Goal: Information Seeking & Learning: Learn about a topic

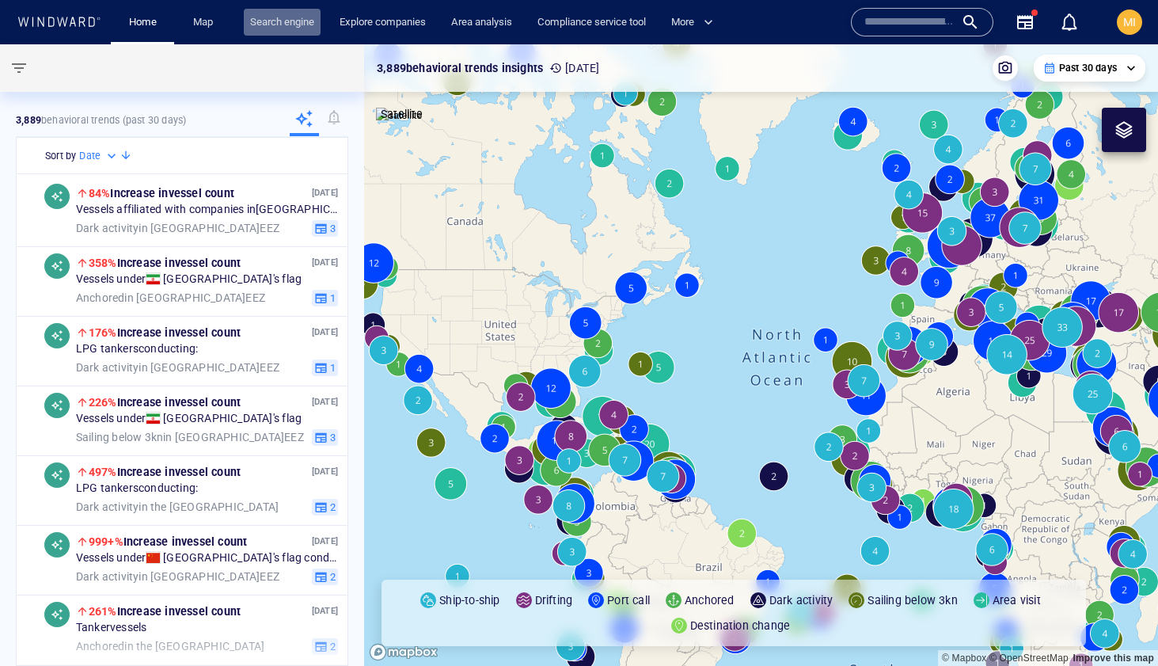
click at [290, 21] on link "Search engine" at bounding box center [282, 23] width 77 height 28
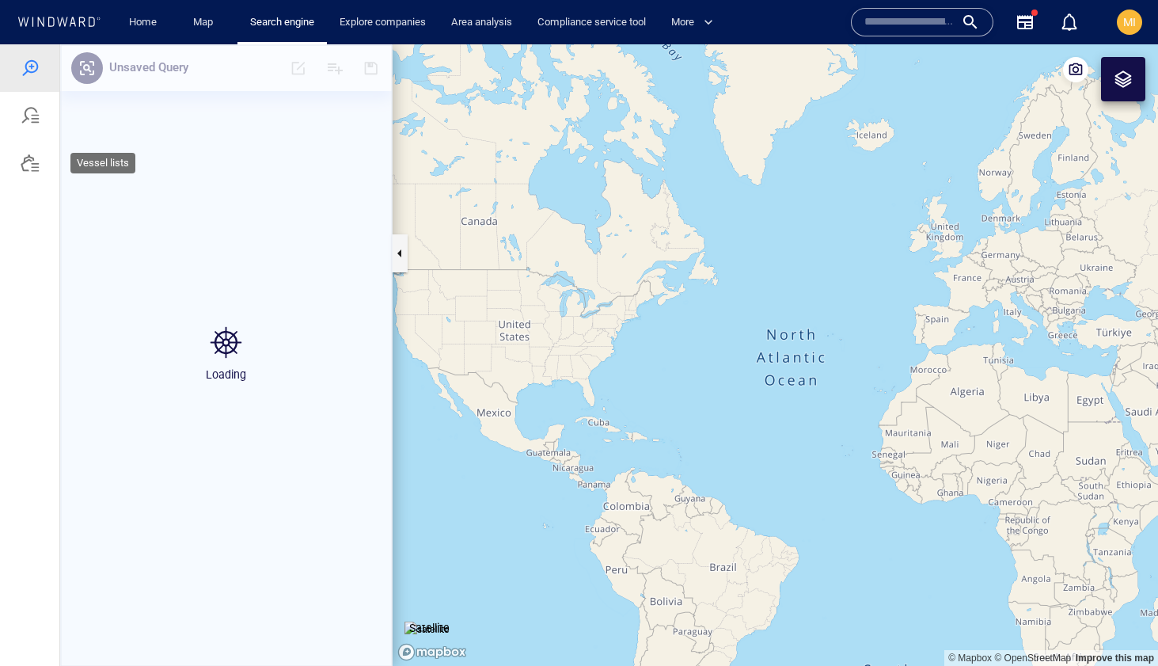
click at [31, 170] on div at bounding box center [30, 163] width 19 height 19
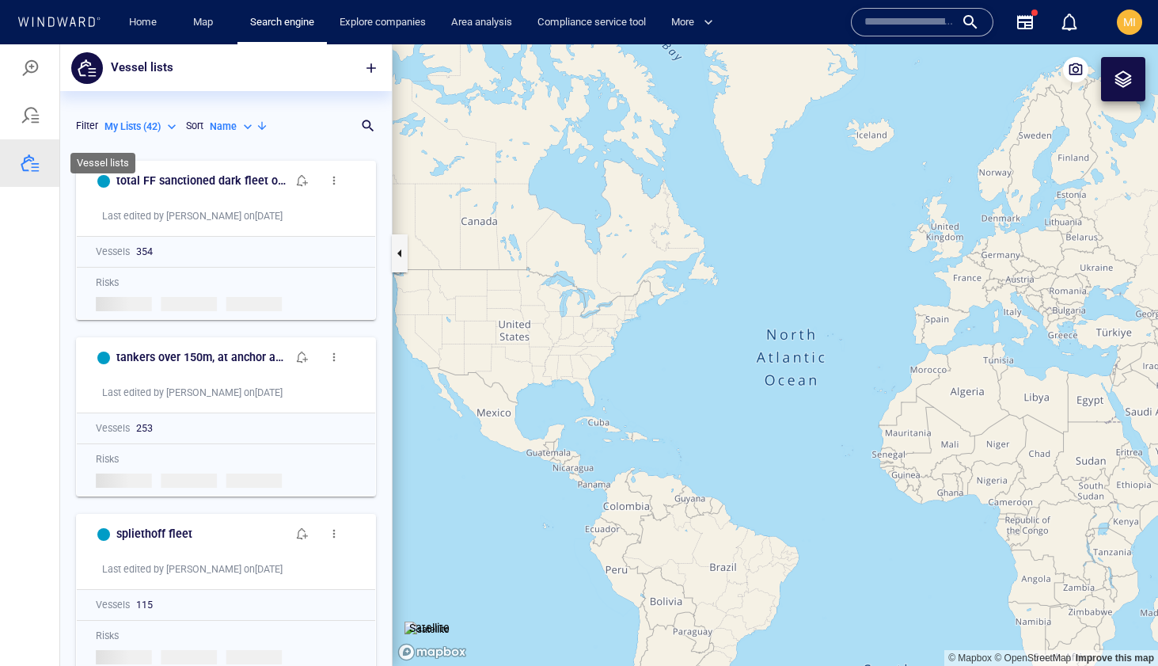
scroll to position [513, 332]
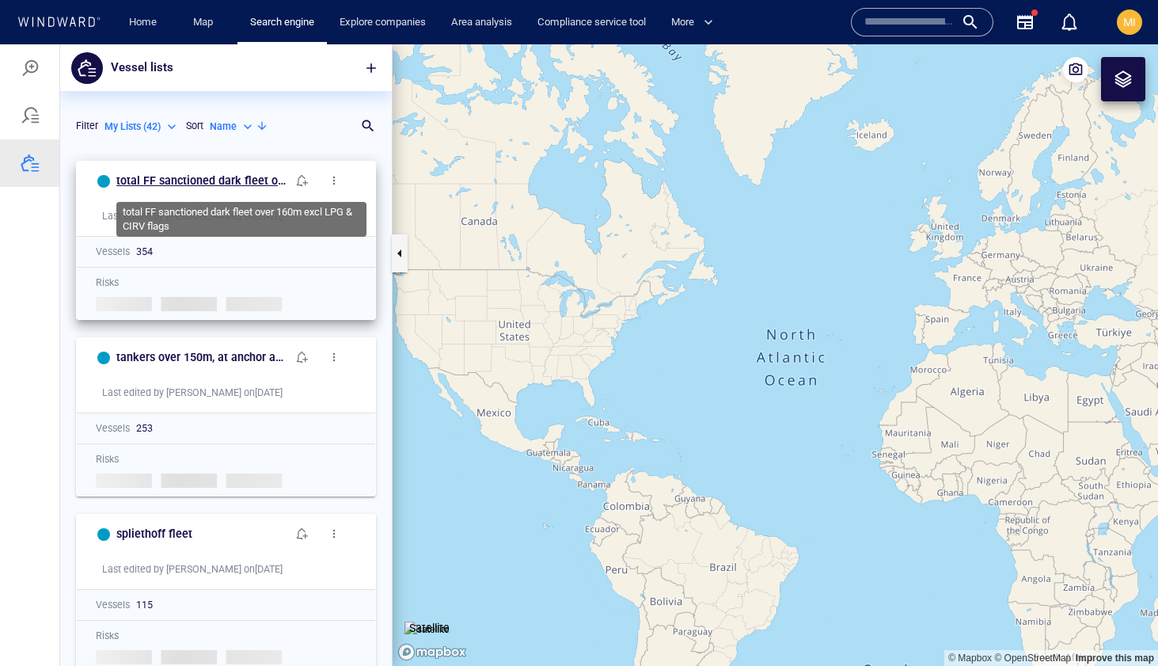
click at [232, 177] on h6 "total FF sanctioned dark fleet over 160m excl LPG & CIRV flags" at bounding box center [201, 181] width 170 height 20
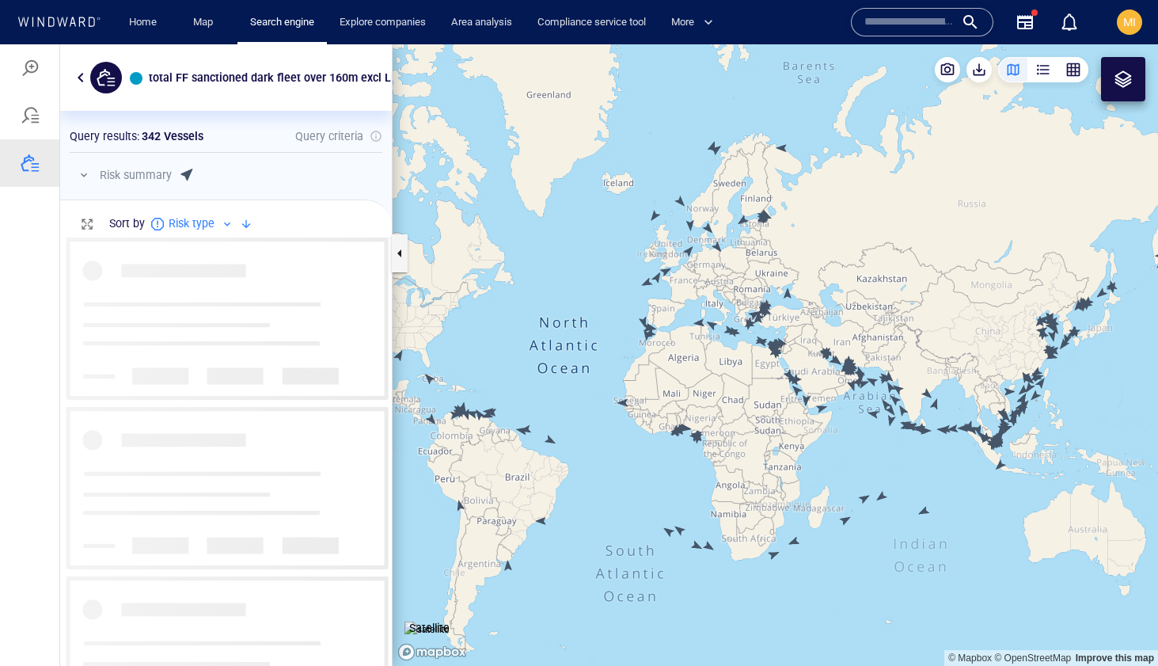
scroll to position [428, 332]
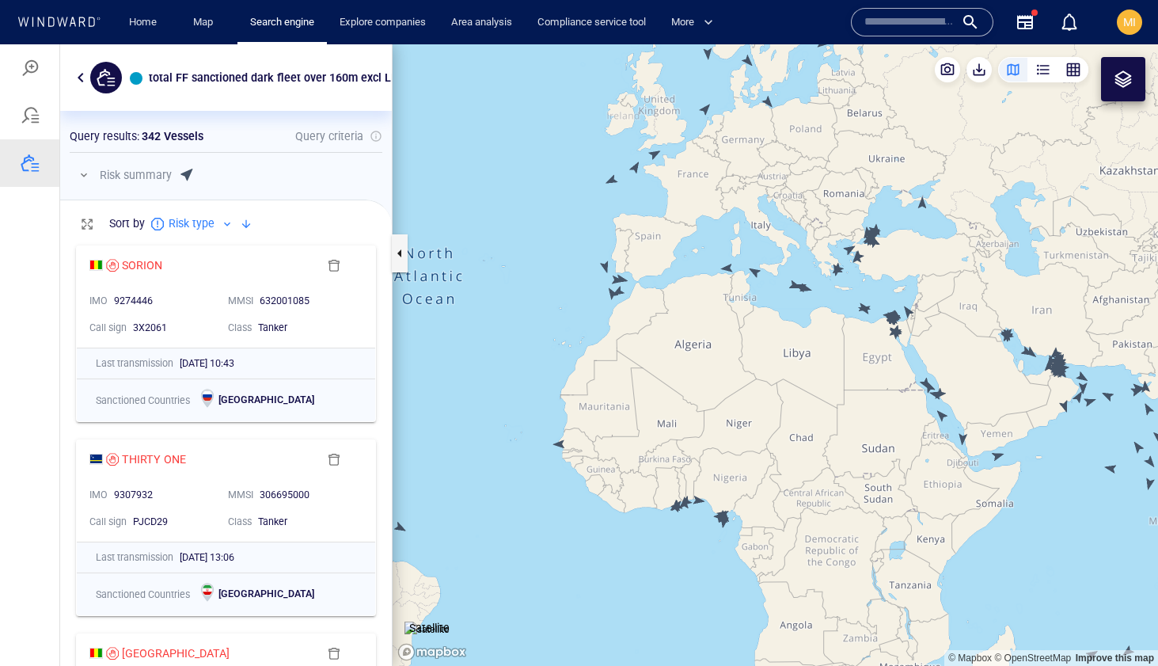
drag, startPoint x: 674, startPoint y: 300, endPoint x: 670, endPoint y: 411, distance: 110.9
click at [671, 410] on canvas "Map" at bounding box center [775, 354] width 765 height 621
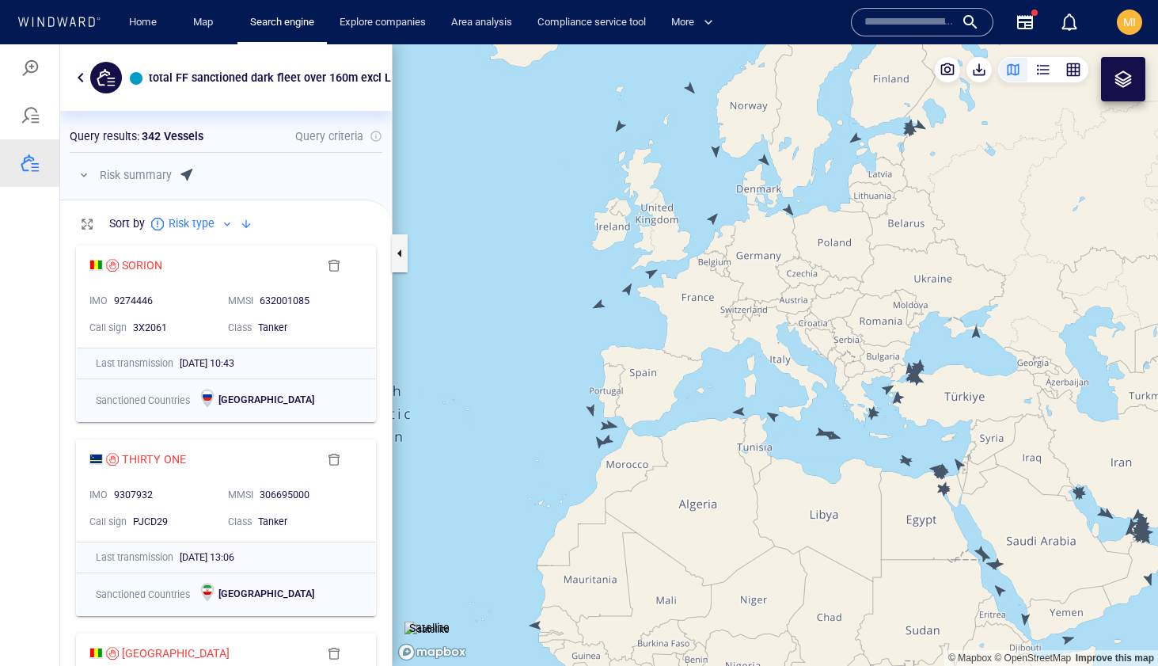
click at [598, 302] on canvas "Map" at bounding box center [775, 354] width 765 height 621
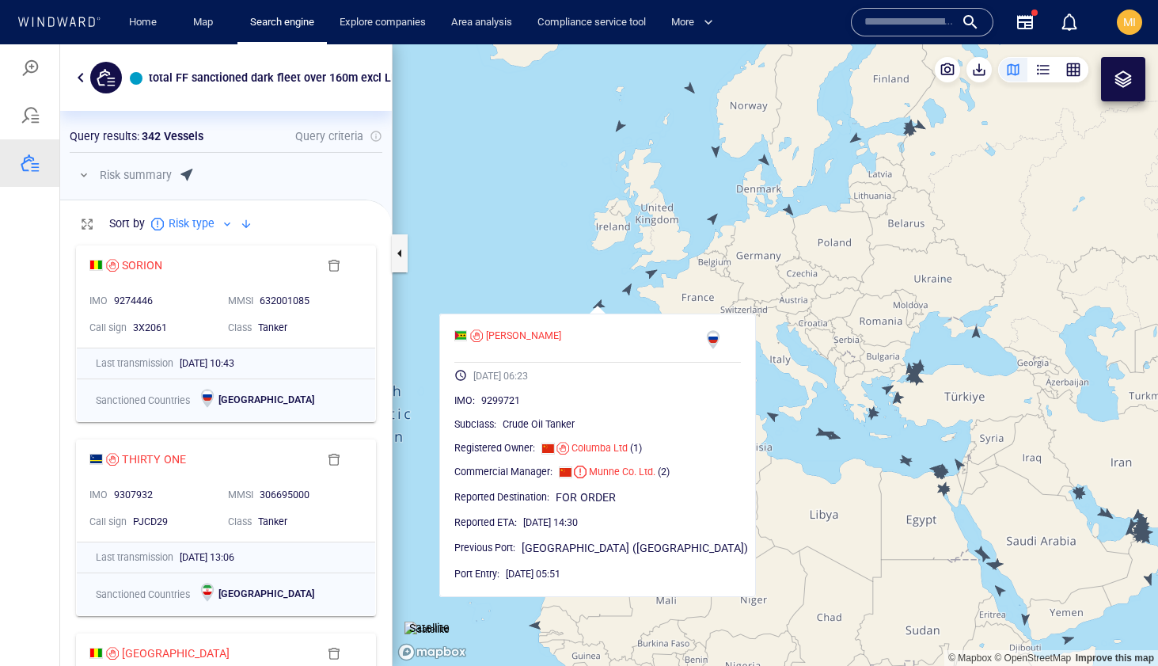
click at [552, 258] on canvas "Map" at bounding box center [775, 354] width 765 height 621
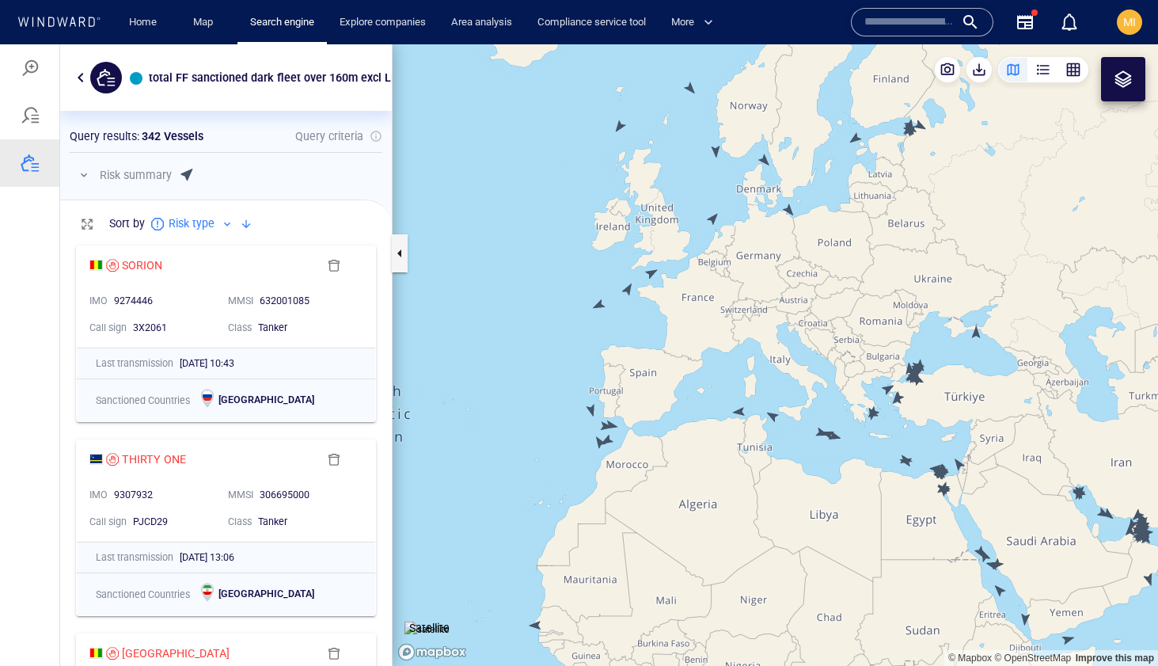
click at [627, 288] on canvas "Map" at bounding box center [775, 354] width 765 height 621
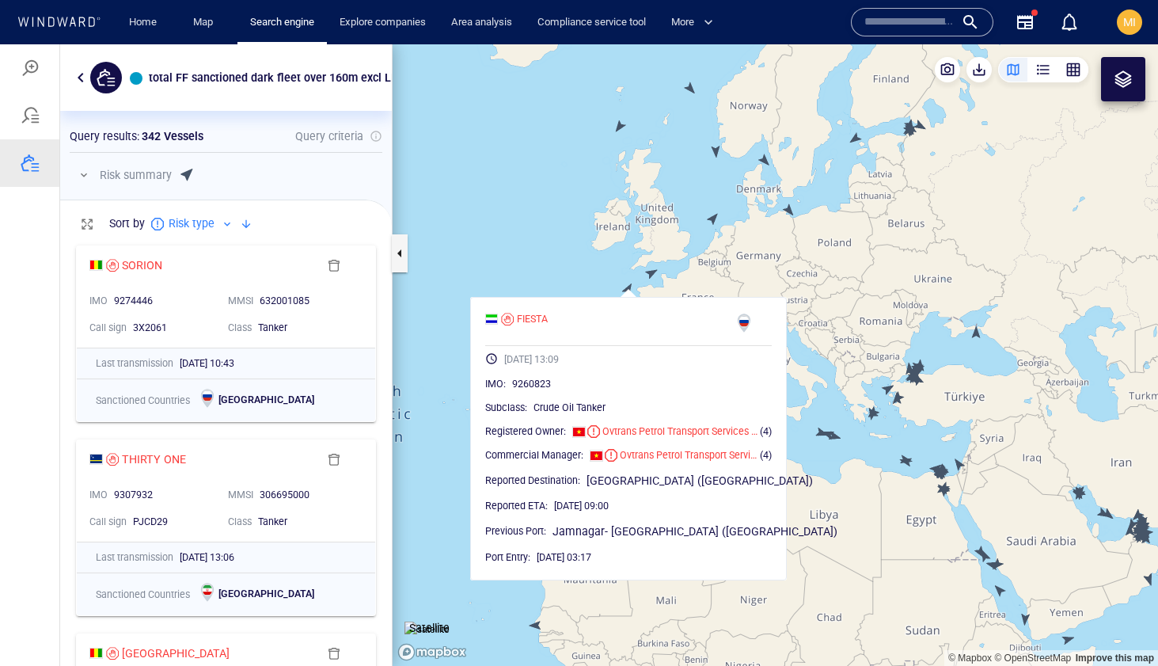
click at [599, 273] on canvas "Map" at bounding box center [775, 354] width 765 height 621
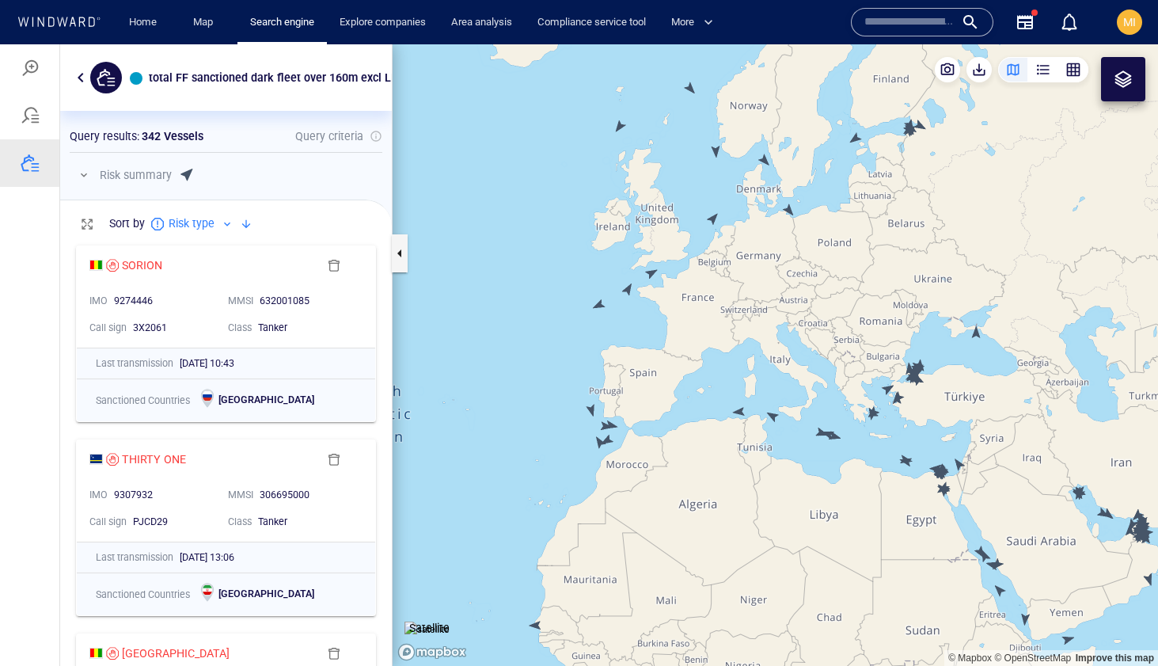
click at [651, 273] on canvas "Map" at bounding box center [775, 354] width 765 height 621
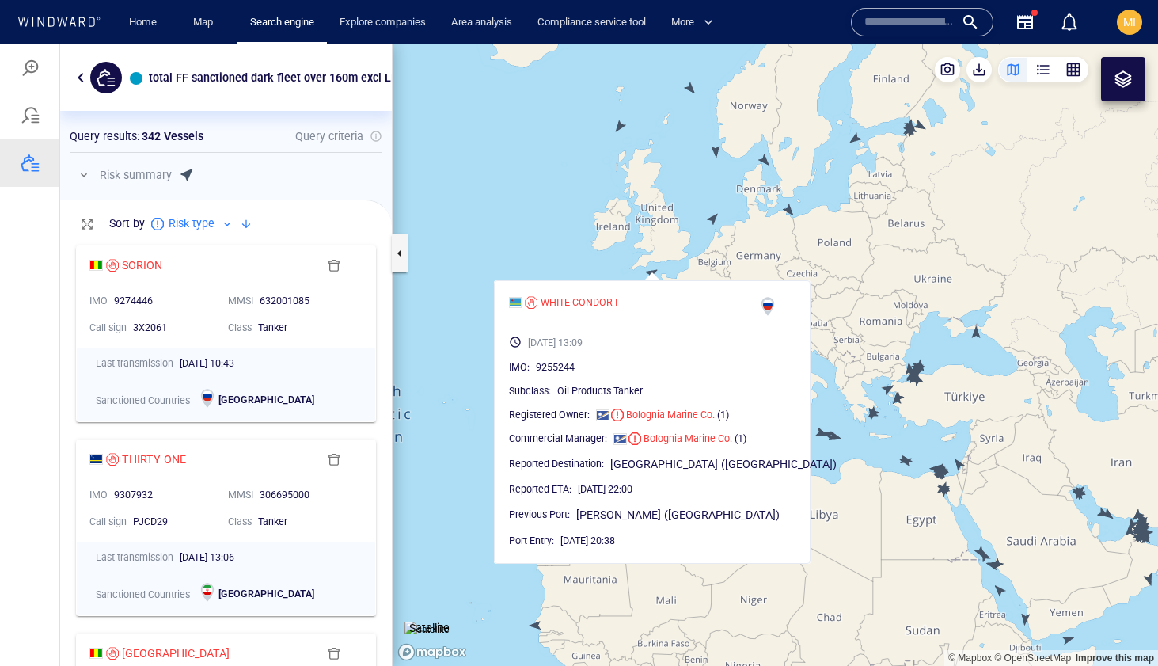
click at [678, 261] on canvas "Map" at bounding box center [775, 354] width 765 height 621
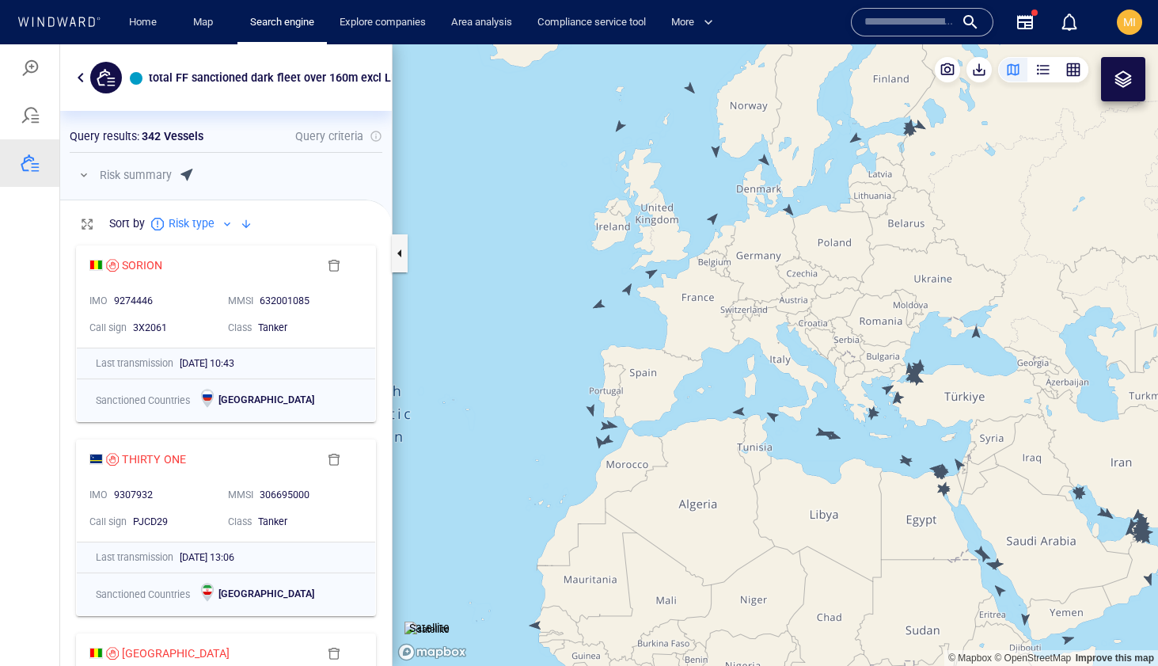
click at [712, 220] on canvas "Map" at bounding box center [775, 354] width 765 height 621
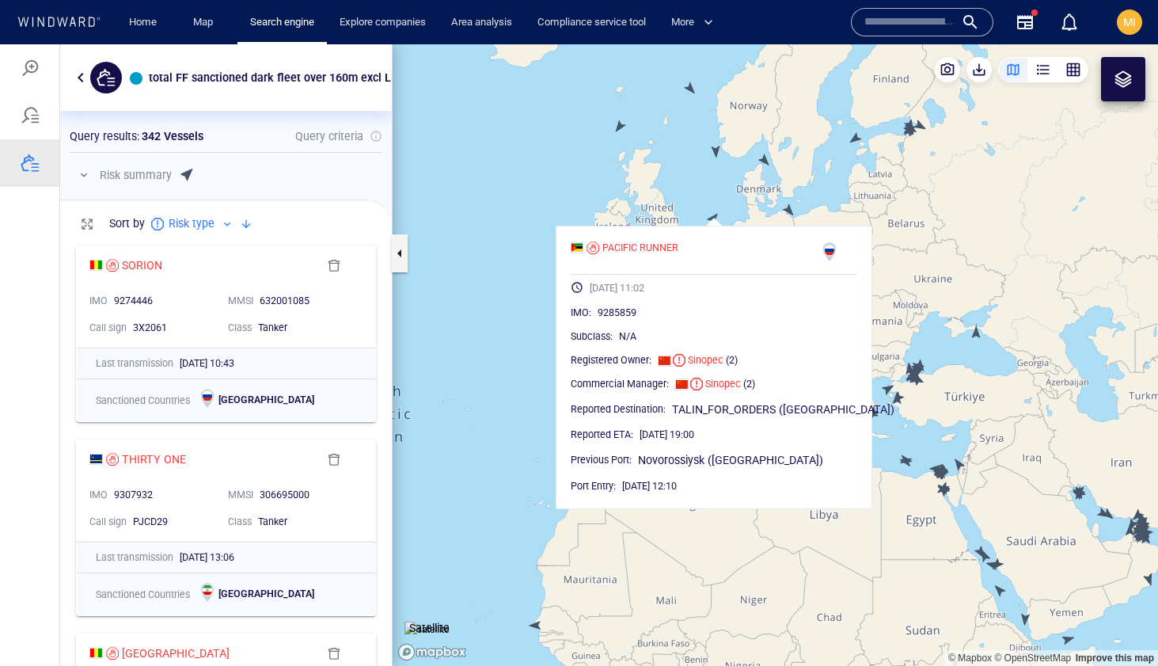
click at [712, 220] on canvas "Map" at bounding box center [775, 354] width 765 height 621
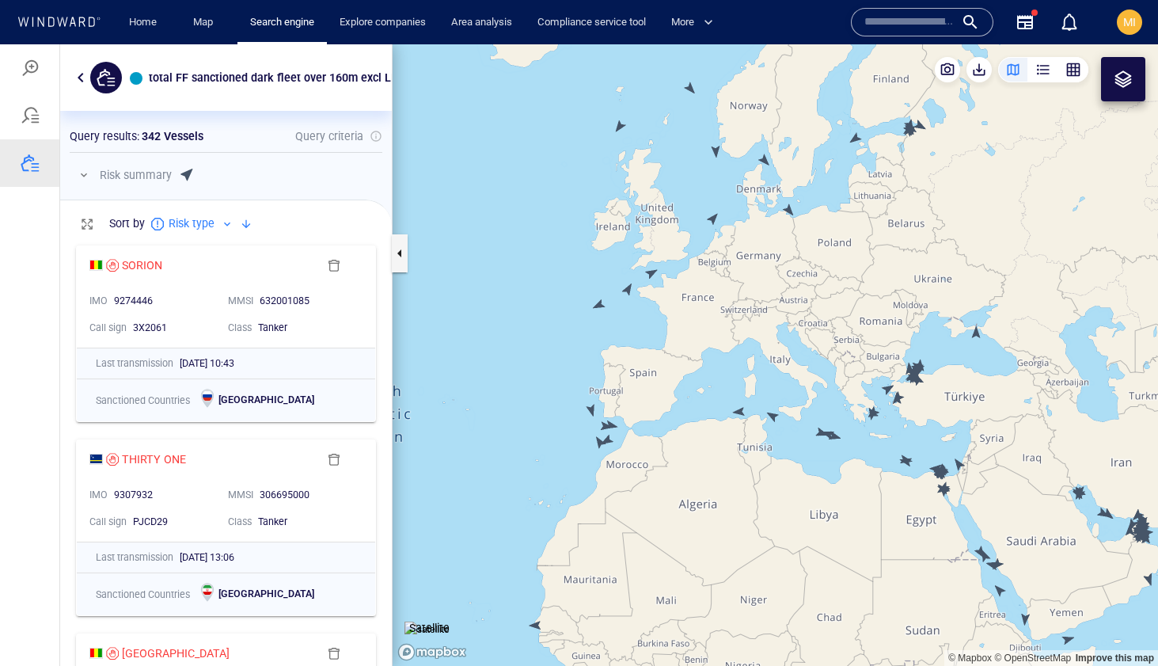
click at [765, 161] on canvas "Map" at bounding box center [775, 354] width 765 height 621
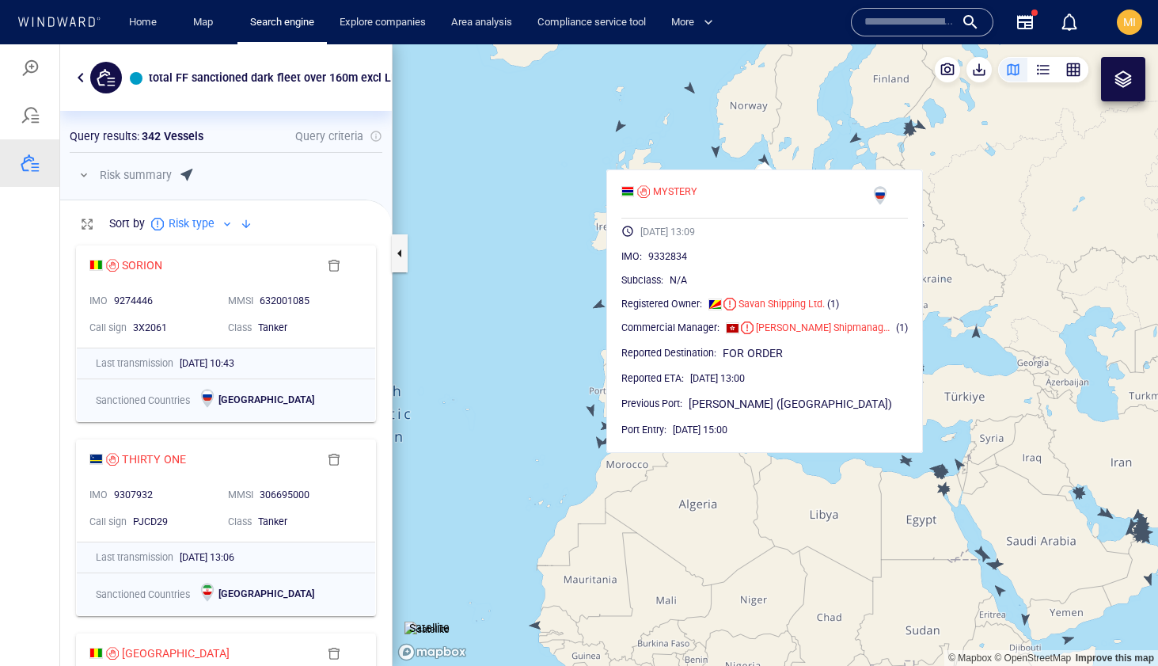
click at [741, 164] on canvas "Map" at bounding box center [775, 354] width 765 height 621
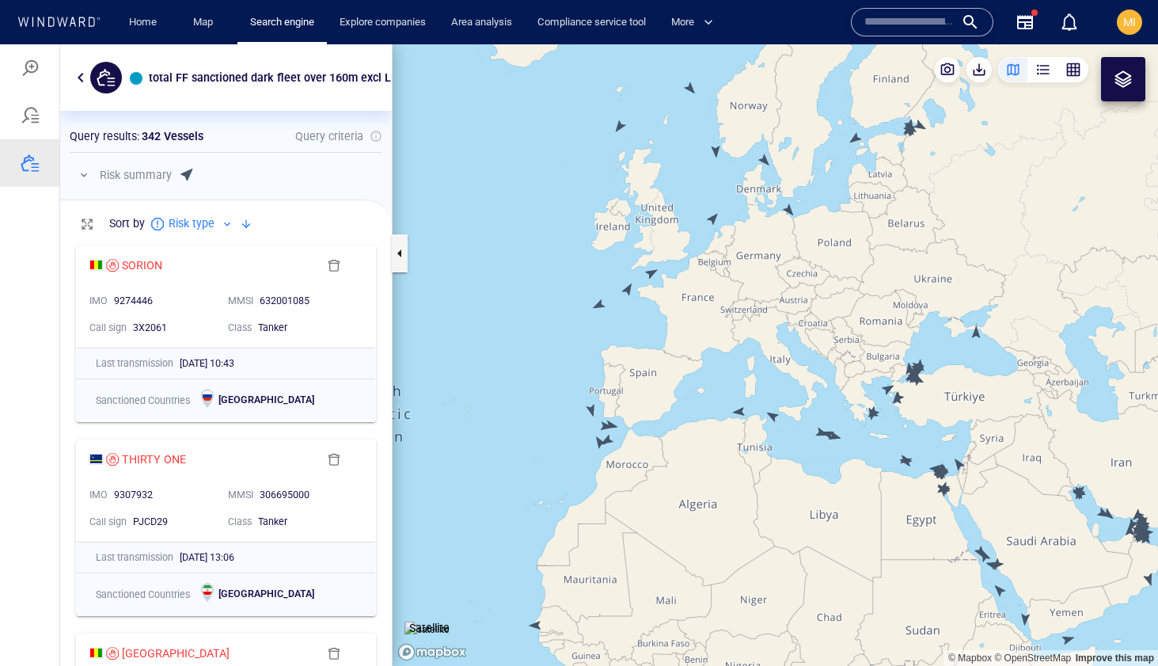
click at [715, 152] on canvas "Map" at bounding box center [775, 354] width 765 height 621
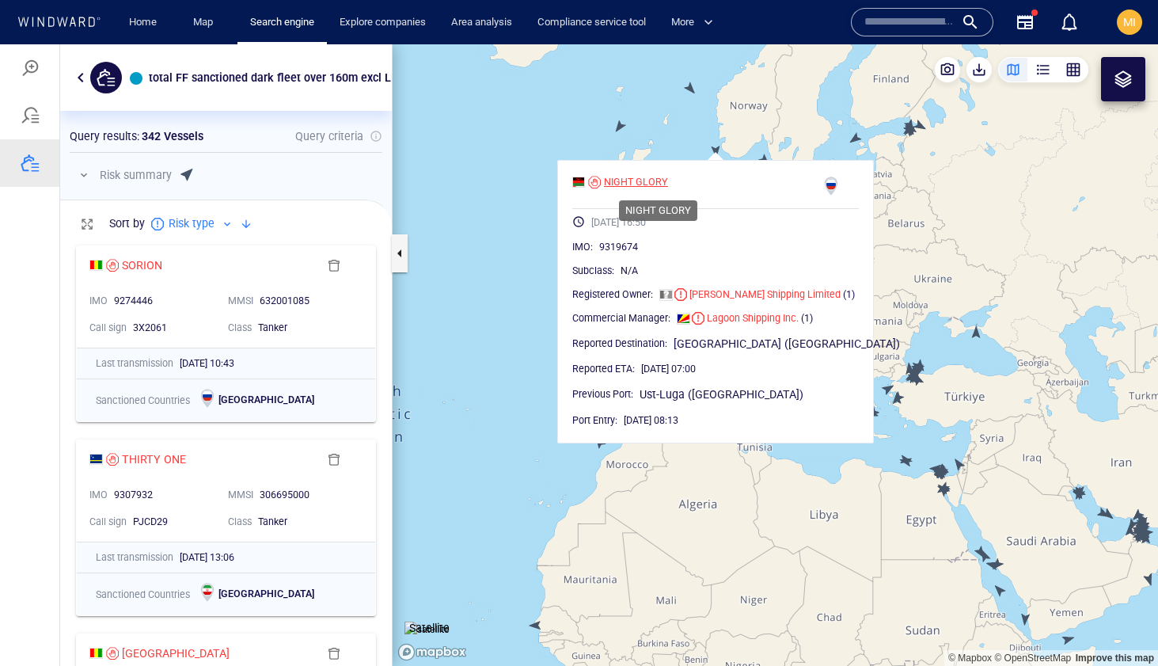
click at [668, 180] on div "NIGHT GLORY" at bounding box center [636, 182] width 64 height 14
click at [689, 127] on canvas "Map" at bounding box center [775, 354] width 765 height 621
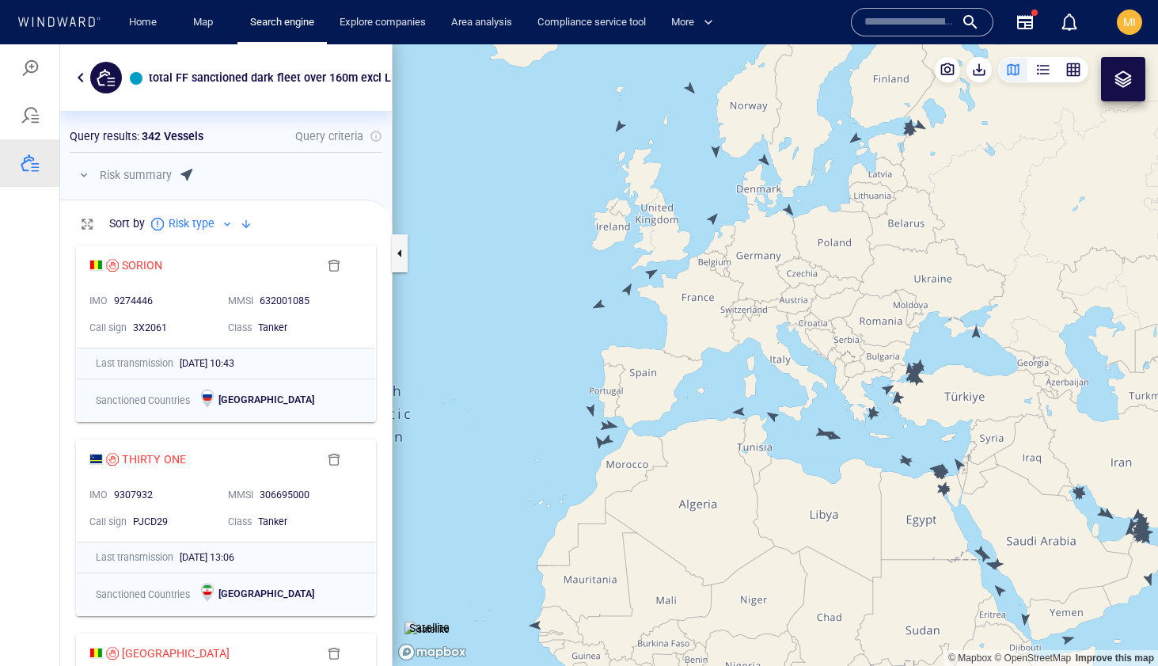
click at [691, 86] on canvas "Map" at bounding box center [775, 354] width 765 height 621
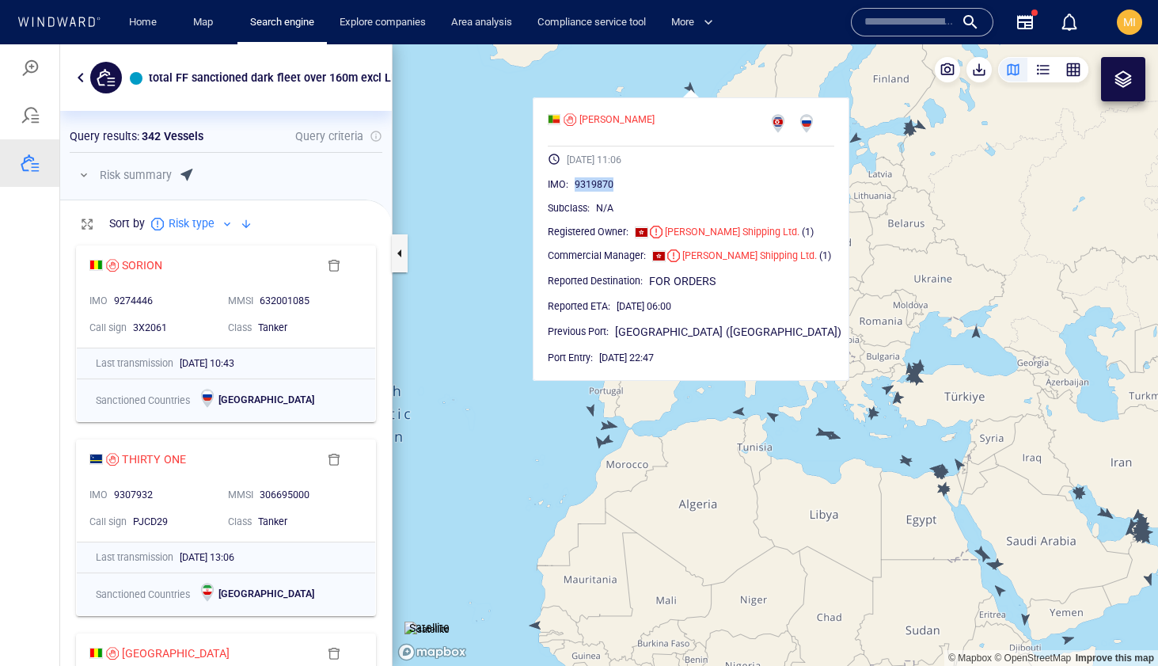
drag, startPoint x: 636, startPoint y: 184, endPoint x: 597, endPoint y: 178, distance: 40.1
click at [597, 178] on div "9319870" at bounding box center [705, 184] width 260 height 16
copy span "9319870"
click at [542, 94] on canvas "Map" at bounding box center [775, 354] width 765 height 621
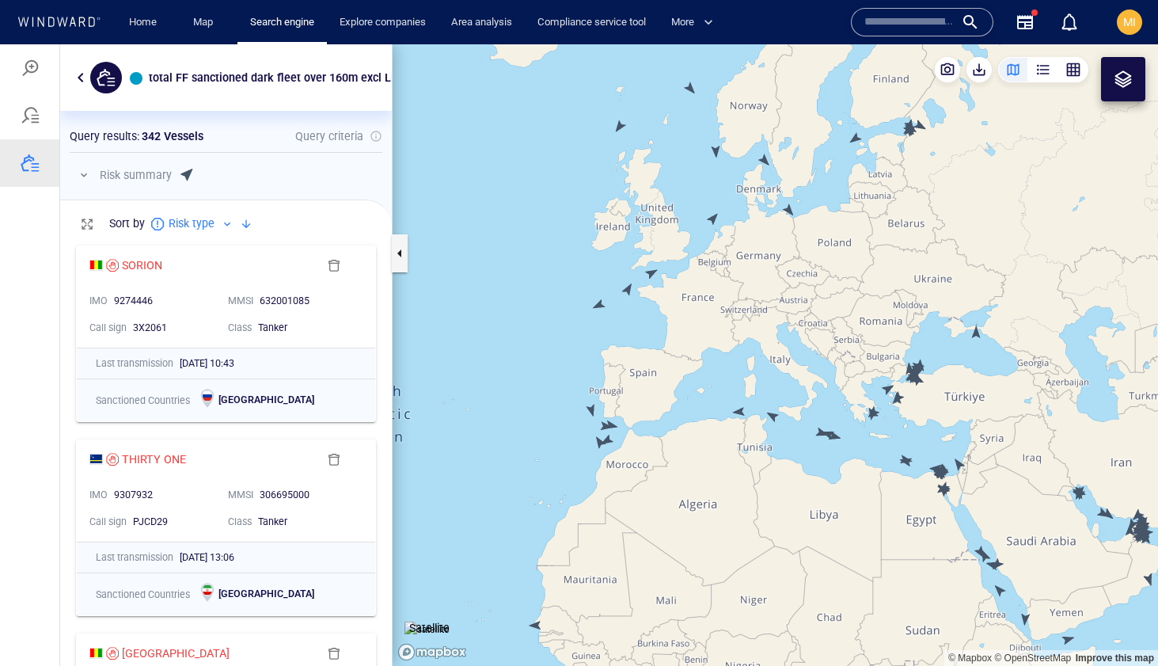
click at [765, 161] on canvas "Map" at bounding box center [775, 354] width 765 height 621
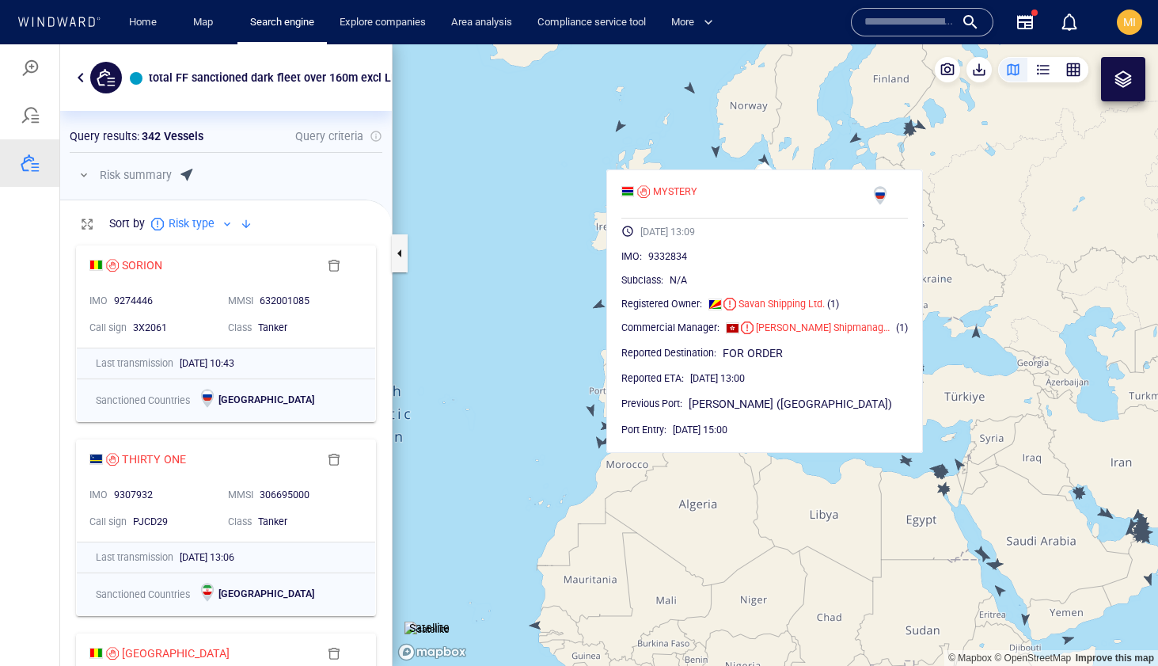
click at [714, 152] on canvas "Map" at bounding box center [775, 354] width 765 height 621
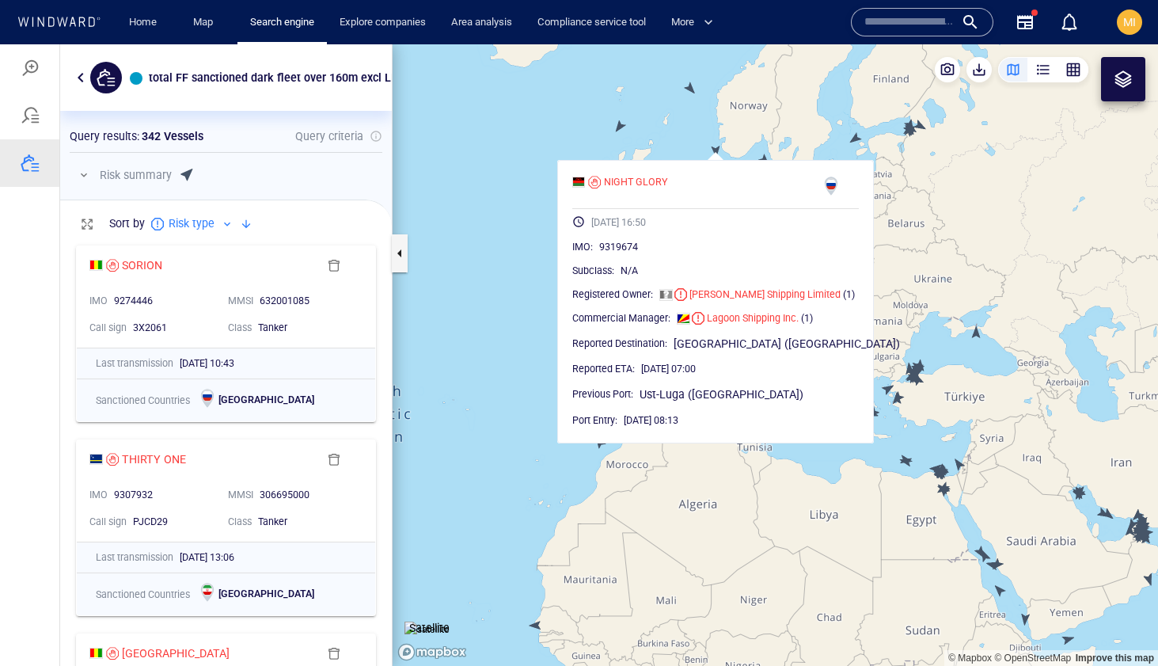
click at [766, 146] on canvas "Map" at bounding box center [775, 354] width 765 height 621
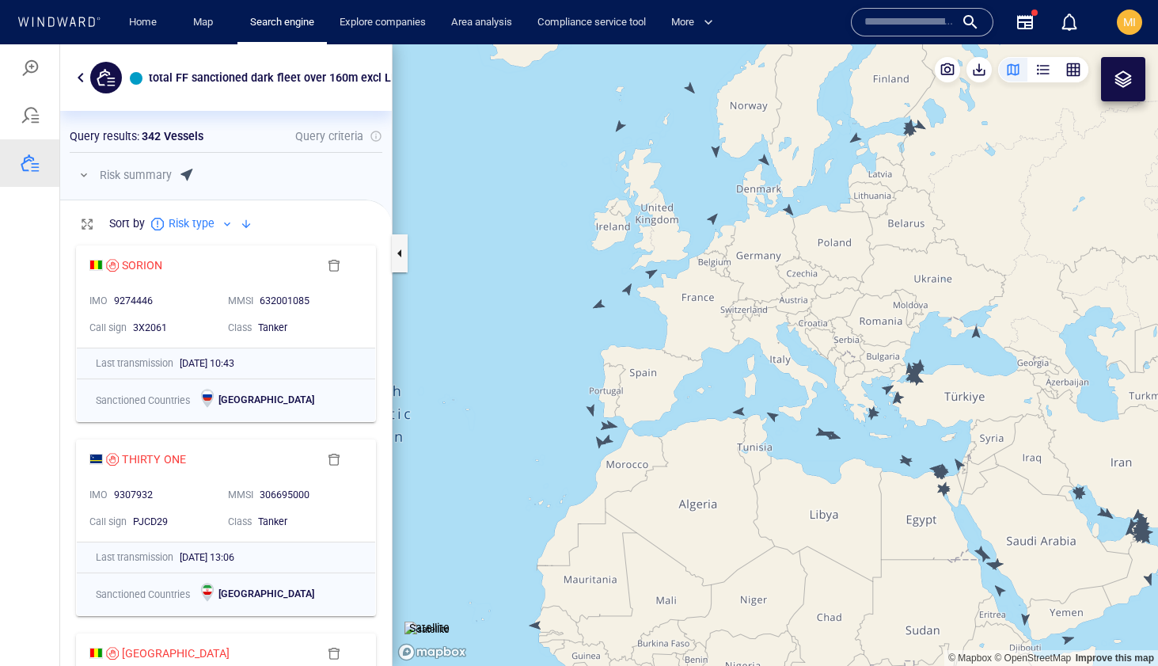
click at [763, 161] on canvas "Map" at bounding box center [775, 354] width 765 height 621
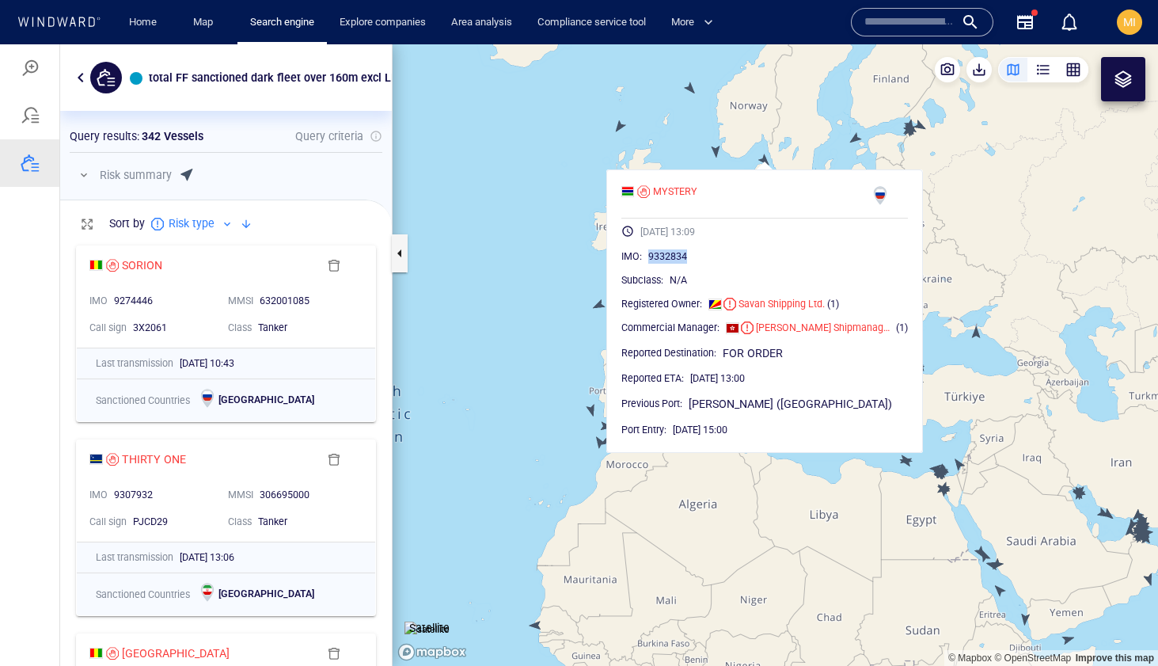
drag, startPoint x: 690, startPoint y: 256, endPoint x: 650, endPoint y: 256, distance: 40.4
click at [650, 256] on div "9332834" at bounding box center [778, 257] width 260 height 16
copy span "9332834"
click at [400, 256] on button "button" at bounding box center [400, 253] width 16 height 38
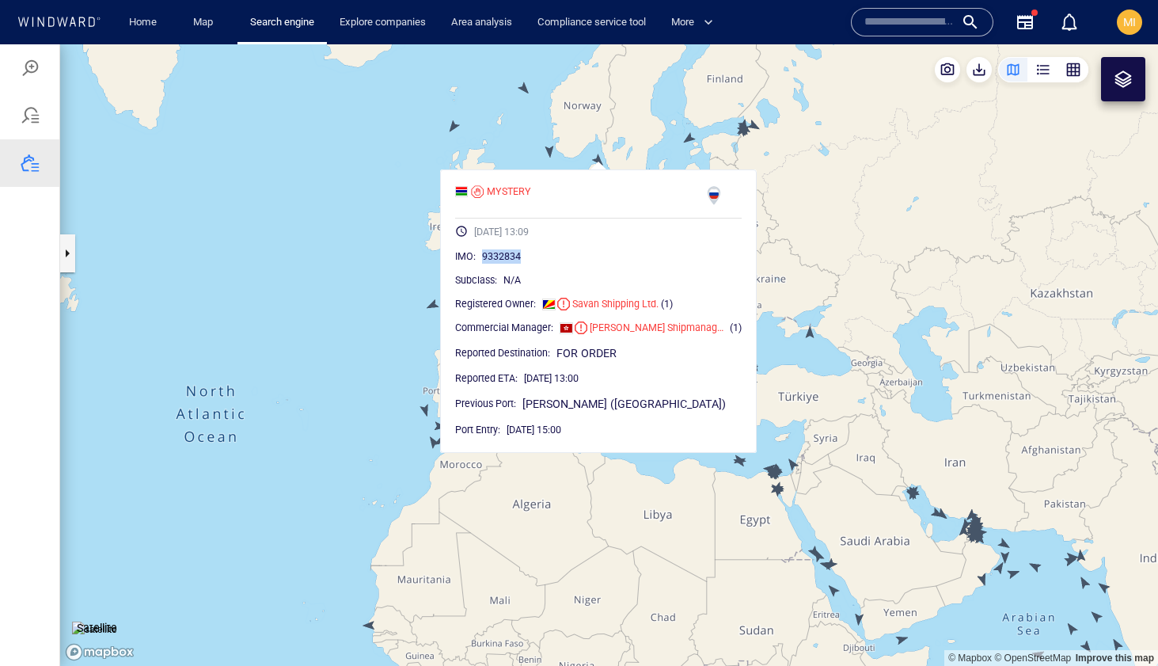
click at [525, 135] on canvas "Map" at bounding box center [609, 354] width 1098 height 621
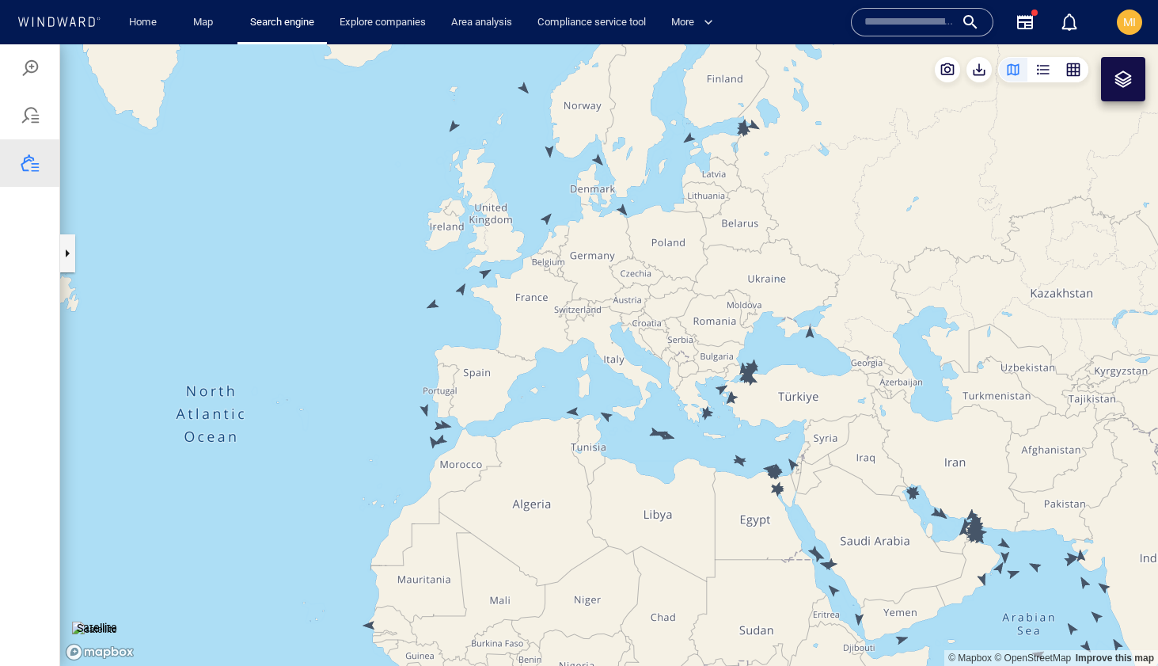
drag, startPoint x: 385, startPoint y: 259, endPoint x: 333, endPoint y: 374, distance: 126.1
click at [333, 372] on canvas "Map" at bounding box center [609, 354] width 1098 height 621
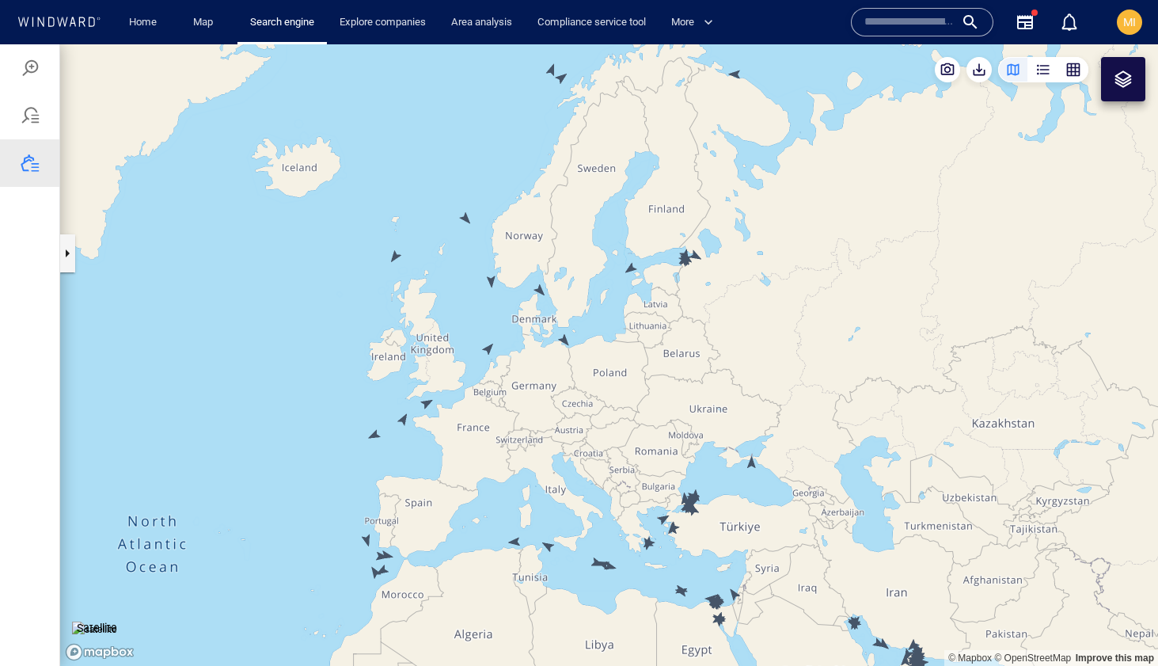
click at [396, 254] on canvas "Map" at bounding box center [609, 354] width 1098 height 621
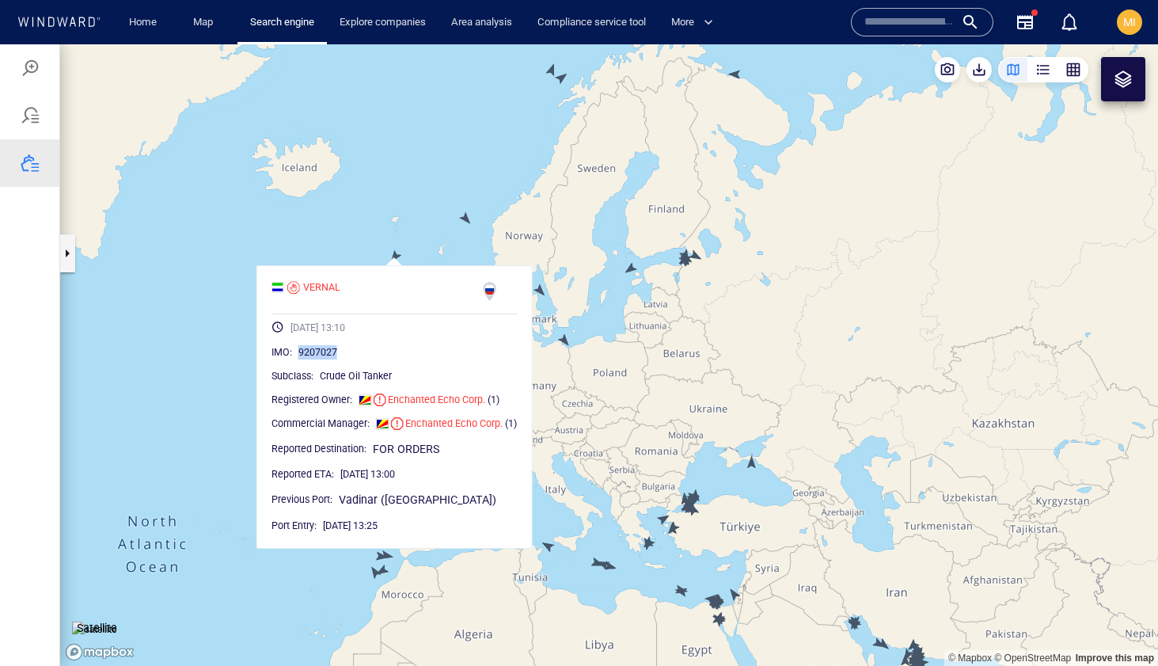
drag, startPoint x: 344, startPoint y: 350, endPoint x: 301, endPoint y: 351, distance: 43.5
click at [301, 351] on div "9207027" at bounding box center [407, 352] width 219 height 16
copy span "9207027"
click at [366, 210] on canvas "Map" at bounding box center [609, 354] width 1098 height 621
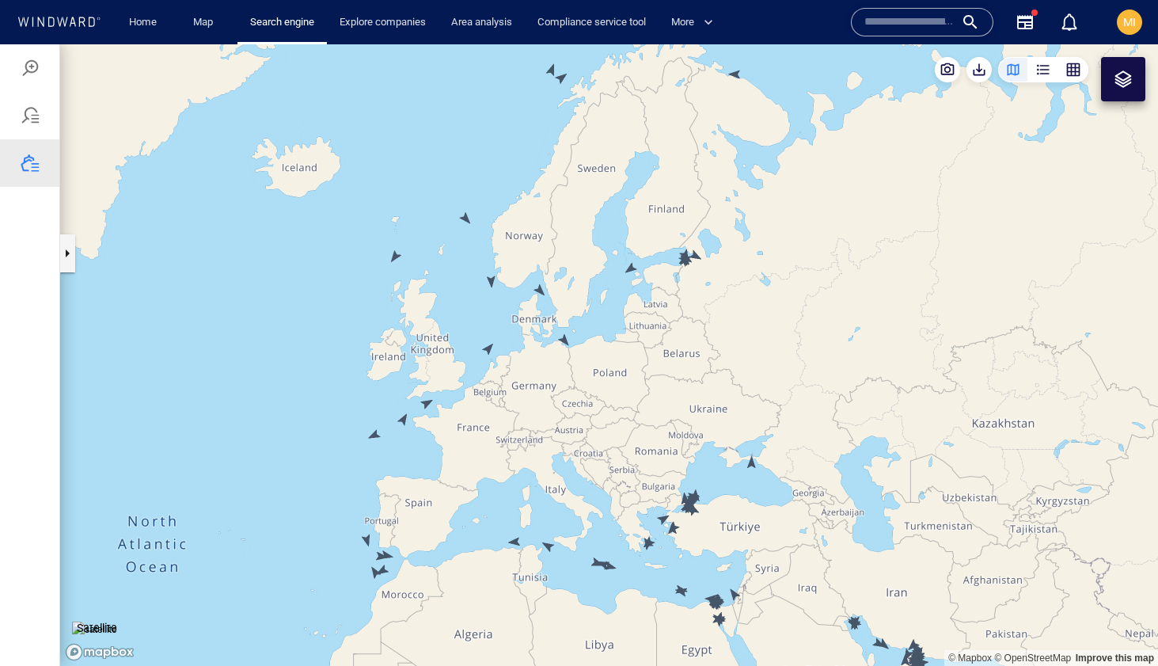
click at [492, 367] on canvas "Map" at bounding box center [609, 354] width 1098 height 621
click at [368, 538] on canvas "Map" at bounding box center [609, 354] width 1098 height 621
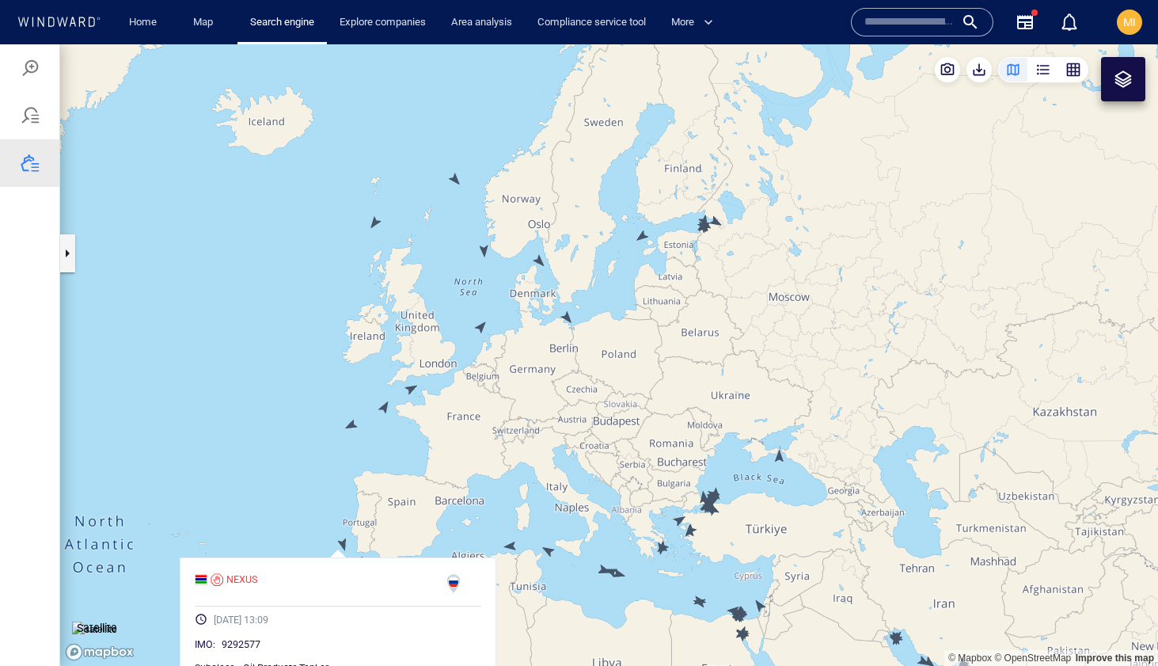
drag, startPoint x: 522, startPoint y: 446, endPoint x: 490, endPoint y: 457, distance: 33.5
click at [490, 457] on canvas "Map" at bounding box center [609, 354] width 1098 height 621
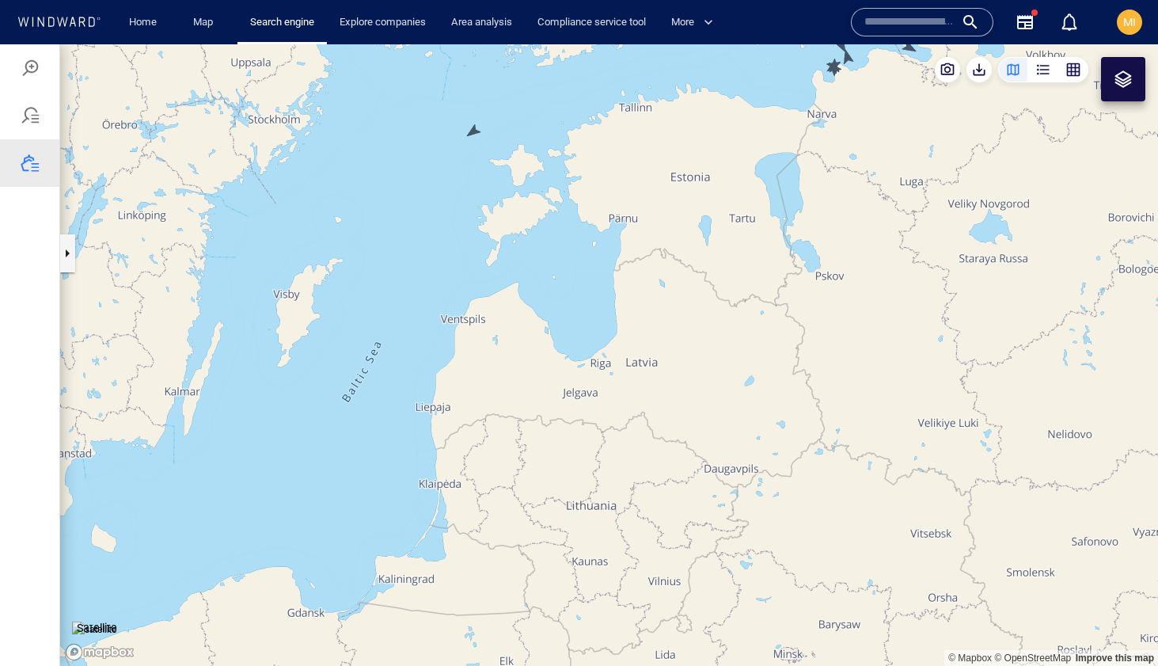
click at [476, 129] on canvas "Map" at bounding box center [609, 354] width 1098 height 621
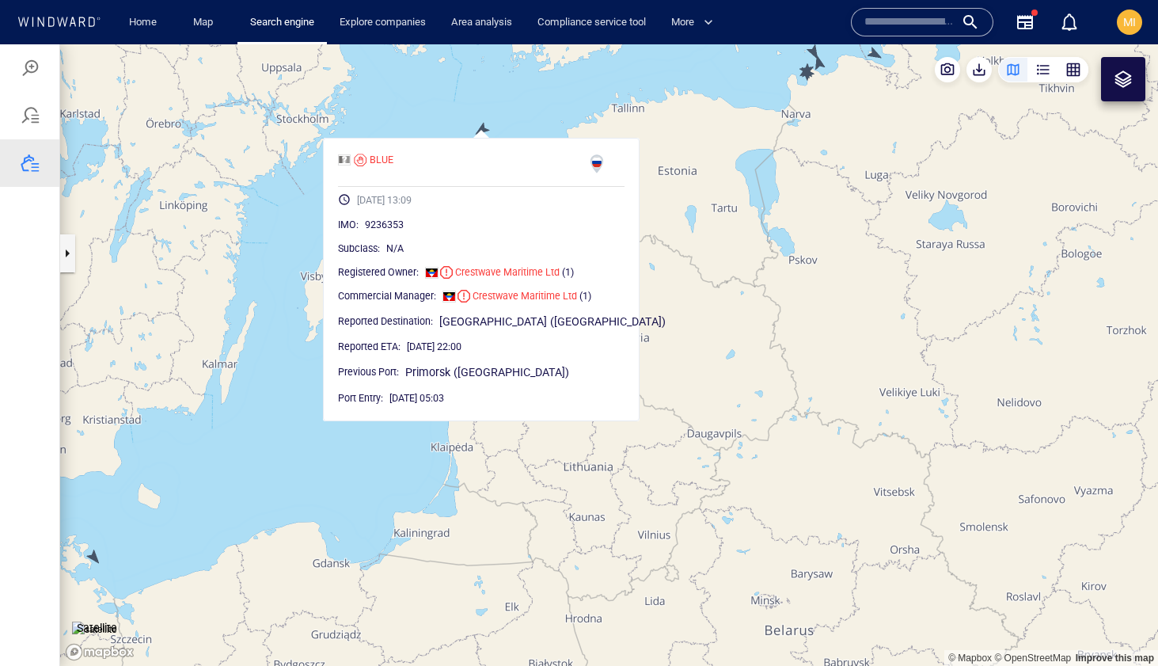
click at [560, 120] on canvas "Map" at bounding box center [609, 354] width 1098 height 621
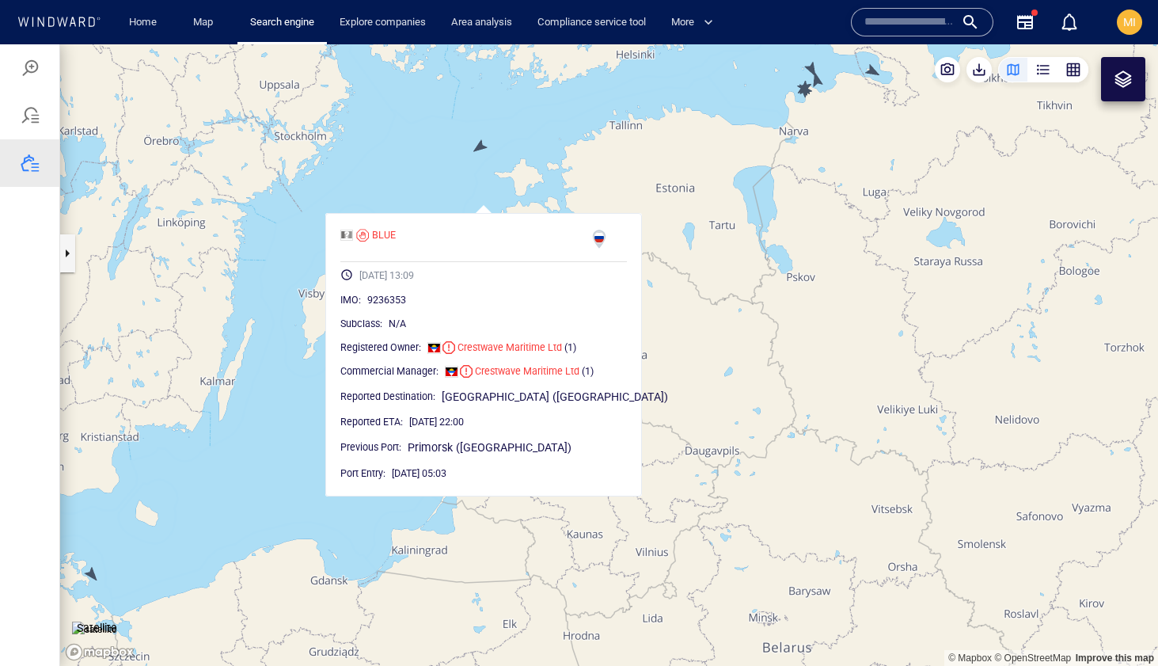
drag, startPoint x: 537, startPoint y: 142, endPoint x: 541, endPoint y: 212, distance: 70.6
click at [541, 211] on canvas "Map" at bounding box center [609, 354] width 1098 height 621
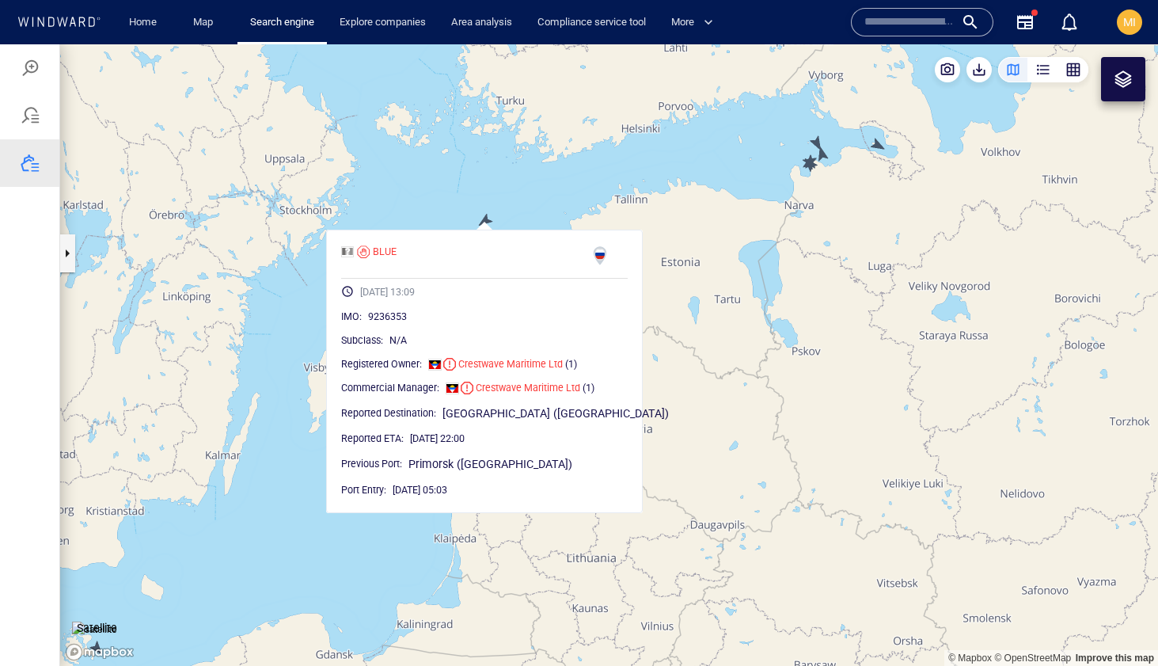
click at [529, 206] on canvas "Map" at bounding box center [609, 354] width 1098 height 621
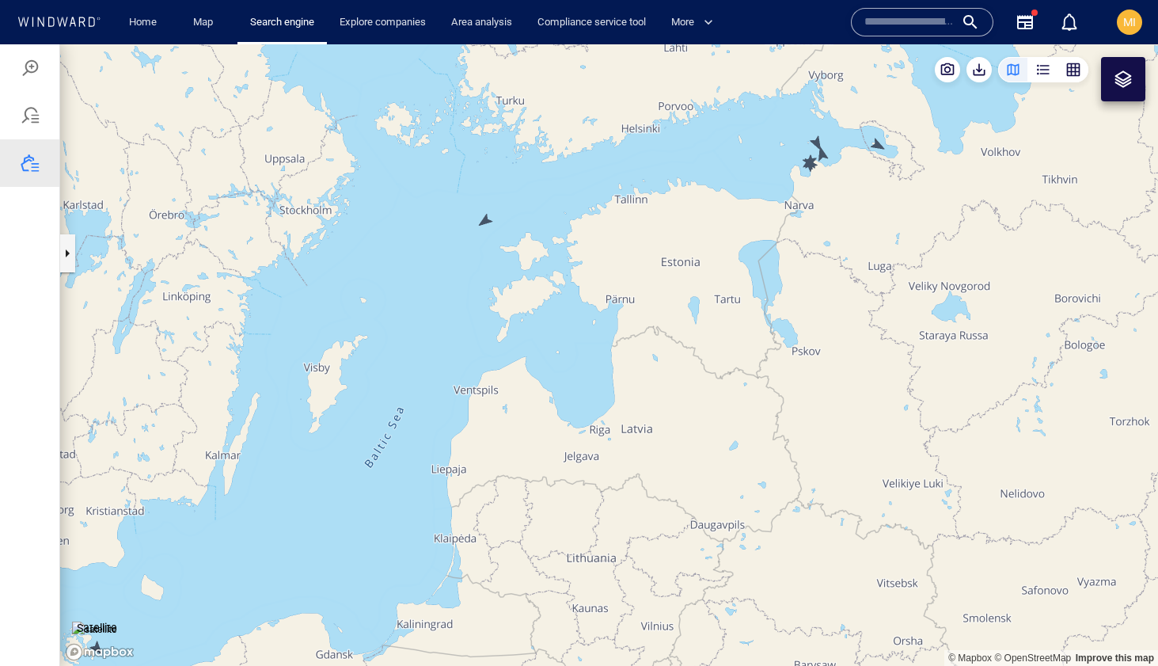
click at [485, 220] on canvas "Map" at bounding box center [609, 354] width 1098 height 621
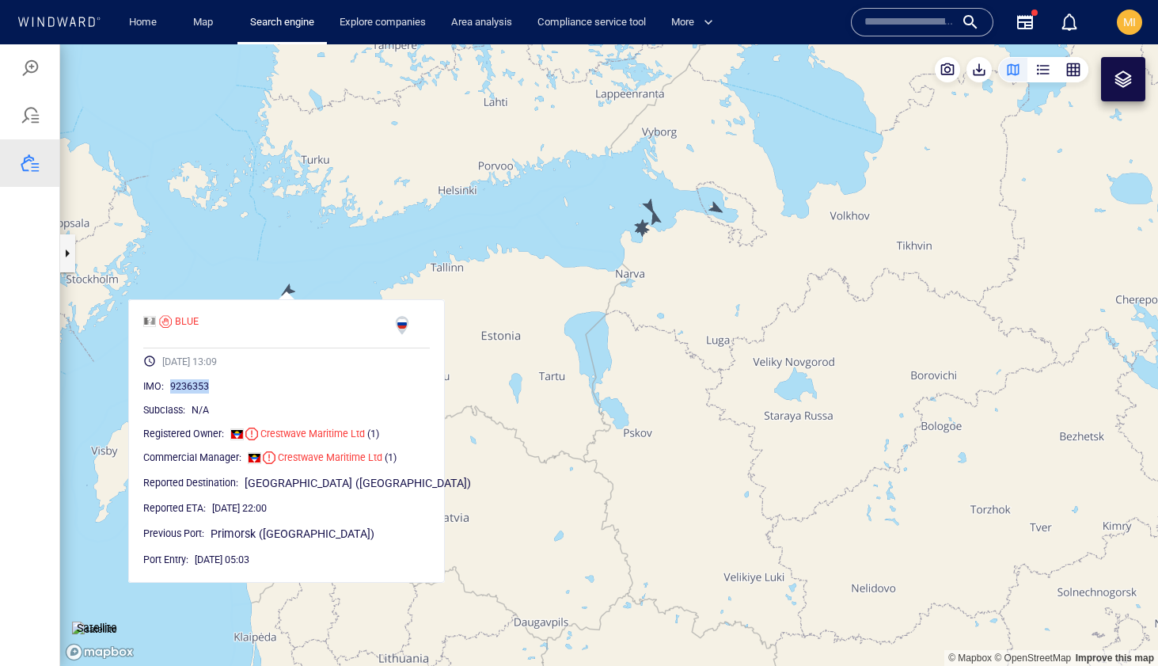
drag, startPoint x: 231, startPoint y: 383, endPoint x: 188, endPoint y: 384, distance: 43.5
click at [188, 384] on div "9236353" at bounding box center [300, 386] width 260 height 16
copy span "9236353"
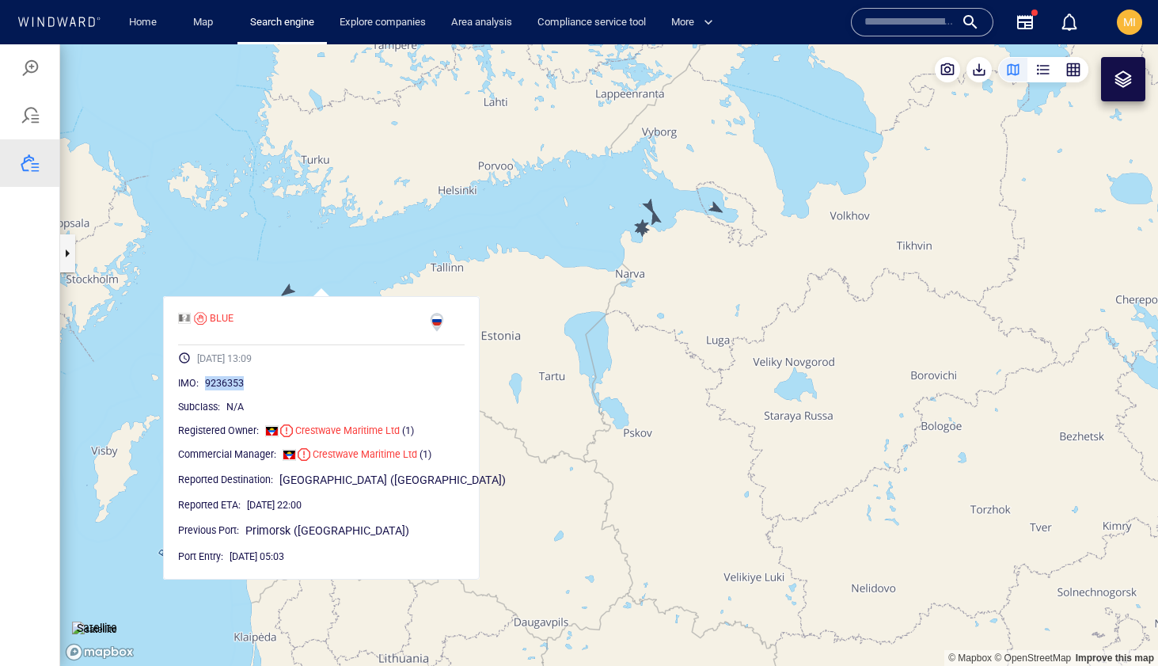
click at [460, 257] on canvas "Map" at bounding box center [609, 354] width 1098 height 621
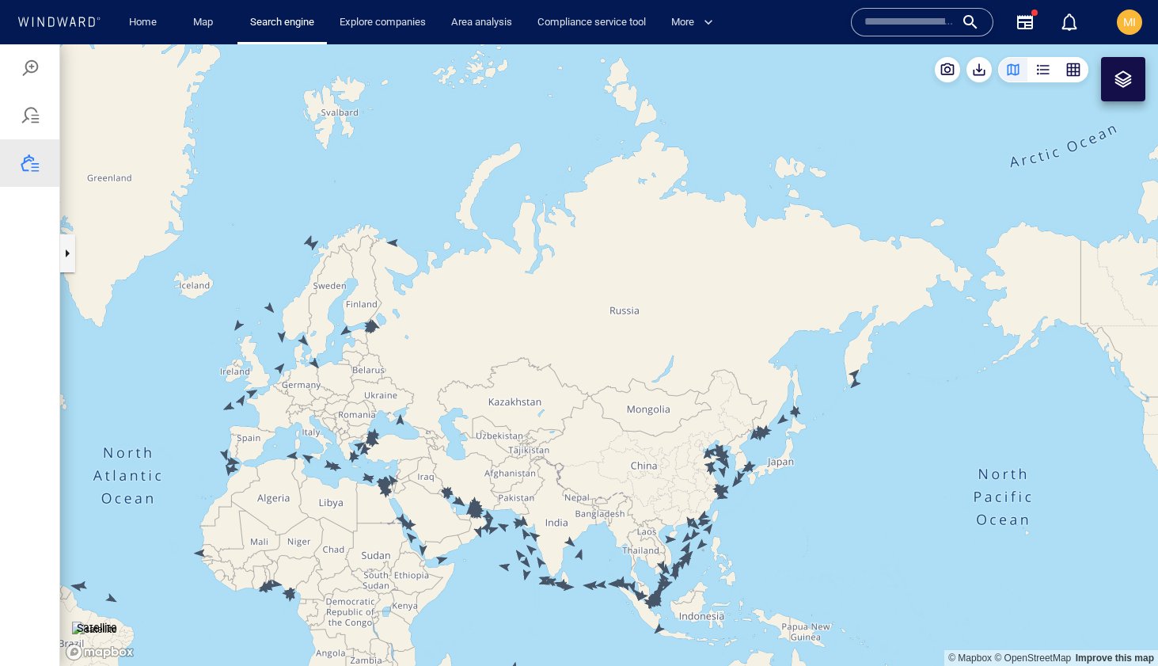
drag, startPoint x: 399, startPoint y: 372, endPoint x: 488, endPoint y: 287, distance: 122.6
click at [488, 287] on canvas "Map" at bounding box center [609, 354] width 1098 height 621
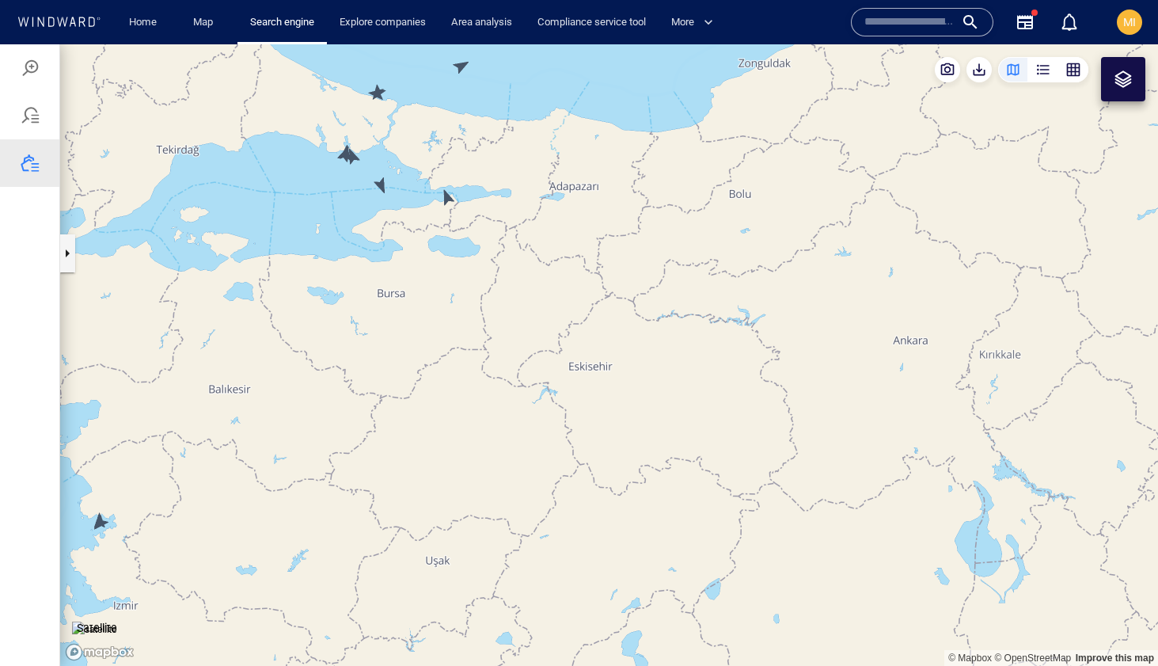
drag, startPoint x: 415, startPoint y: 214, endPoint x: 424, endPoint y: 305, distance: 90.7
click at [425, 303] on canvas "Map" at bounding box center [609, 354] width 1098 height 621
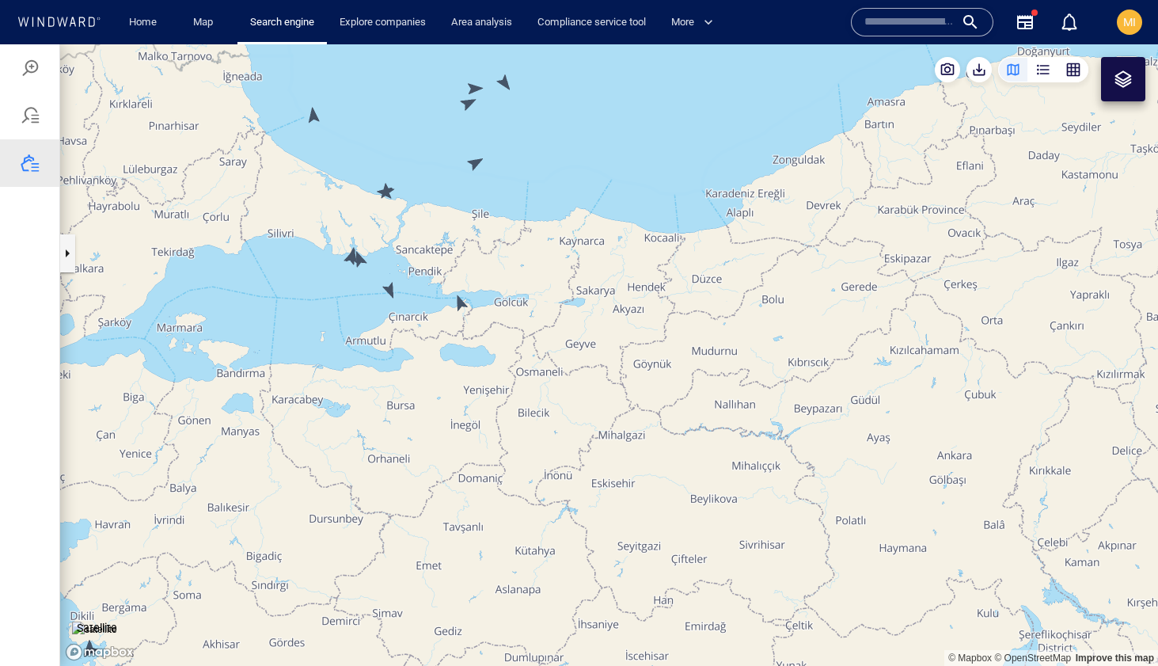
click at [392, 290] on canvas "Map" at bounding box center [609, 354] width 1098 height 621
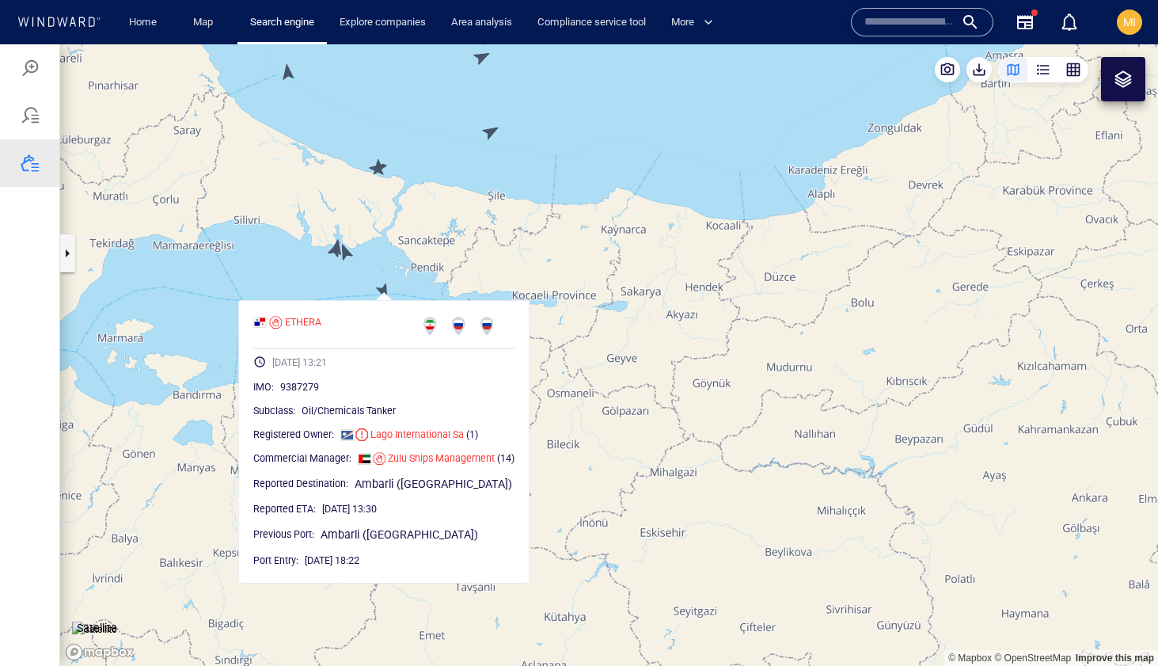
click at [346, 254] on canvas "Map" at bounding box center [609, 354] width 1098 height 621
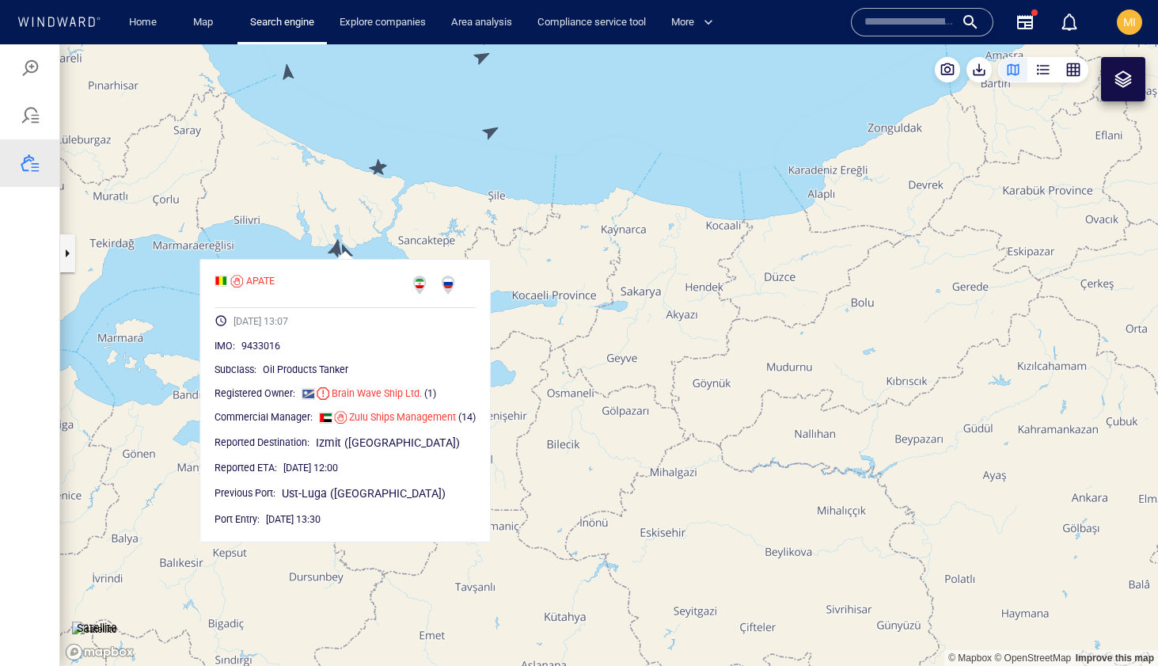
click at [312, 249] on canvas "Map" at bounding box center [609, 354] width 1098 height 621
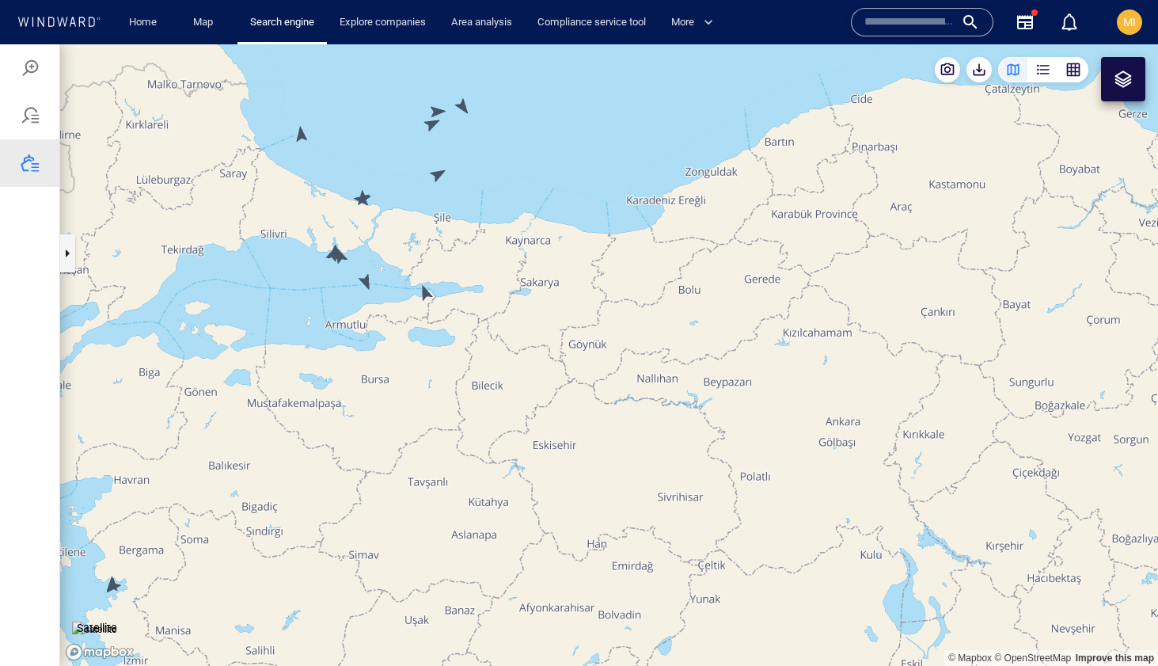
click at [424, 290] on canvas "Map" at bounding box center [609, 354] width 1098 height 621
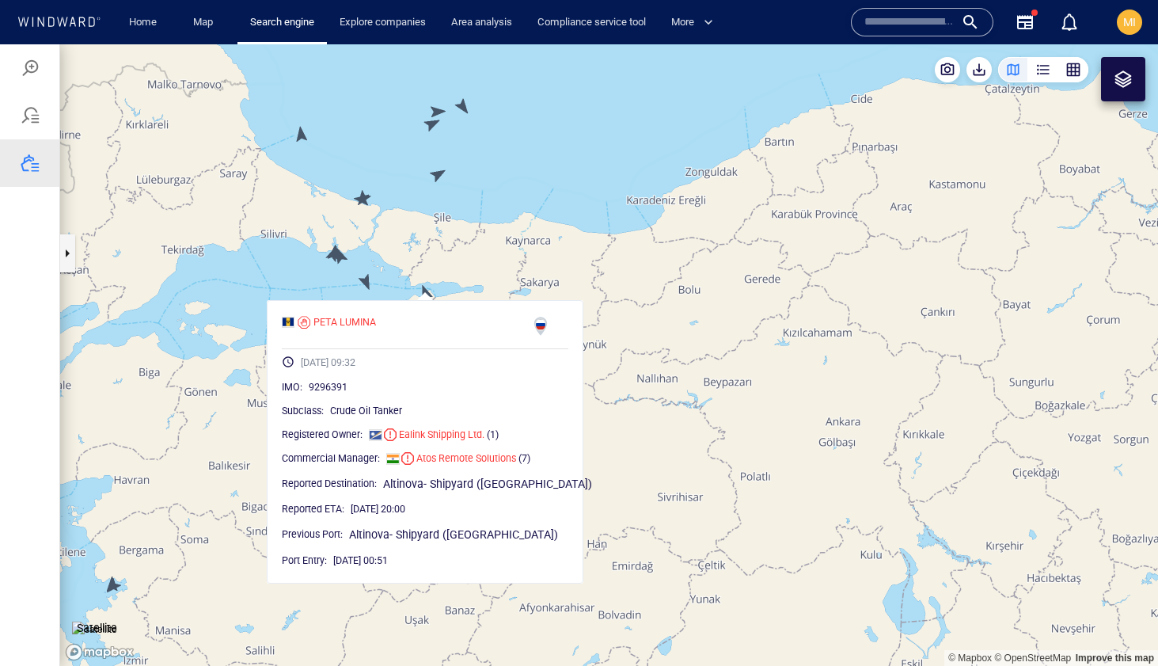
drag, startPoint x: 483, startPoint y: 201, endPoint x: 480, endPoint y: 272, distance: 71.3
click at [481, 272] on canvas "Map" at bounding box center [609, 354] width 1098 height 621
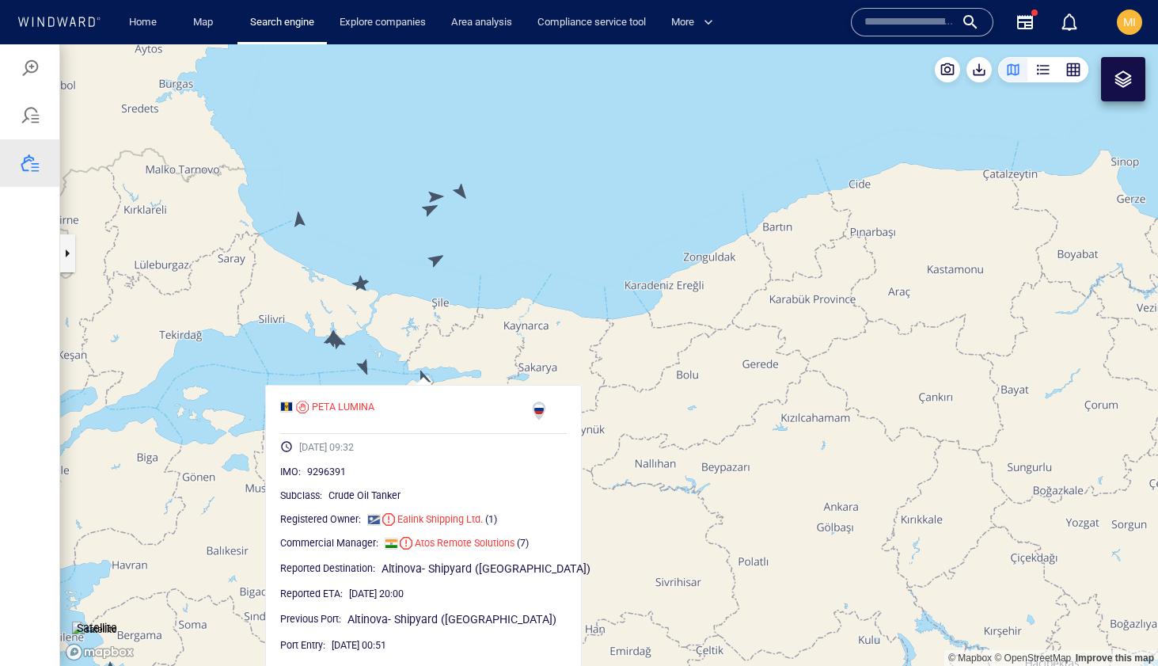
click at [438, 260] on canvas "Map" at bounding box center [609, 354] width 1098 height 621
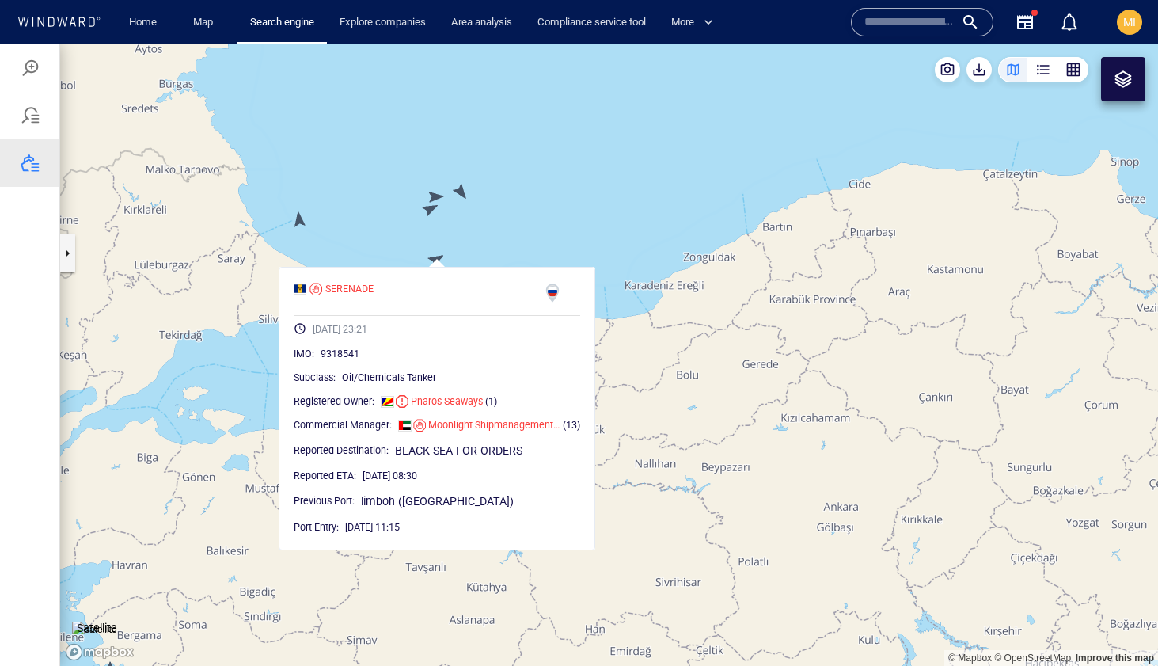
click at [516, 221] on canvas "Map" at bounding box center [609, 354] width 1098 height 621
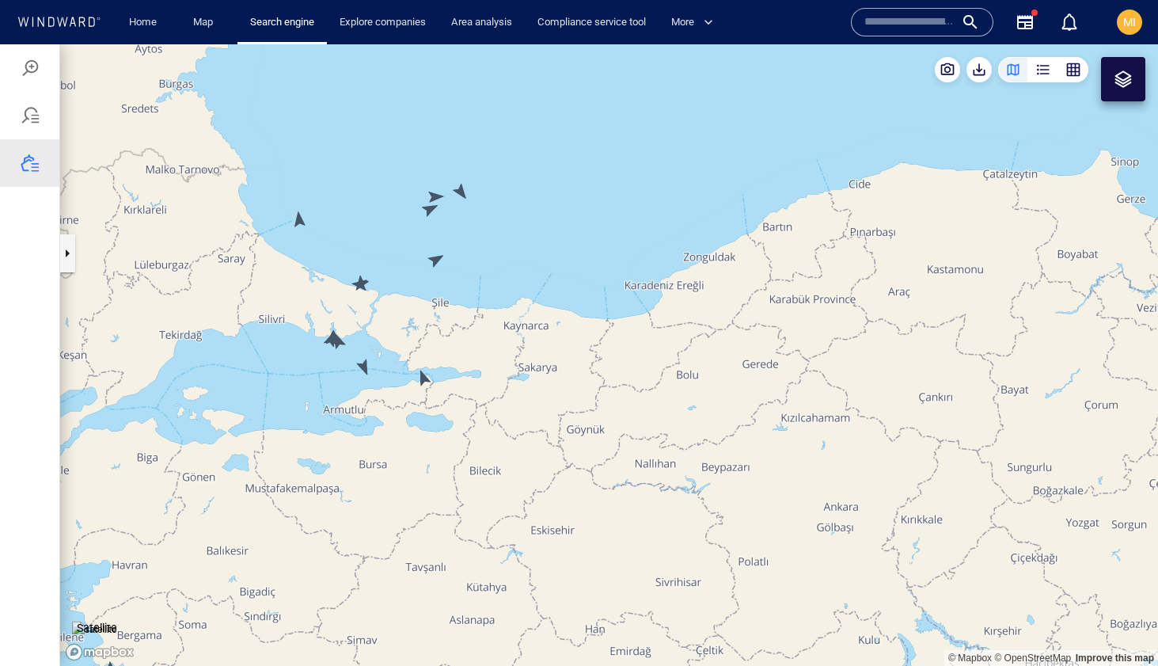
click at [300, 221] on canvas "Map" at bounding box center [609, 354] width 1098 height 621
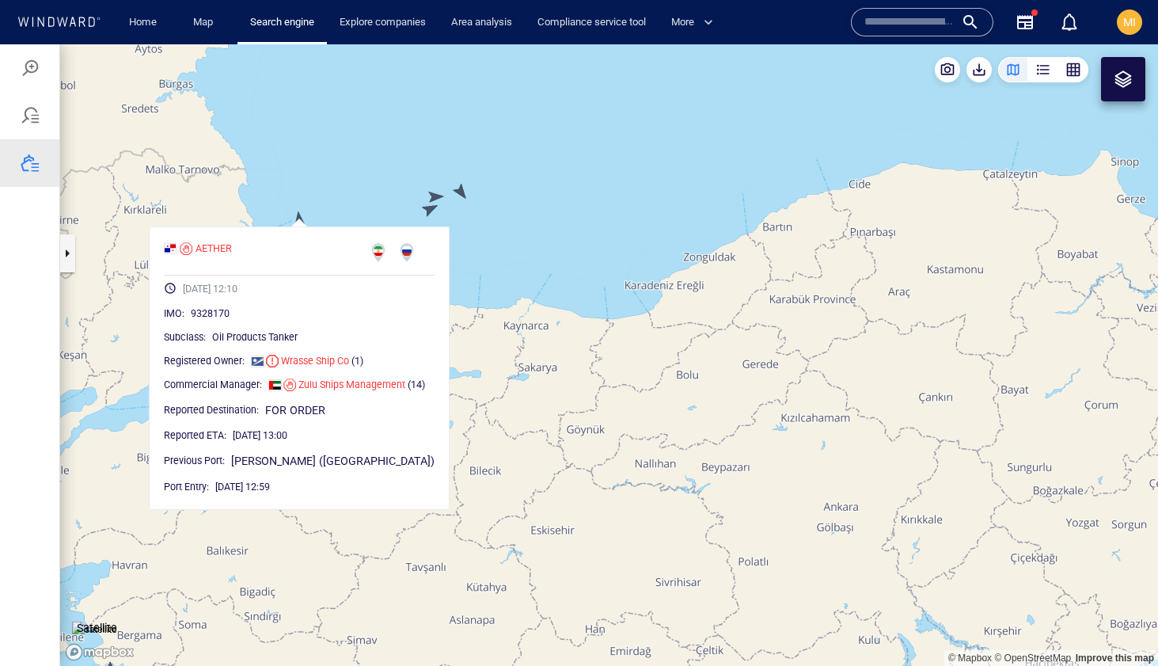
click at [396, 197] on canvas "Map" at bounding box center [609, 354] width 1098 height 621
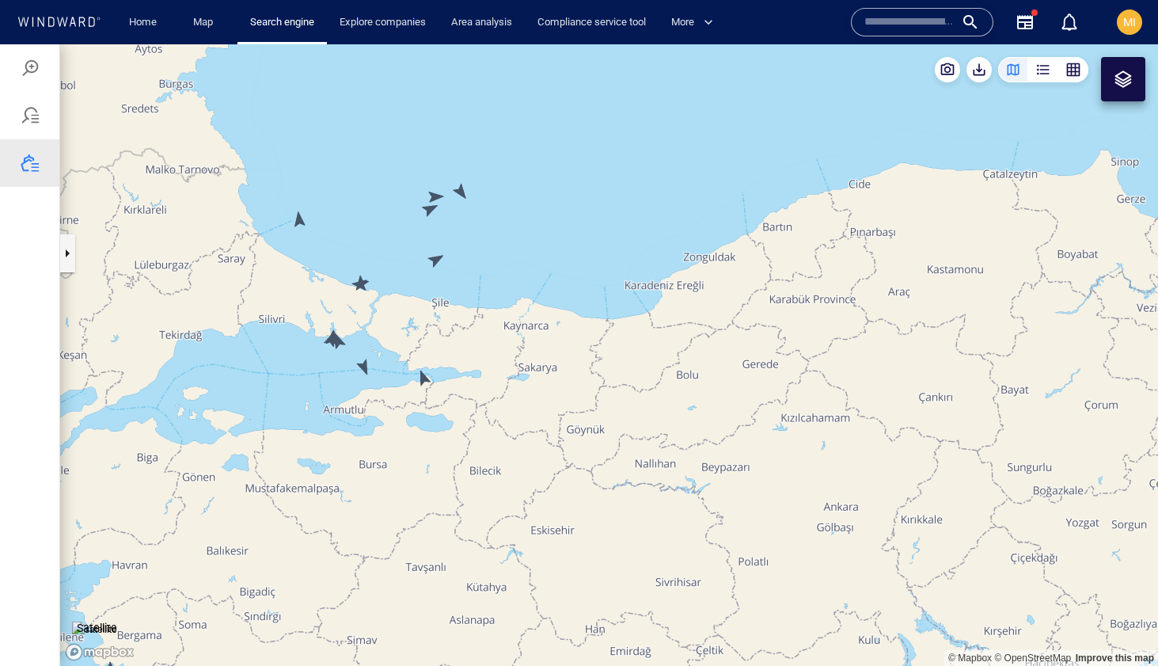
click at [430, 207] on canvas "Map" at bounding box center [609, 354] width 1098 height 621
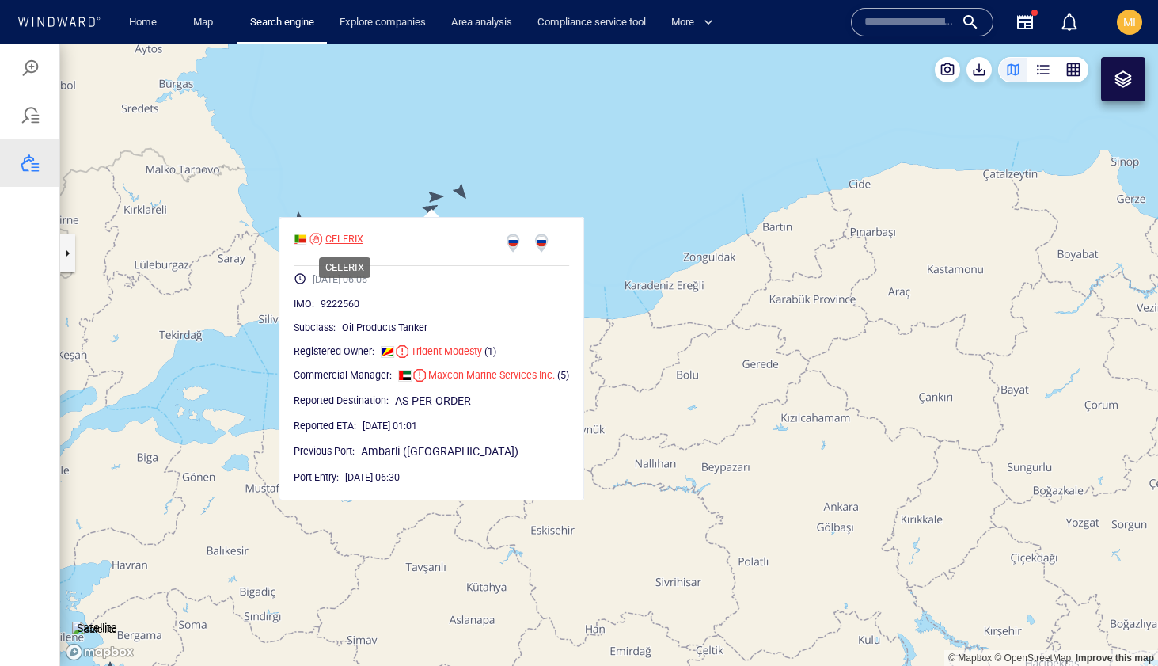
click at [352, 237] on div "CELERIX" at bounding box center [344, 239] width 38 height 14
click at [539, 173] on canvas "Map" at bounding box center [609, 354] width 1098 height 621
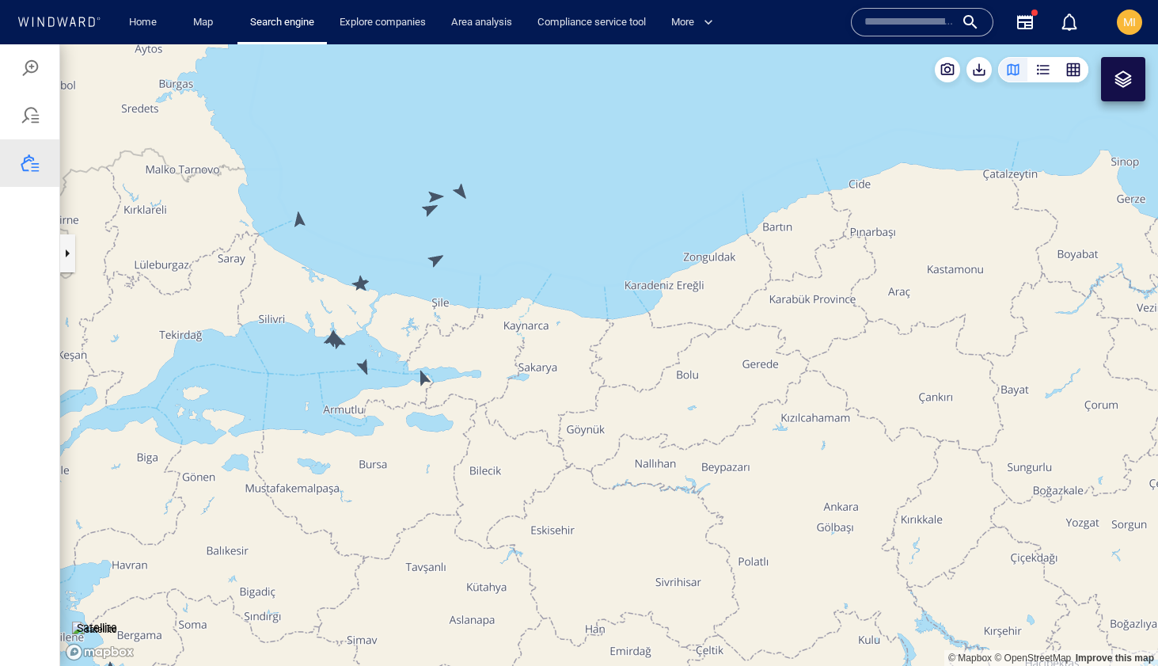
click at [461, 192] on canvas "Map" at bounding box center [609, 354] width 1098 height 621
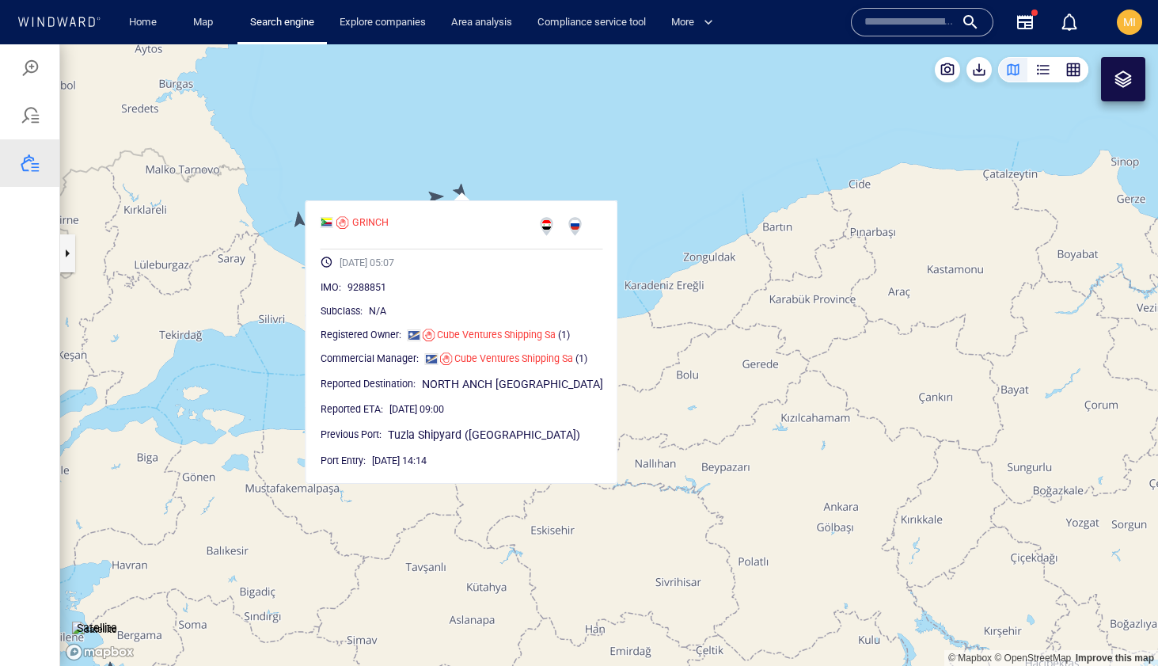
click at [461, 192] on canvas "Map" at bounding box center [609, 354] width 1098 height 621
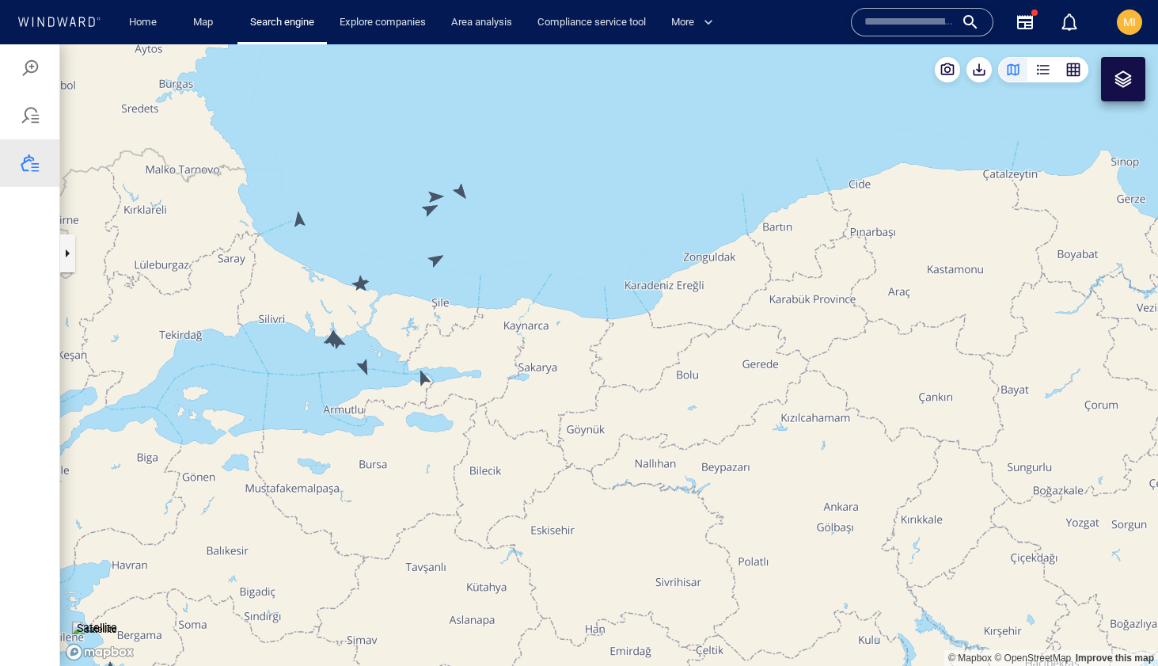
click at [438, 258] on canvas "Map" at bounding box center [609, 354] width 1098 height 621
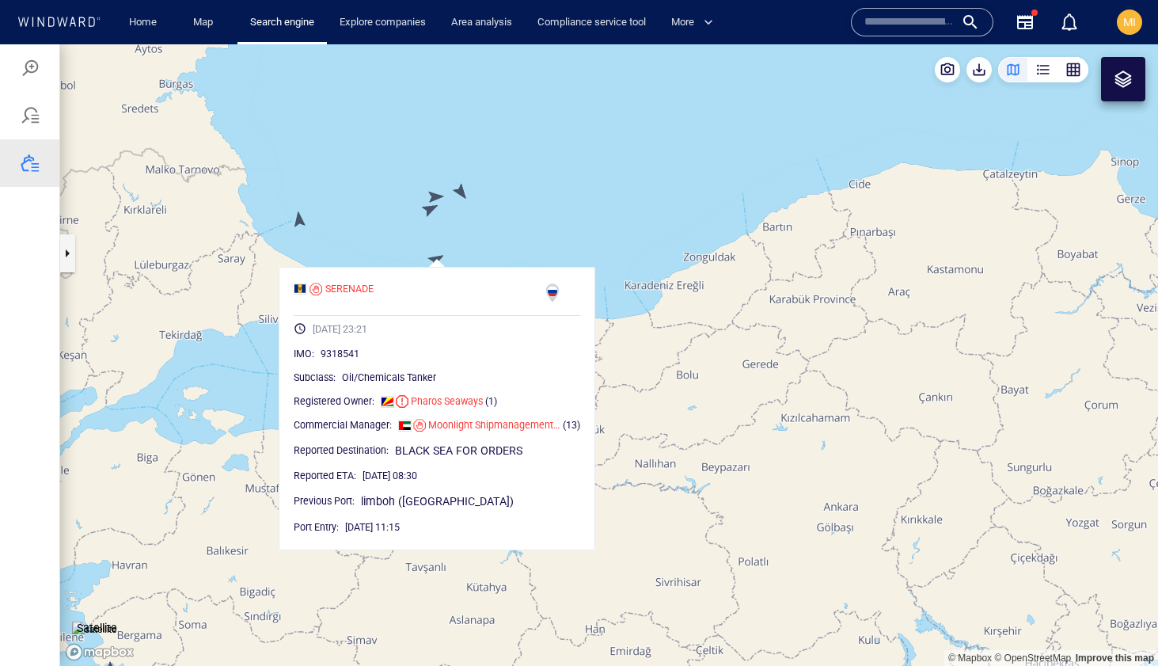
click at [438, 258] on canvas "Map" at bounding box center [609, 354] width 1098 height 621
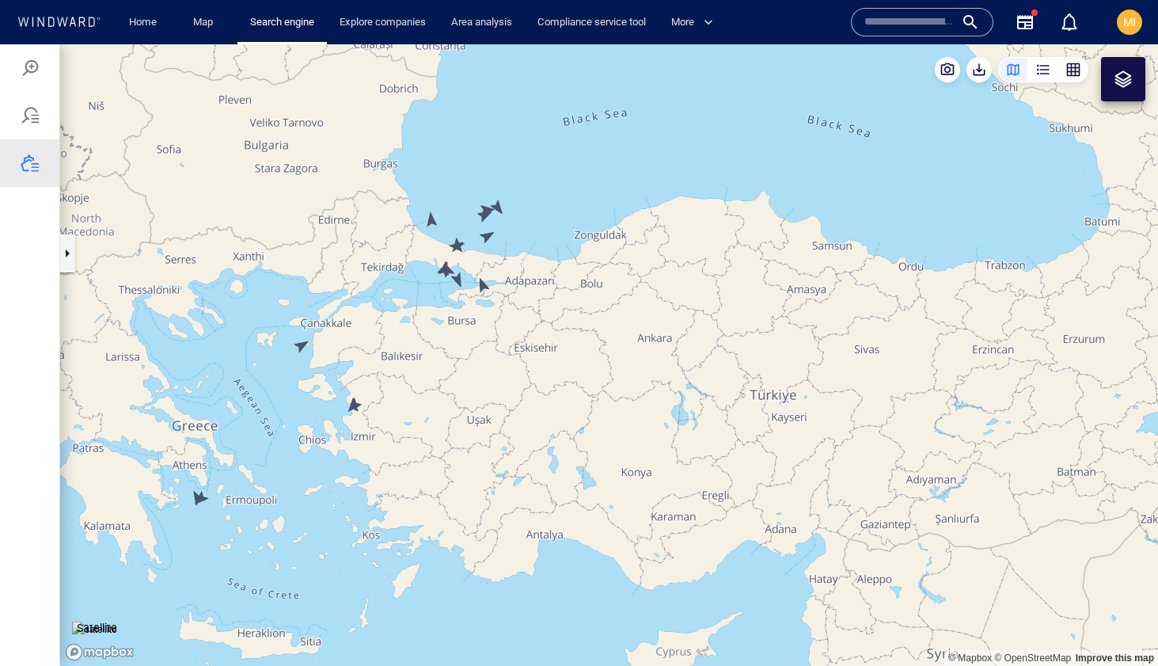
click at [301, 344] on canvas "Map" at bounding box center [609, 354] width 1098 height 621
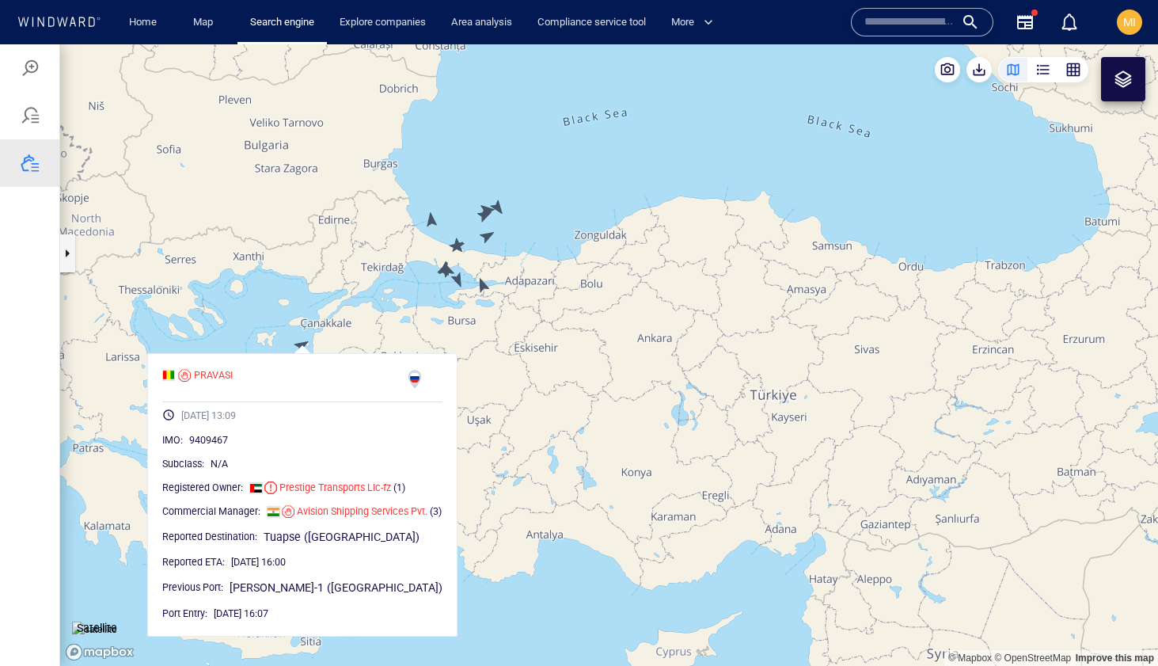
click at [246, 330] on canvas "Map" at bounding box center [609, 354] width 1098 height 621
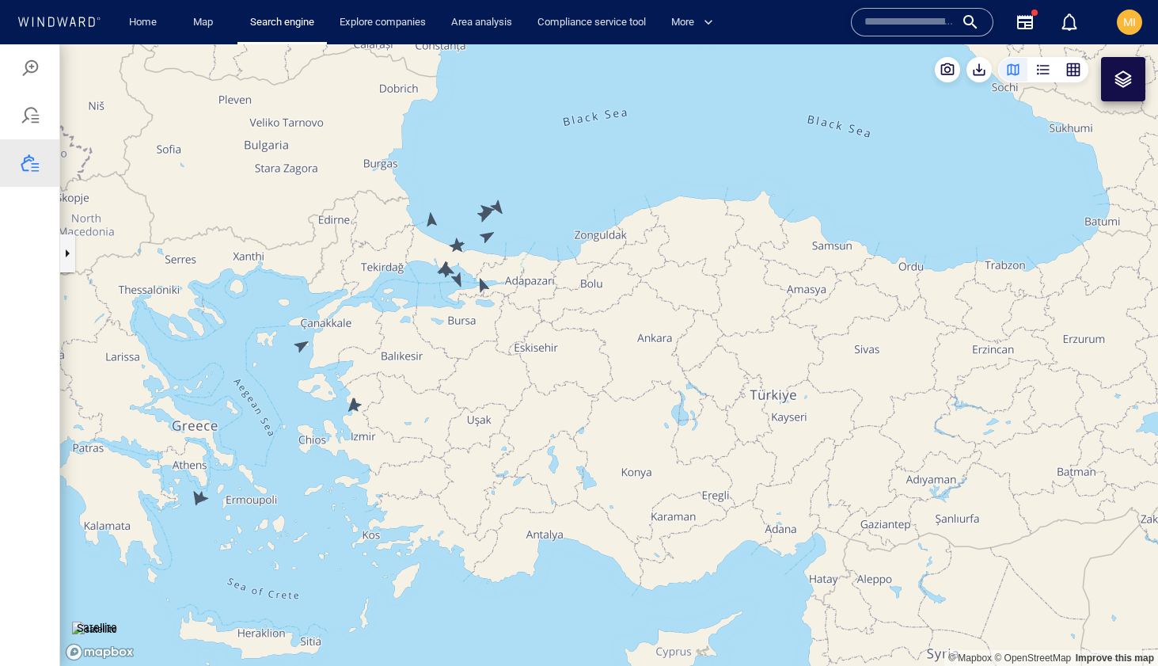
click at [300, 346] on canvas "Map" at bounding box center [609, 354] width 1098 height 621
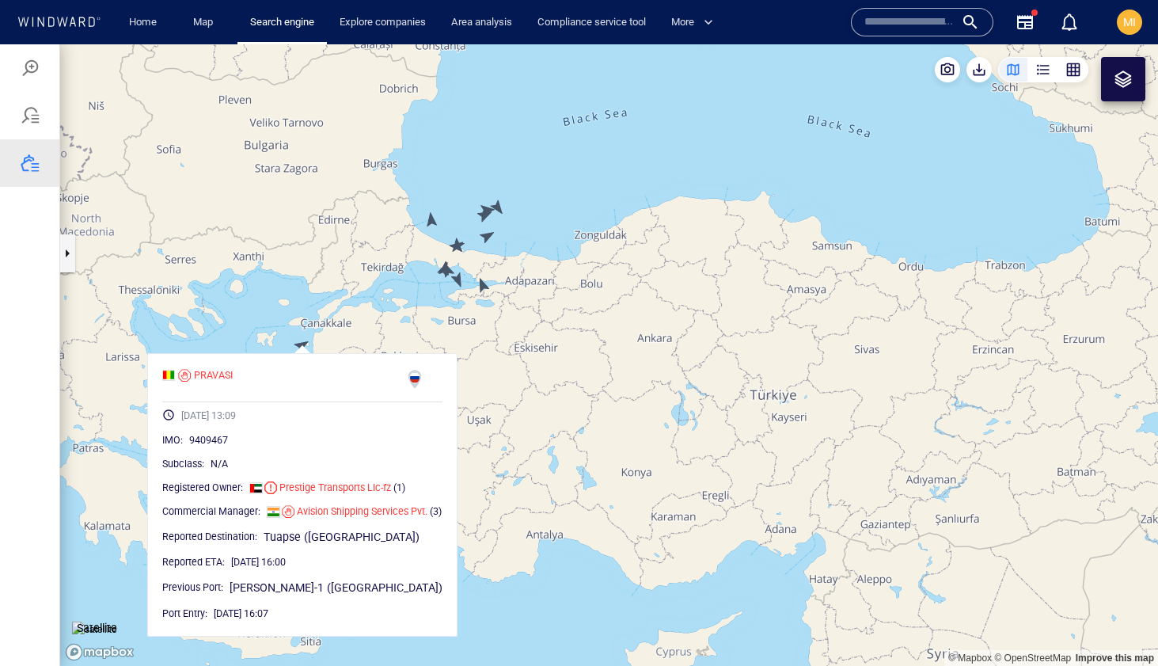
click at [256, 346] on canvas "Map" at bounding box center [609, 354] width 1098 height 621
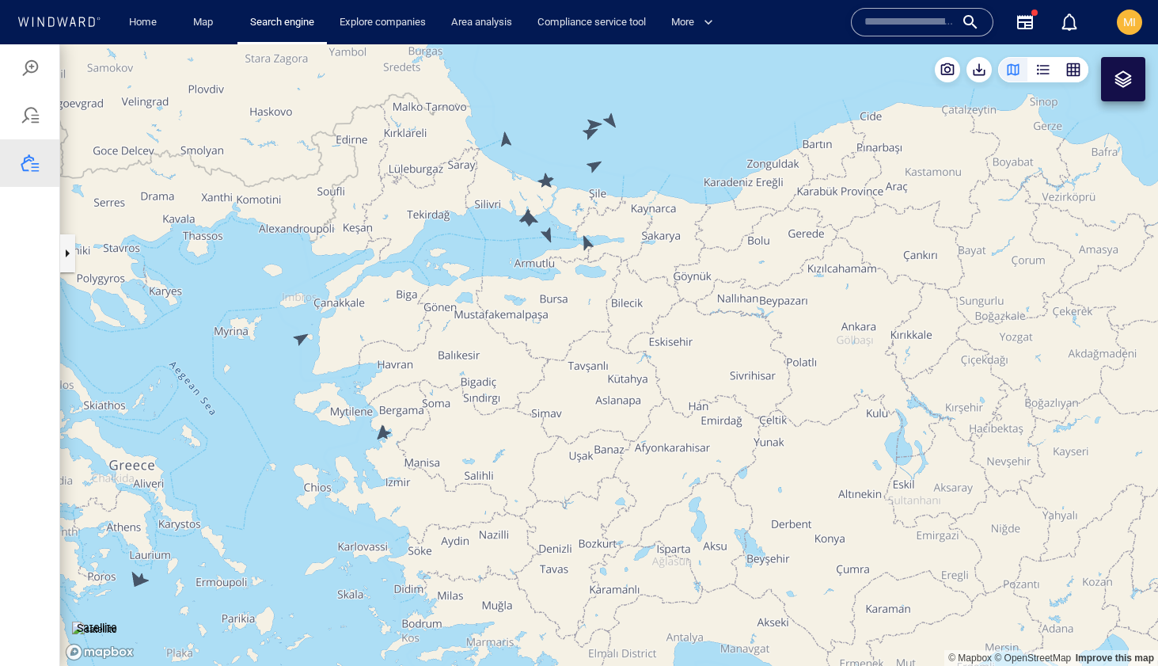
drag, startPoint x: 281, startPoint y: 450, endPoint x: 387, endPoint y: 333, distance: 157.4
click at [387, 334] on canvas "Map" at bounding box center [609, 354] width 1098 height 621
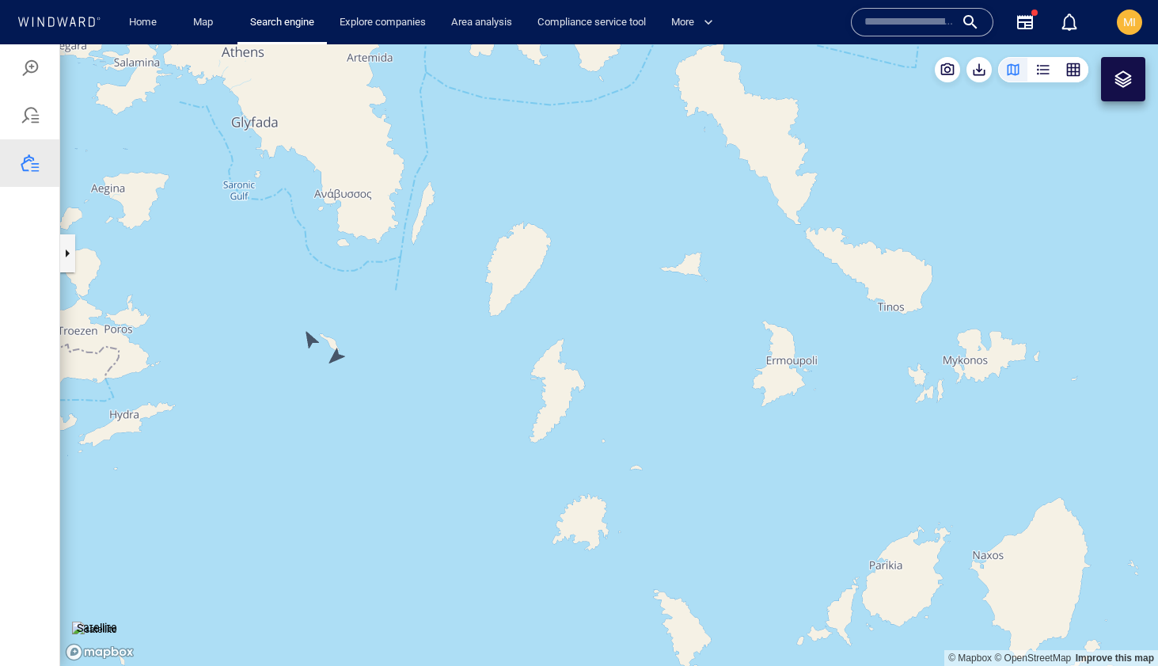
click at [336, 354] on canvas "Map" at bounding box center [609, 354] width 1098 height 621
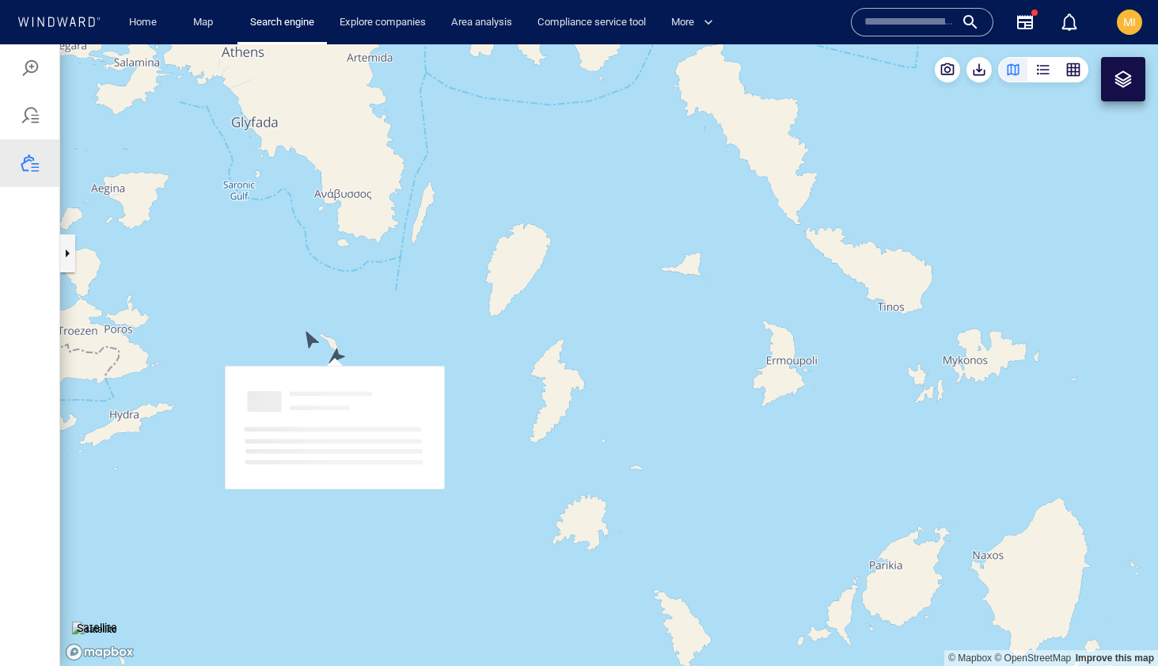
click at [336, 354] on canvas "Map" at bounding box center [609, 354] width 1098 height 621
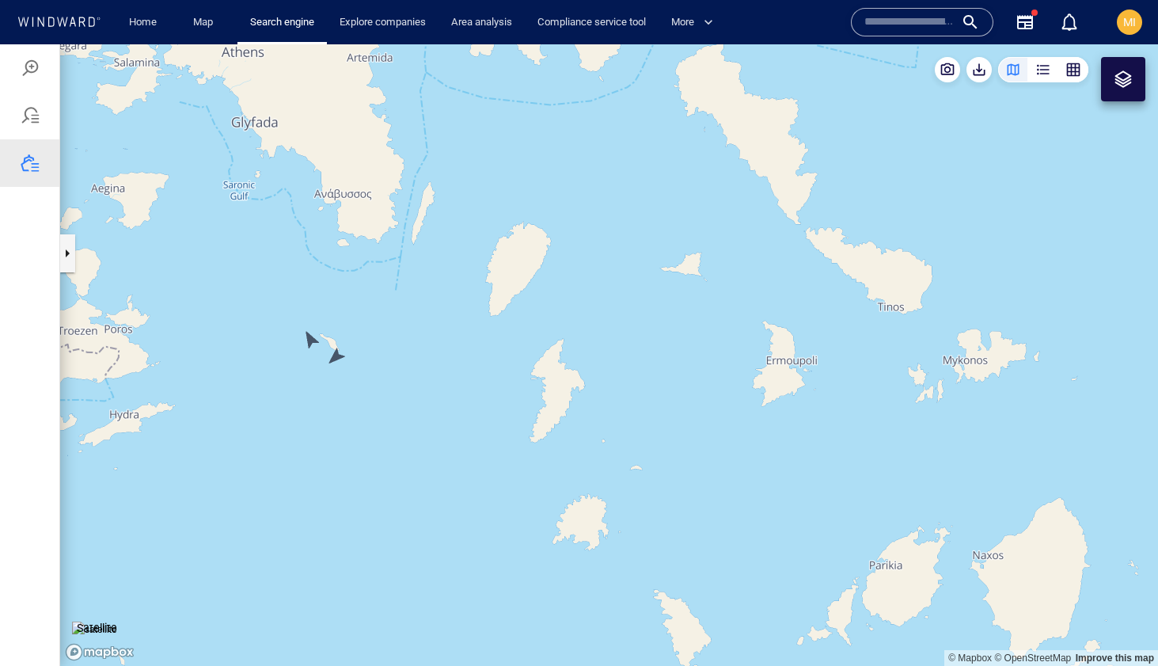
click at [336, 354] on canvas "Map" at bounding box center [609, 354] width 1098 height 621
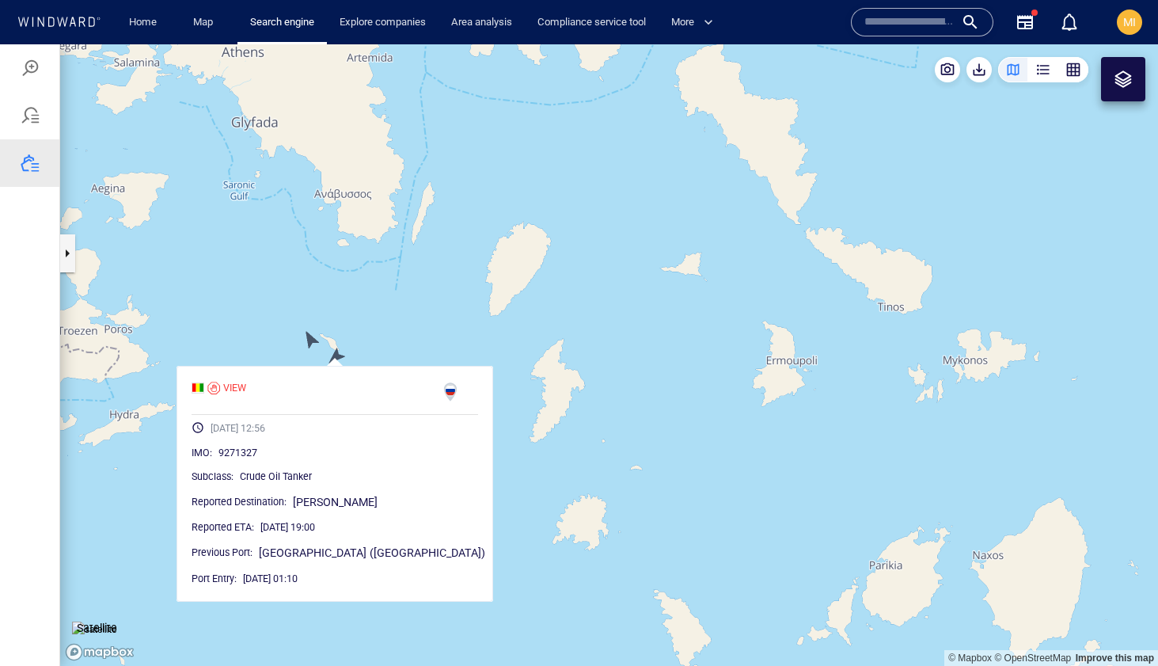
click at [313, 341] on canvas "Map" at bounding box center [609, 354] width 1098 height 621
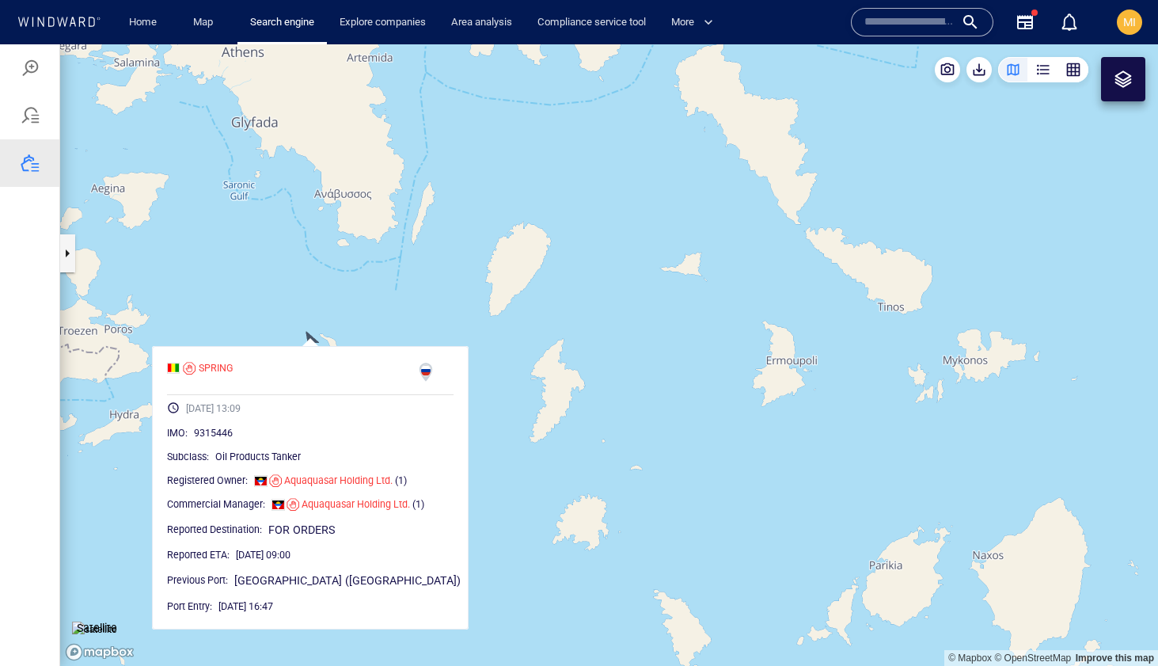
click at [397, 323] on canvas "Map" at bounding box center [609, 354] width 1098 height 621
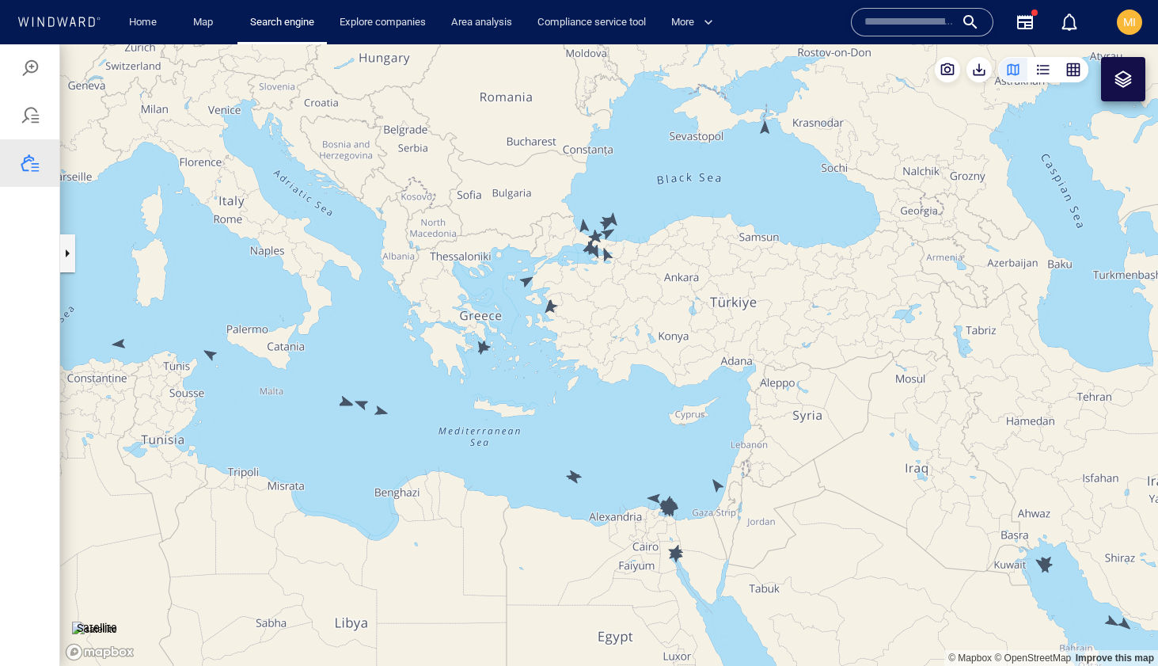
drag, startPoint x: 535, startPoint y: 446, endPoint x: 507, endPoint y: 358, distance: 92.9
click at [507, 359] on canvas "Map" at bounding box center [609, 354] width 1098 height 621
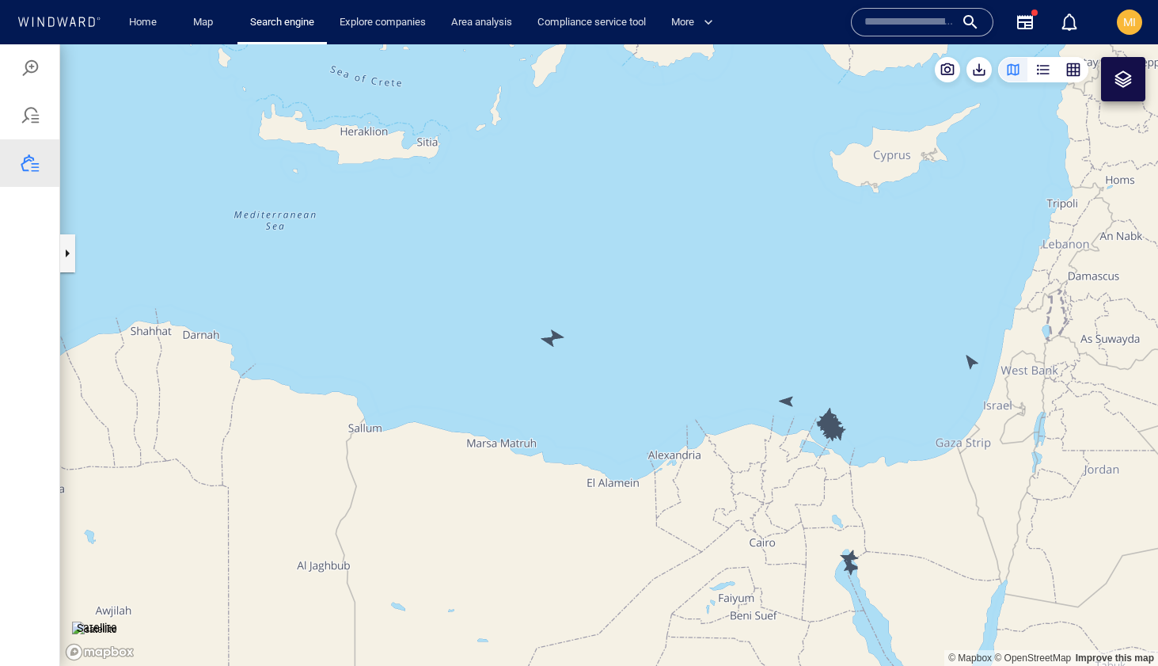
click at [548, 337] on canvas "Map" at bounding box center [609, 354] width 1098 height 621
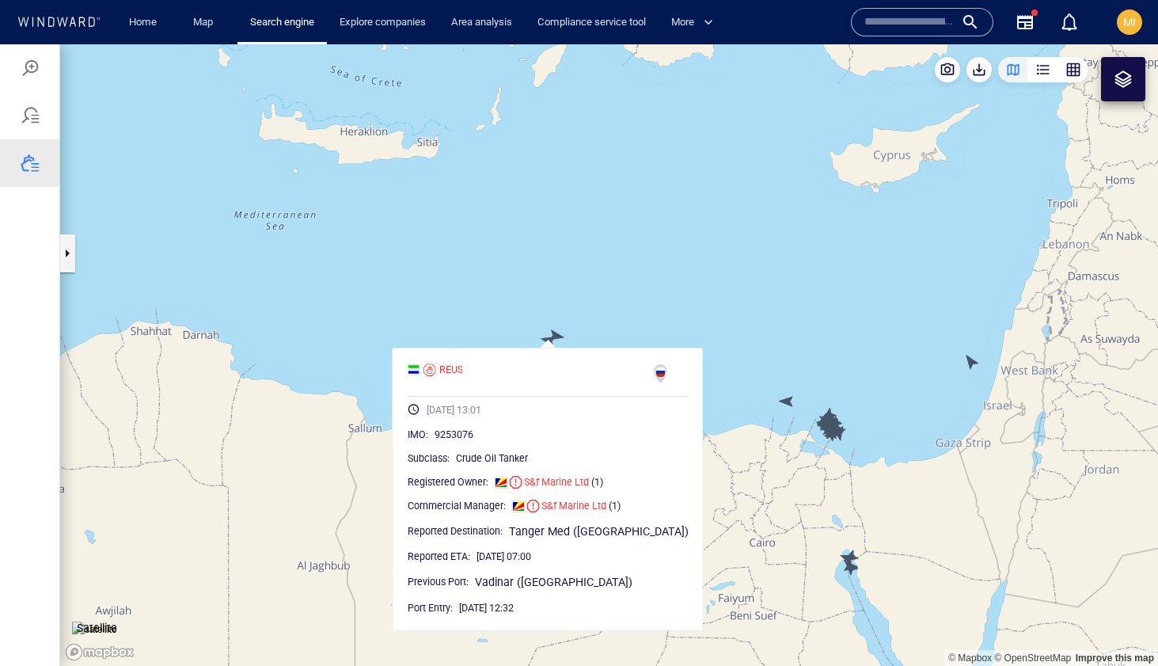
click at [556, 334] on canvas "Map" at bounding box center [609, 354] width 1098 height 621
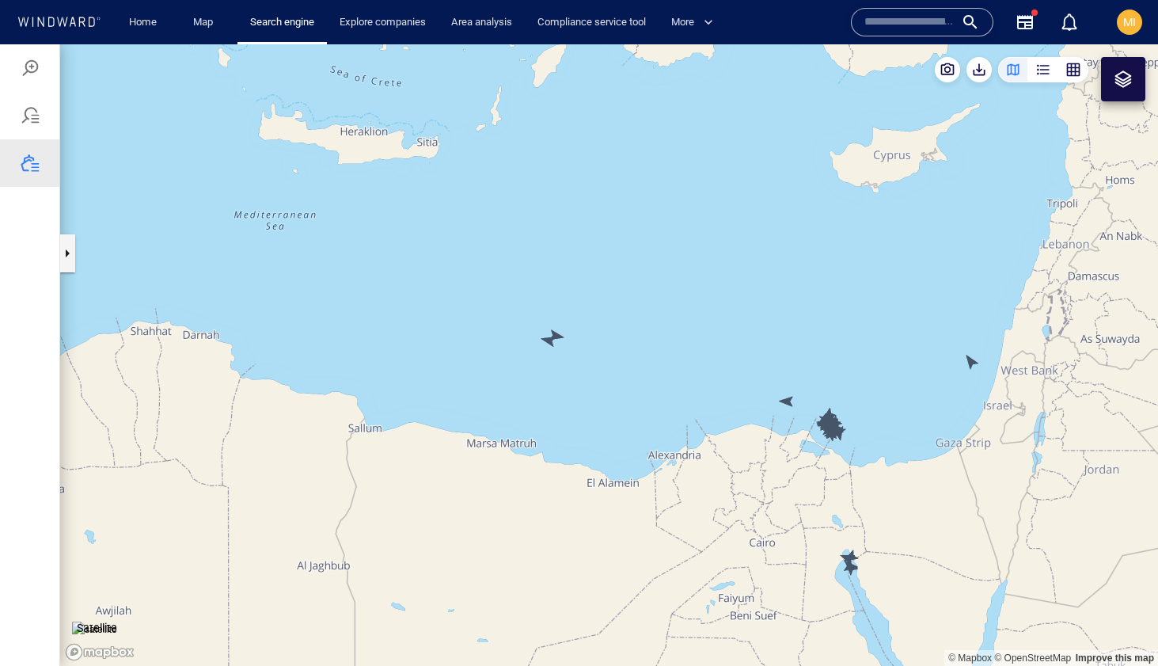
click at [558, 332] on canvas "Map" at bounding box center [609, 354] width 1098 height 621
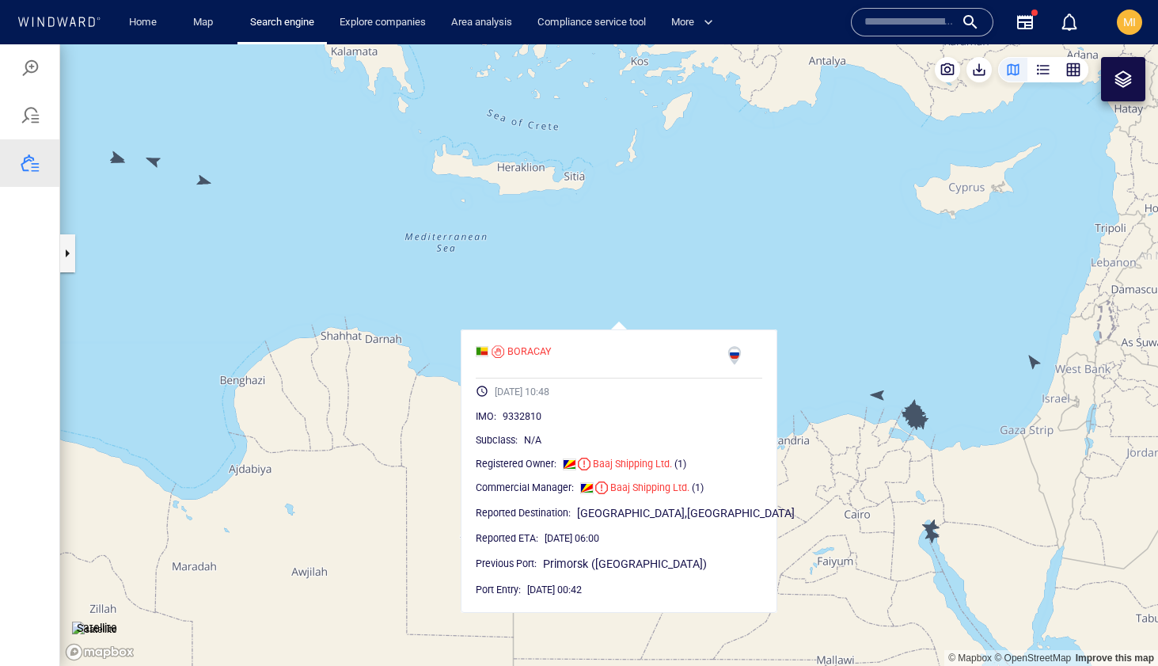
drag, startPoint x: 848, startPoint y: 333, endPoint x: 764, endPoint y: 310, distance: 87.0
click at [765, 310] on canvas "Map" at bounding box center [609, 354] width 1098 height 621
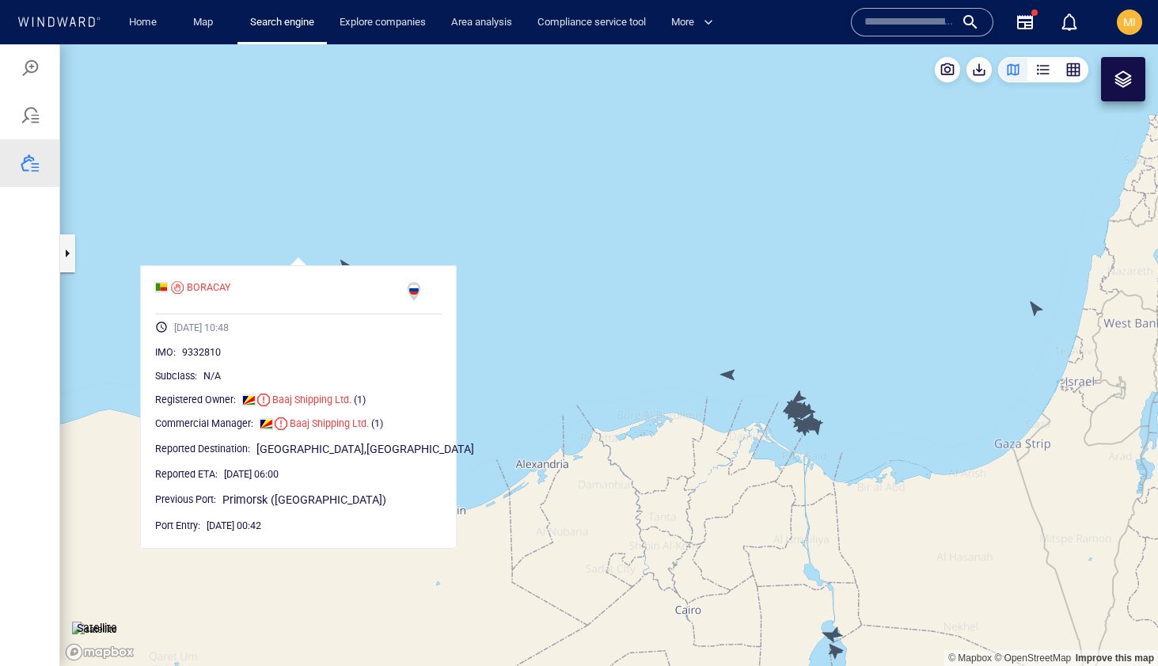
drag, startPoint x: 807, startPoint y: 389, endPoint x: 767, endPoint y: 324, distance: 77.1
click at [767, 327] on canvas "Map" at bounding box center [609, 354] width 1098 height 621
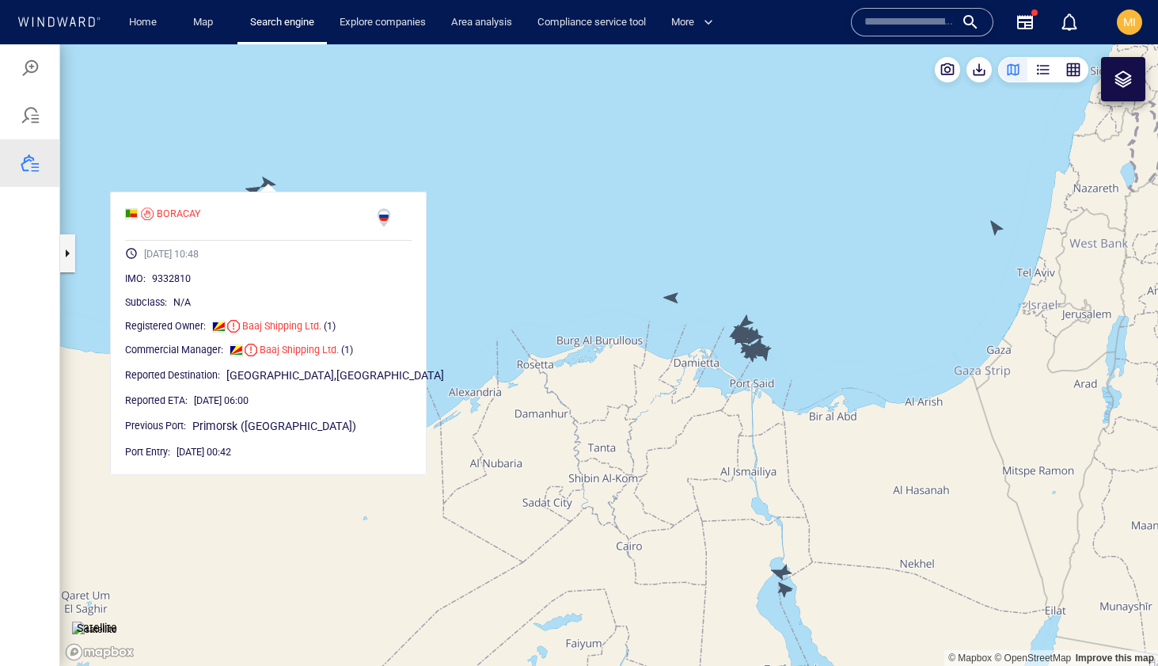
click at [669, 297] on canvas "Map" at bounding box center [609, 354] width 1098 height 621
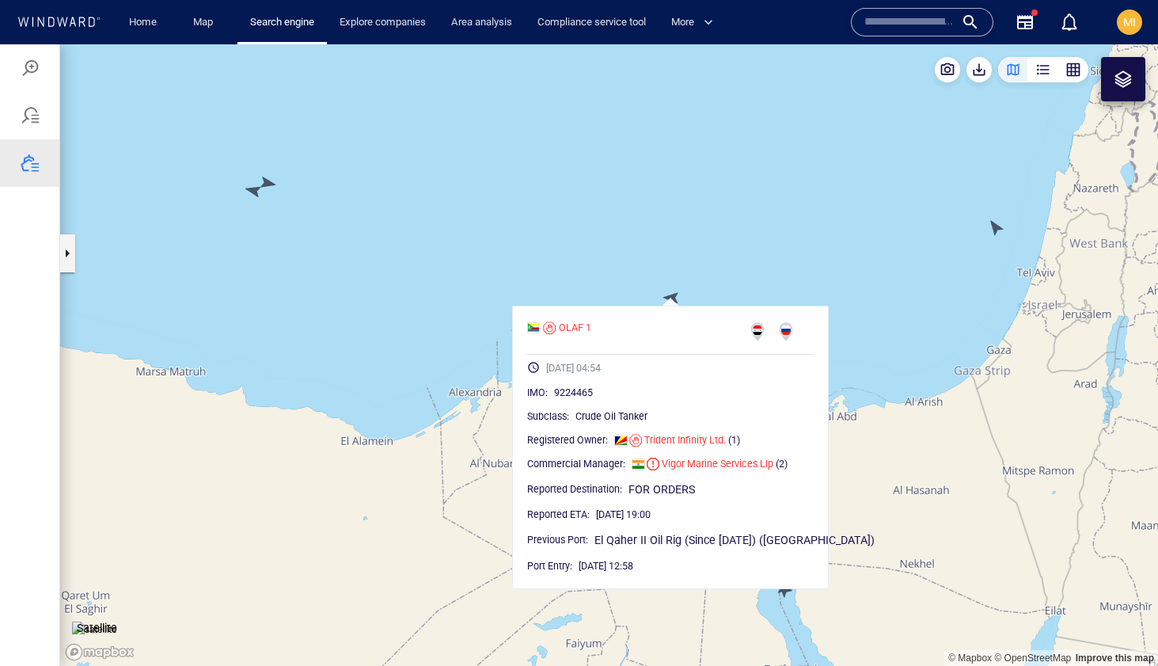
click at [796, 214] on canvas "Map" at bounding box center [609, 354] width 1098 height 621
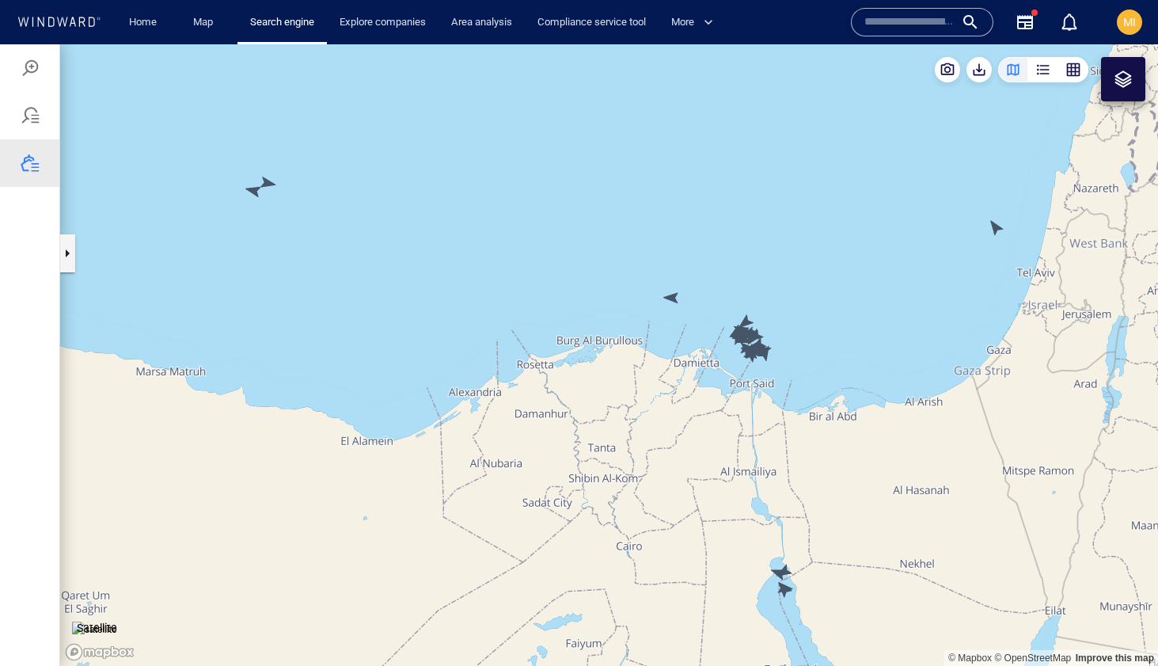
click at [992, 227] on canvas "Map" at bounding box center [609, 354] width 1098 height 621
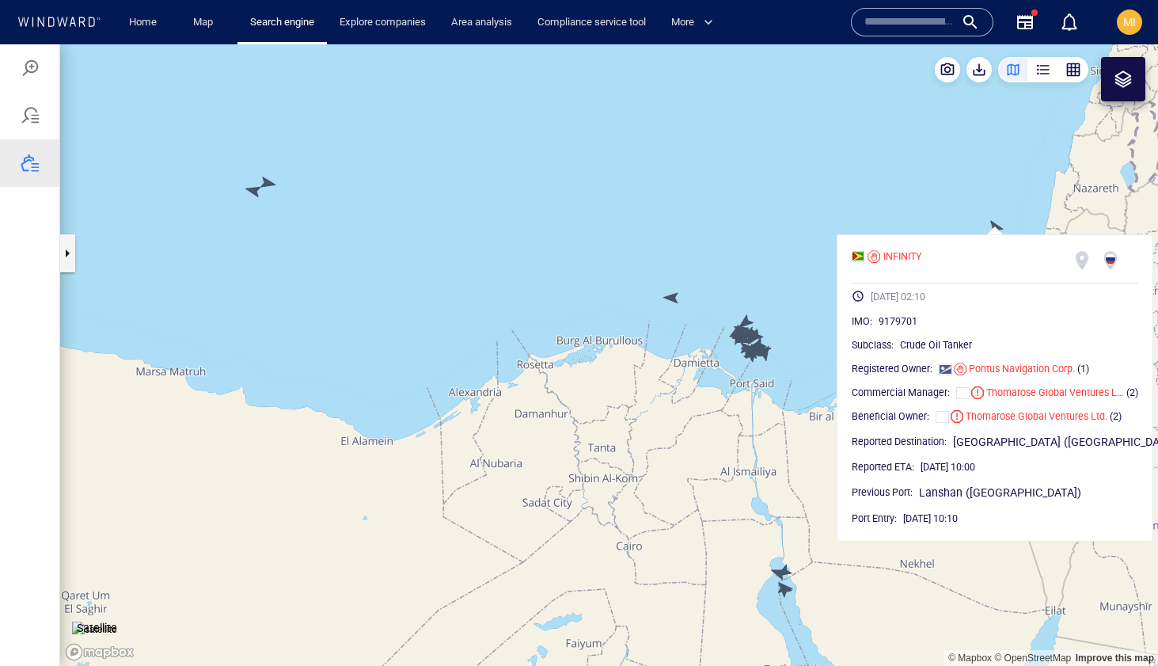
click at [927, 220] on canvas "Map" at bounding box center [609, 354] width 1098 height 621
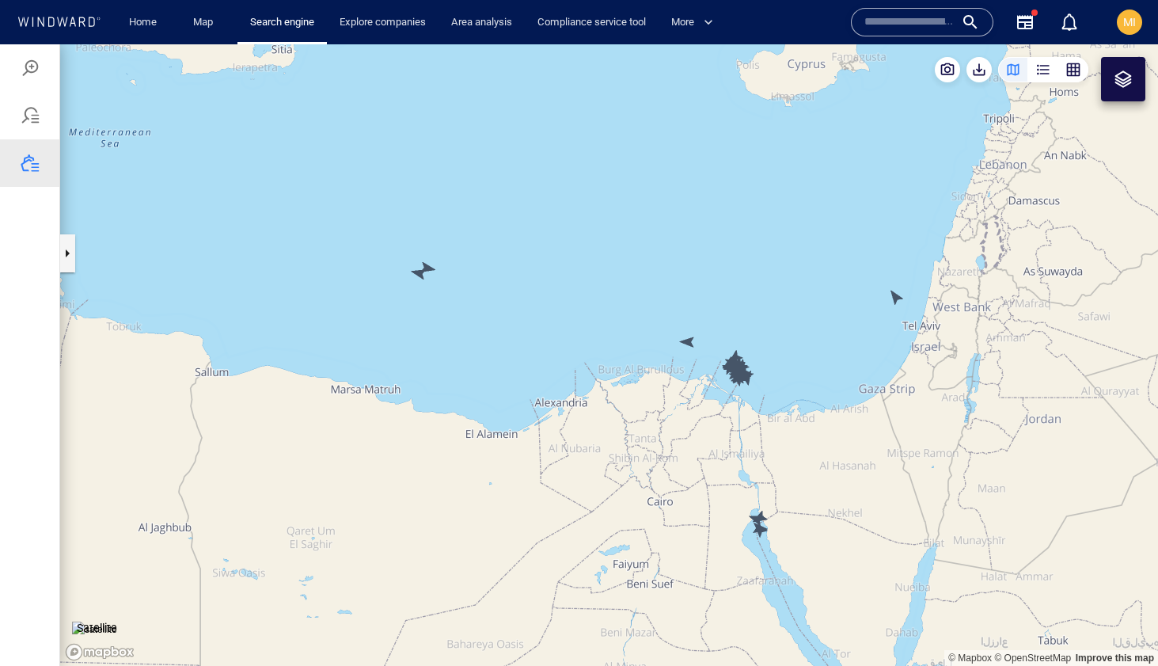
drag, startPoint x: 727, startPoint y: 456, endPoint x: 708, endPoint y: 416, distance: 44.6
click at [708, 419] on canvas "Map" at bounding box center [609, 354] width 1098 height 621
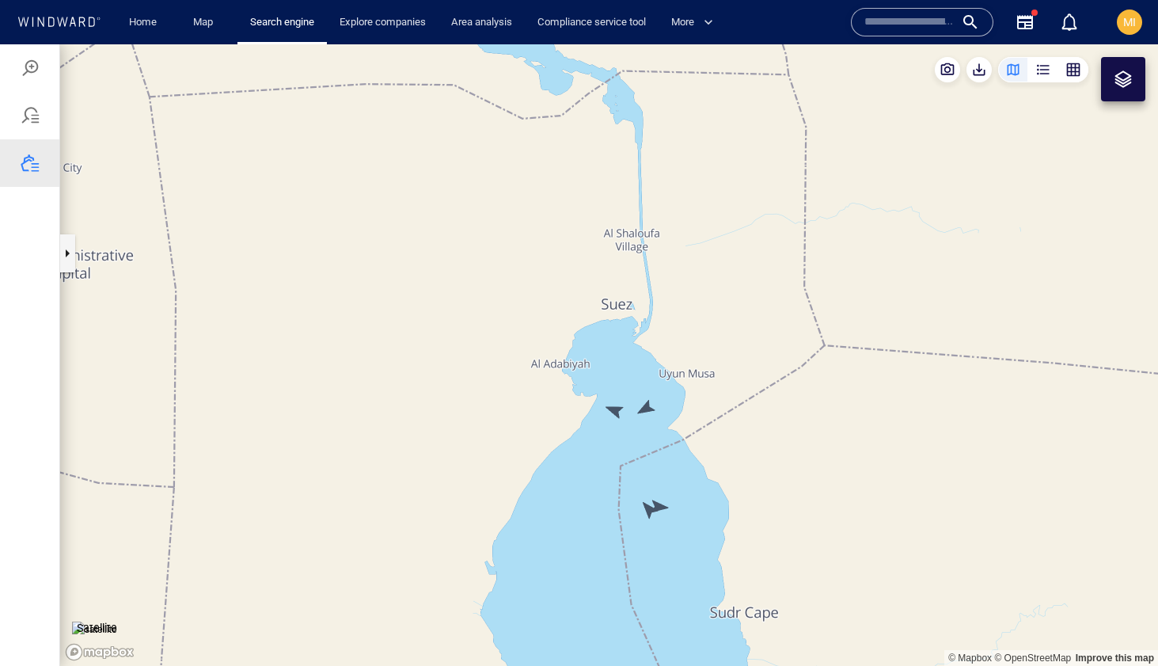
click at [614, 414] on canvas "Map" at bounding box center [609, 354] width 1098 height 621
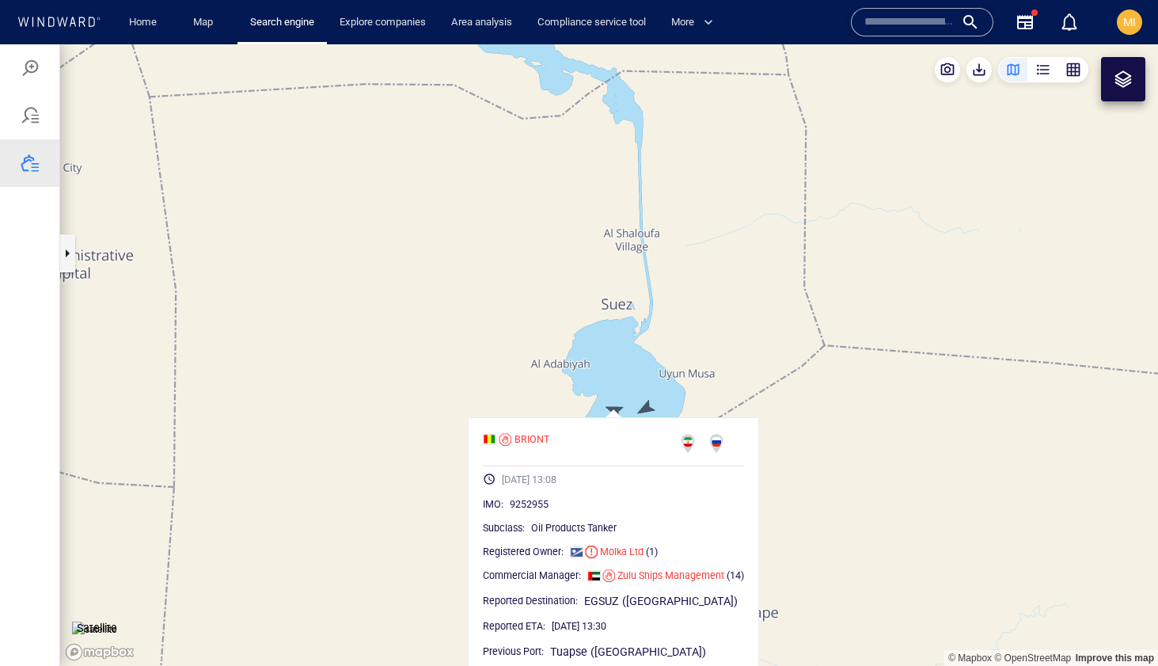
click at [648, 406] on canvas "Map" at bounding box center [609, 354] width 1098 height 621
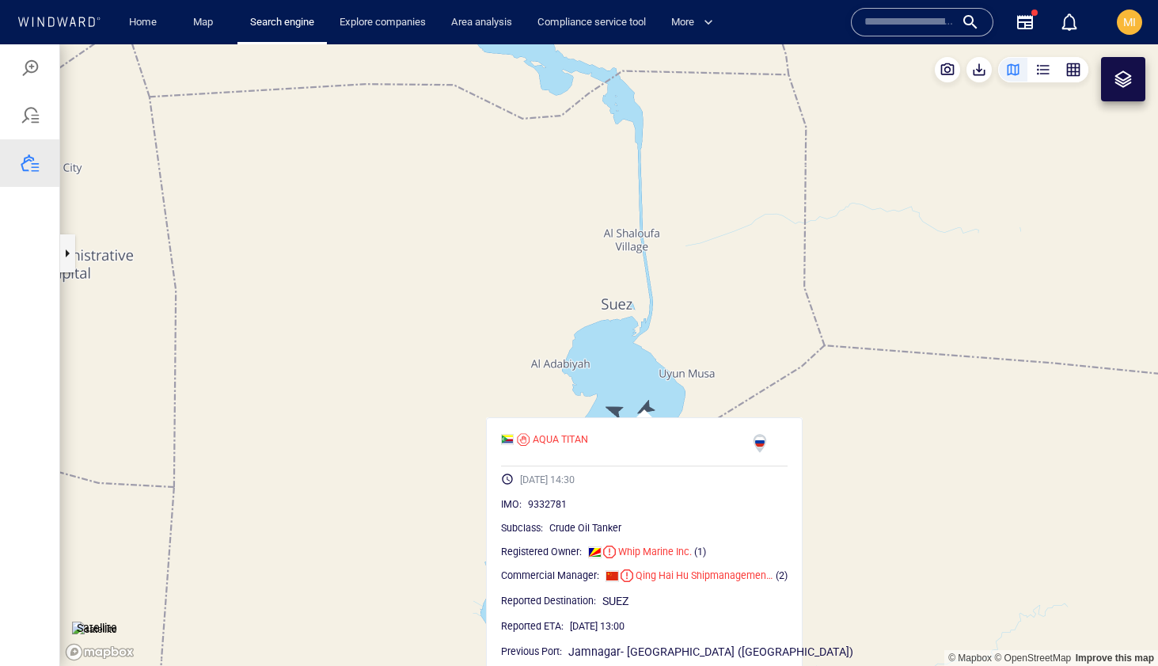
click at [648, 406] on canvas "Map" at bounding box center [609, 354] width 1098 height 621
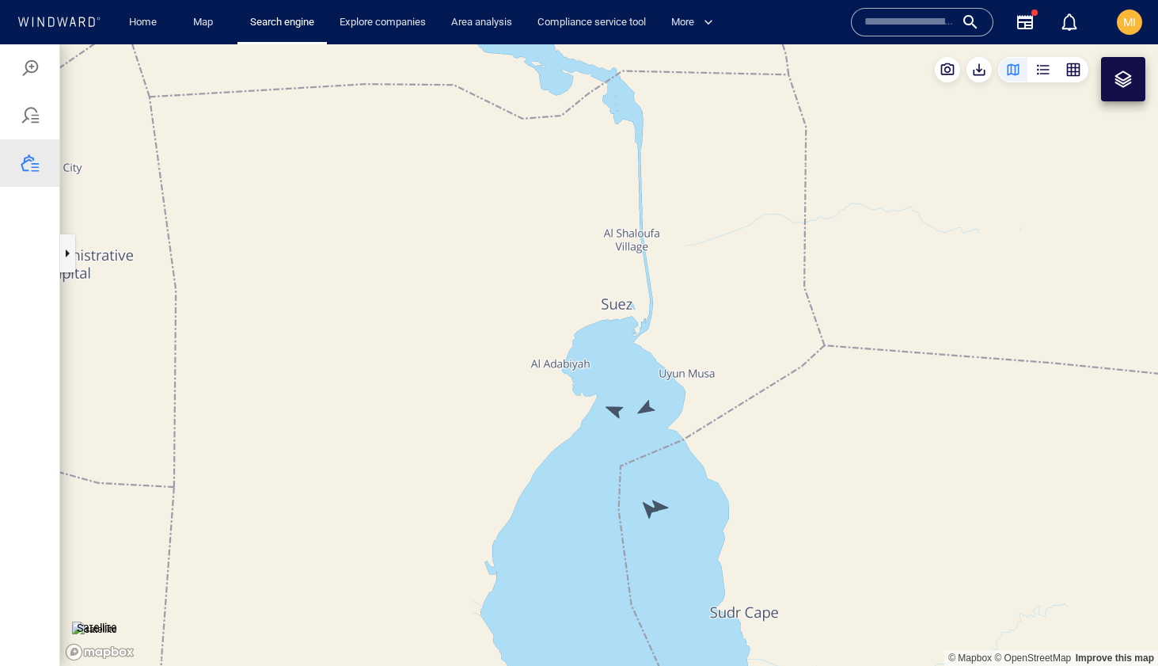
click at [613, 410] on canvas "Map" at bounding box center [609, 354] width 1098 height 621
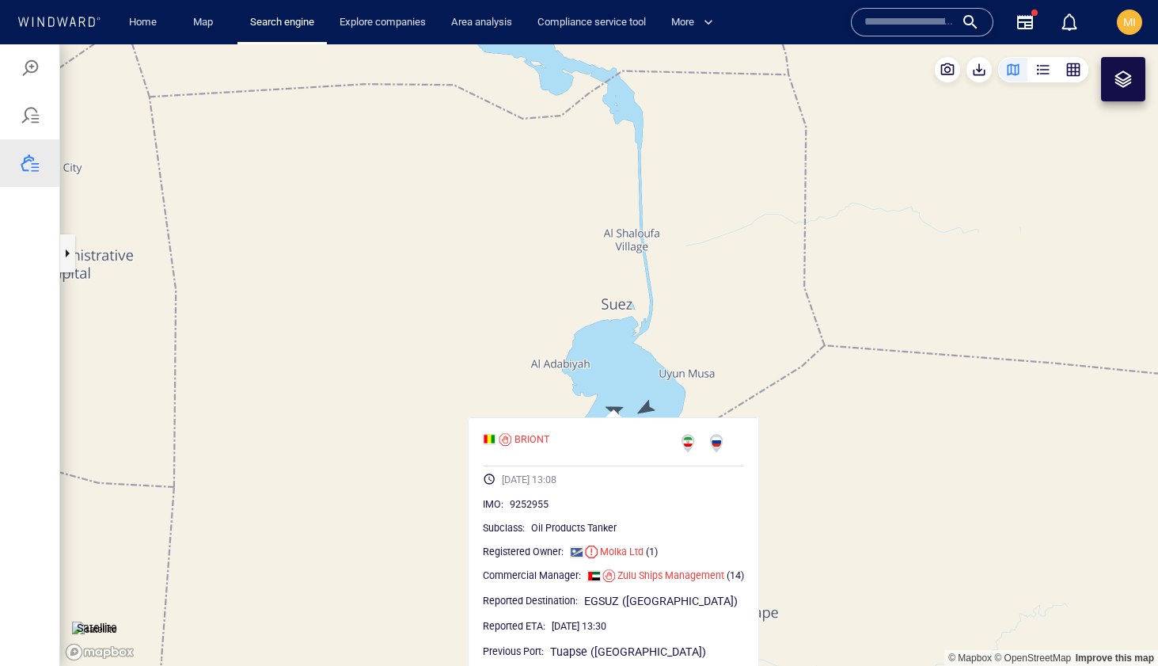
click at [613, 410] on canvas "Map" at bounding box center [609, 354] width 1098 height 621
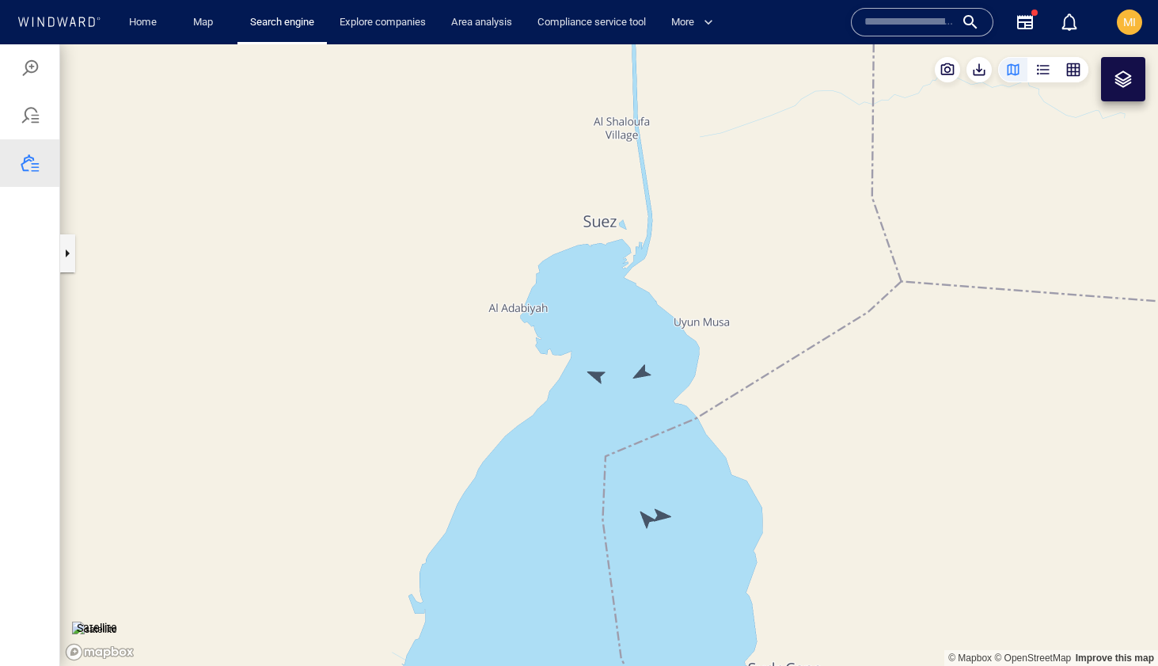
click at [661, 517] on canvas "Map" at bounding box center [609, 354] width 1098 height 621
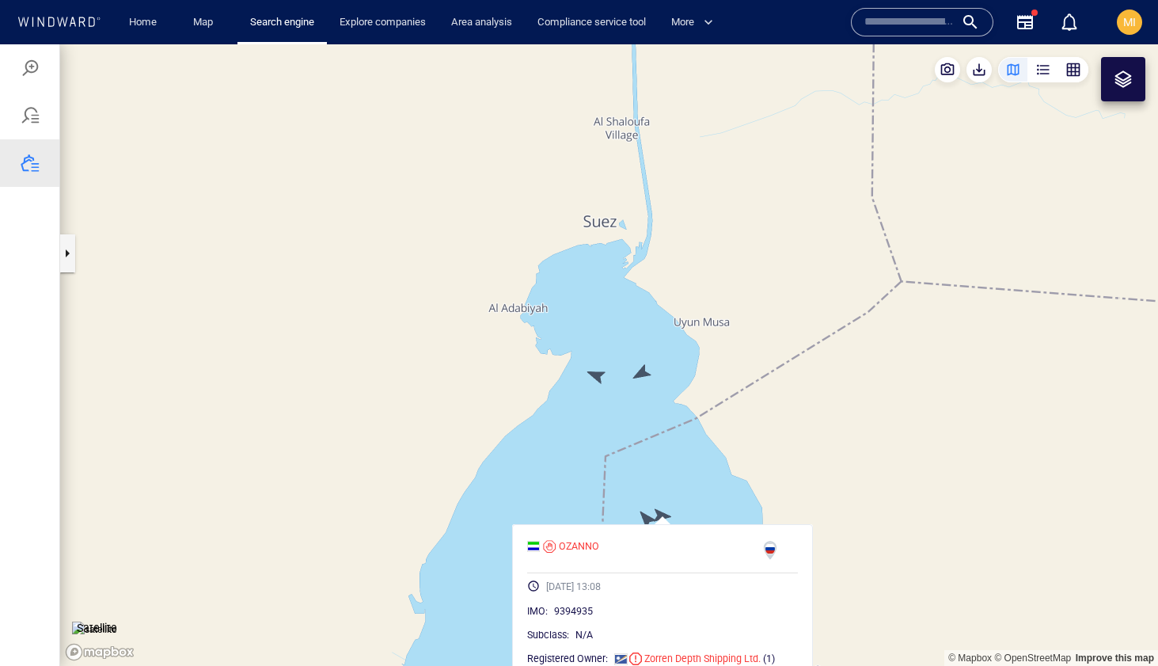
click at [661, 517] on canvas "Map" at bounding box center [609, 354] width 1098 height 621
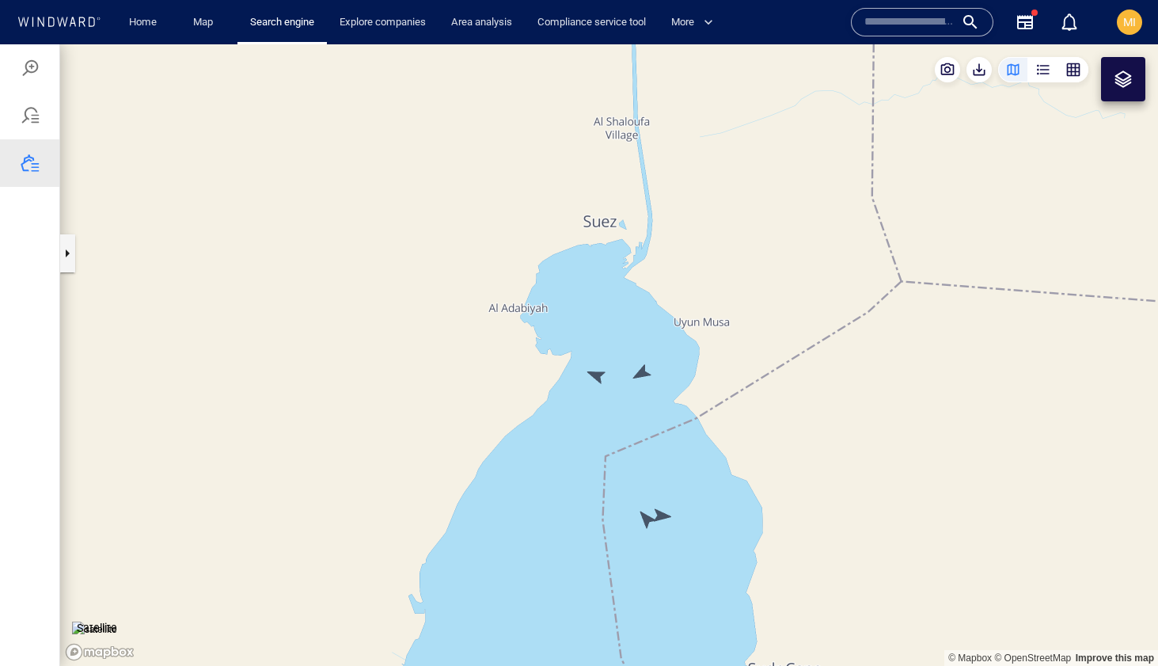
click at [646, 517] on canvas "Map" at bounding box center [609, 354] width 1098 height 621
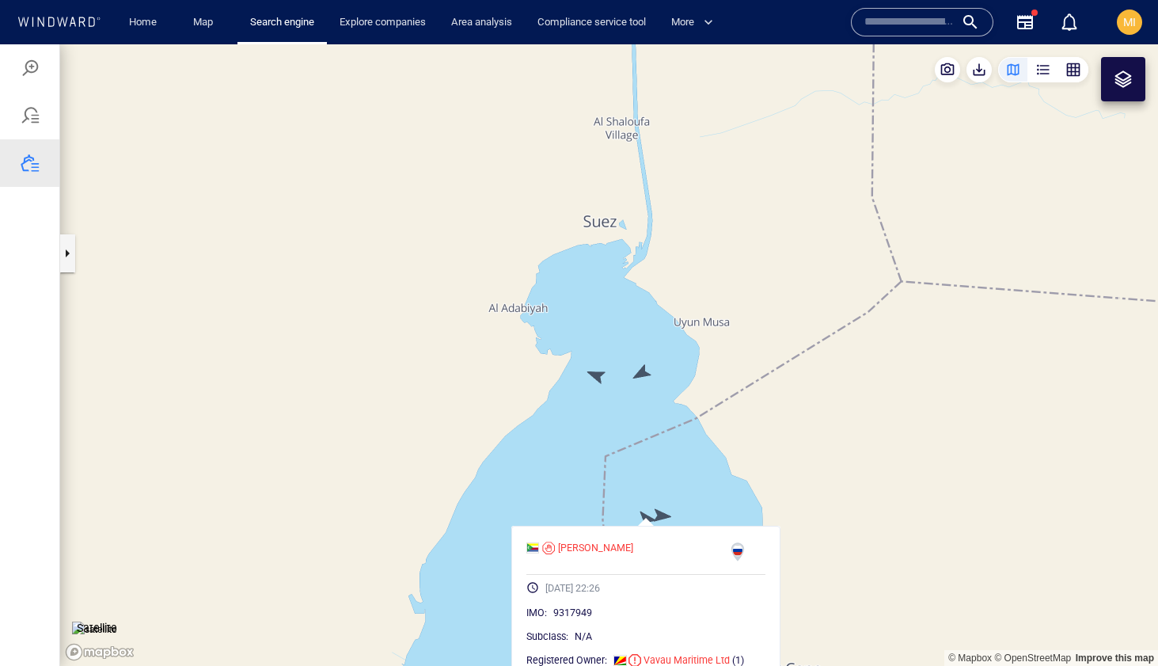
click at [646, 517] on canvas "Map" at bounding box center [609, 354] width 1098 height 621
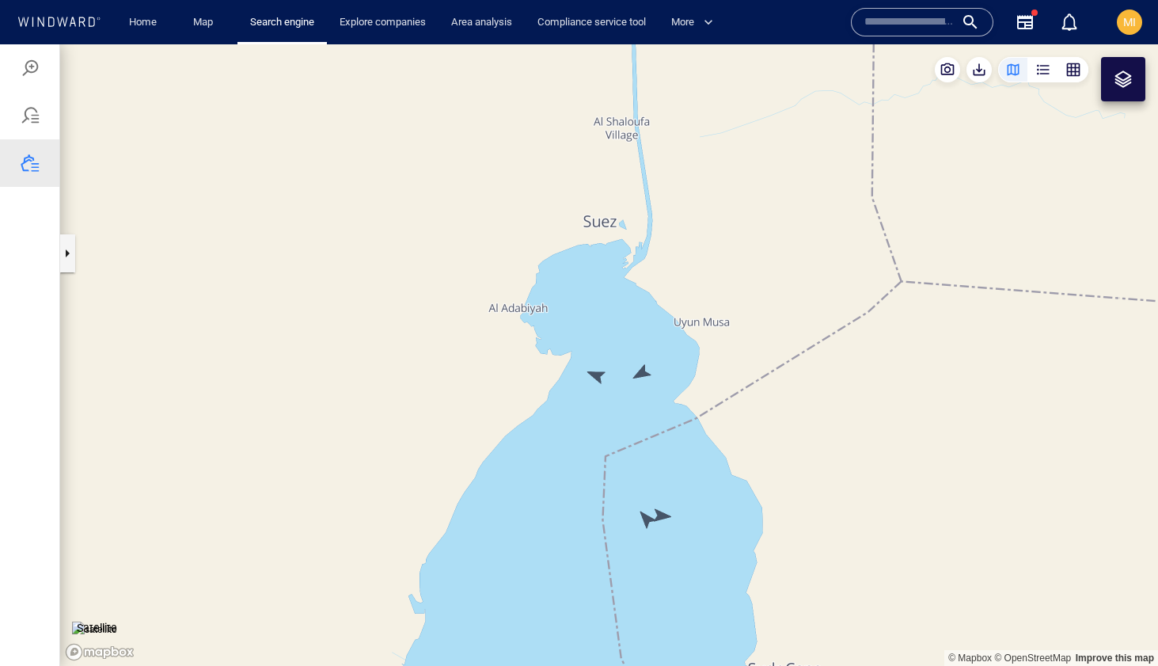
click at [594, 373] on canvas "Map" at bounding box center [609, 354] width 1098 height 621
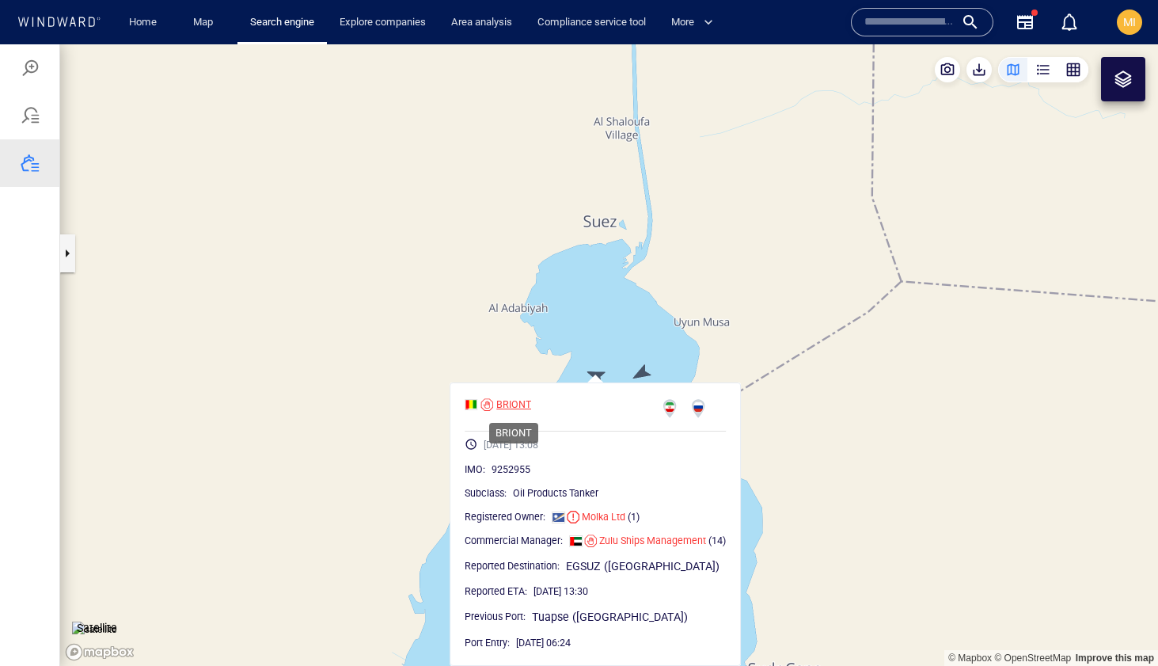
click at [522, 405] on div "BRIONT" at bounding box center [513, 404] width 35 height 14
click at [624, 340] on canvas "Map" at bounding box center [609, 354] width 1098 height 621
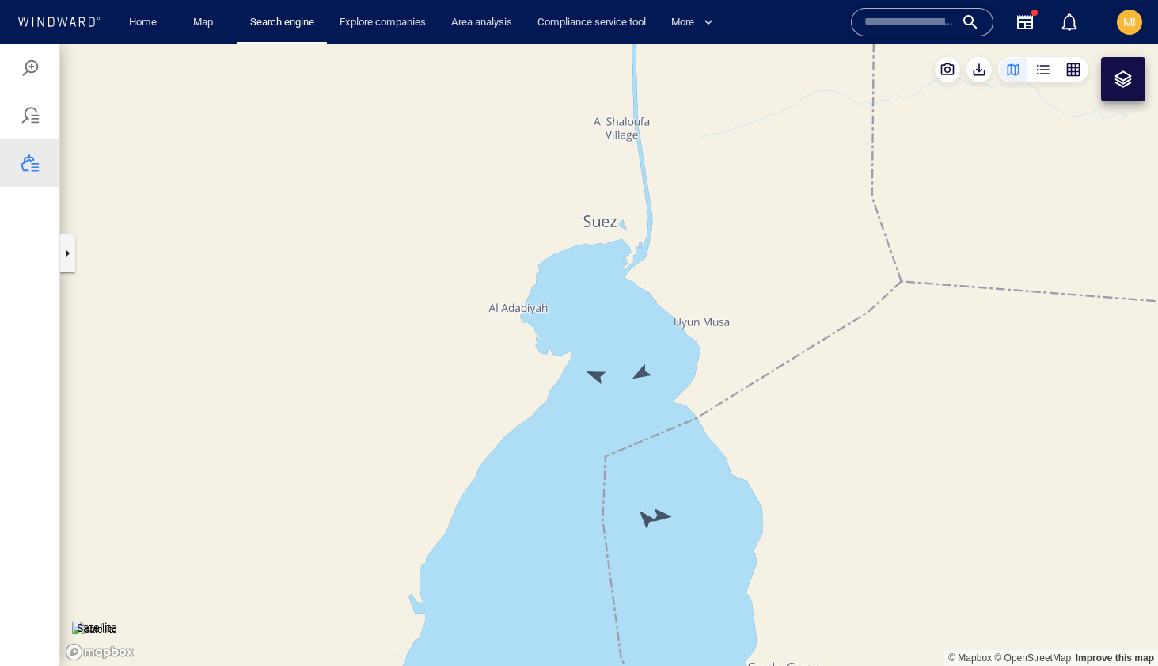
click at [639, 373] on canvas "Map" at bounding box center [609, 354] width 1098 height 621
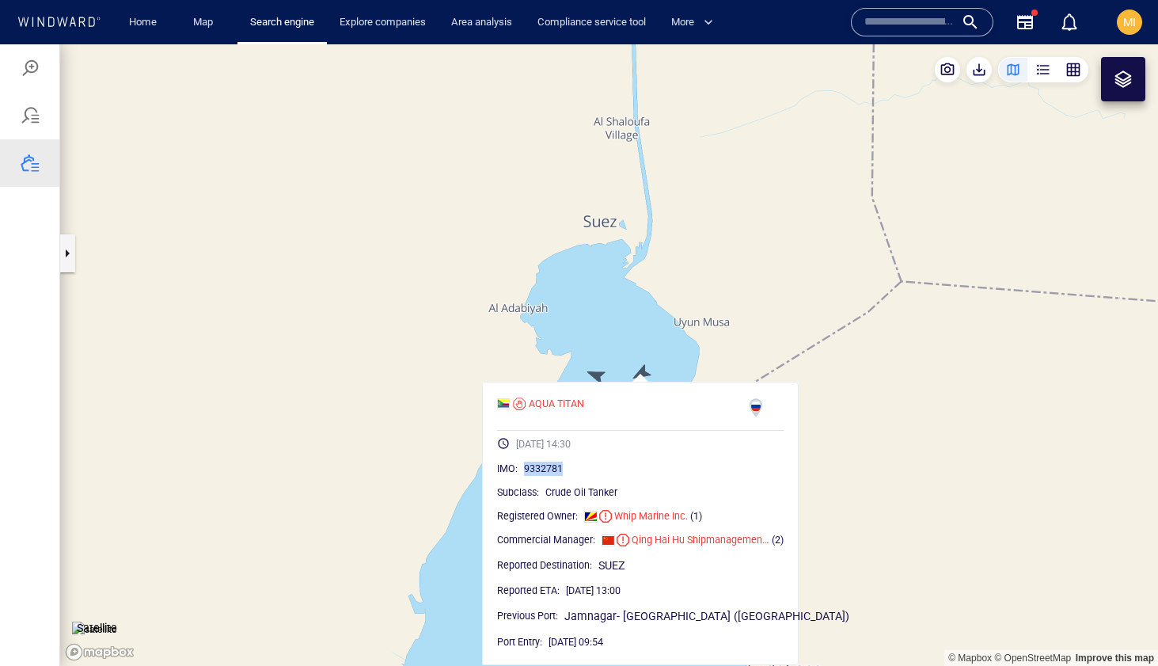
drag, startPoint x: 565, startPoint y: 467, endPoint x: 524, endPoint y: 467, distance: 41.2
click at [524, 467] on div "9332781" at bounding box center [654, 469] width 260 height 16
copy span "9332781"
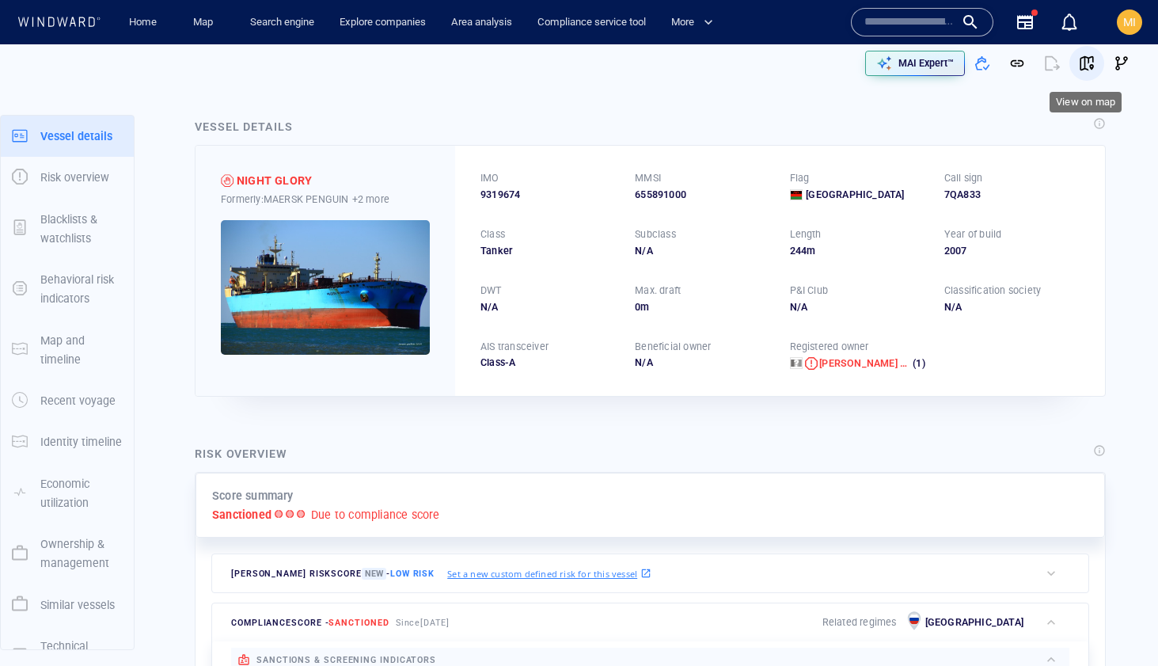
click at [1082, 62] on span "button" at bounding box center [1087, 63] width 16 height 16
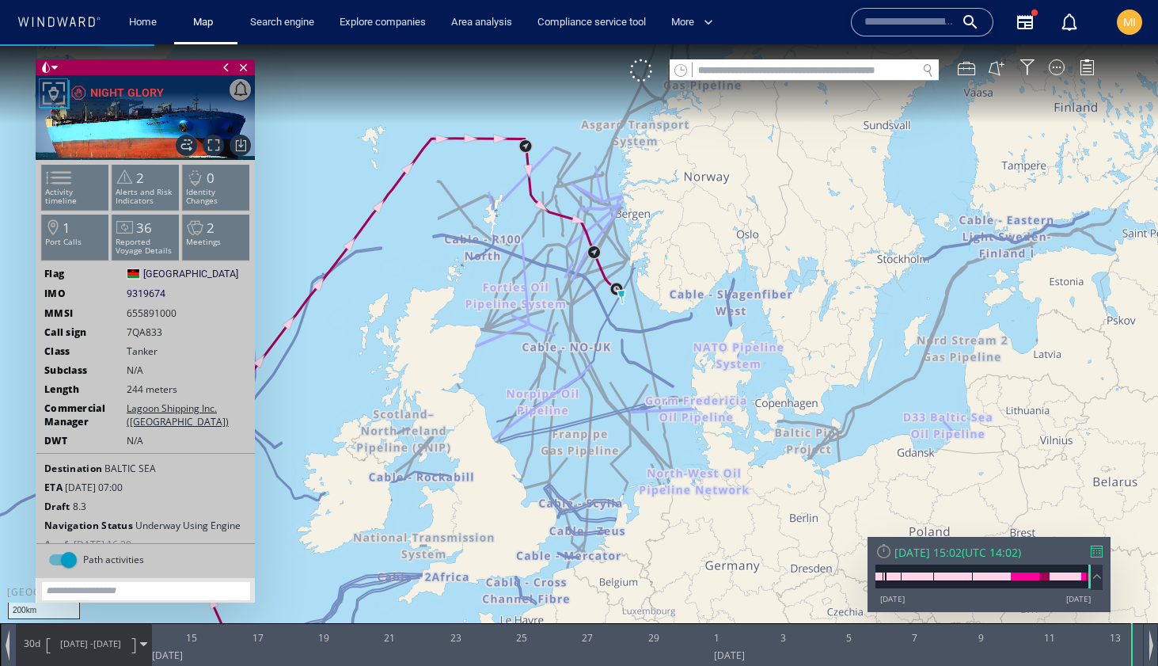
drag, startPoint x: 604, startPoint y: 305, endPoint x: 604, endPoint y: 370, distance: 64.9
click at [605, 368] on canvas "Map" at bounding box center [579, 346] width 1158 height 605
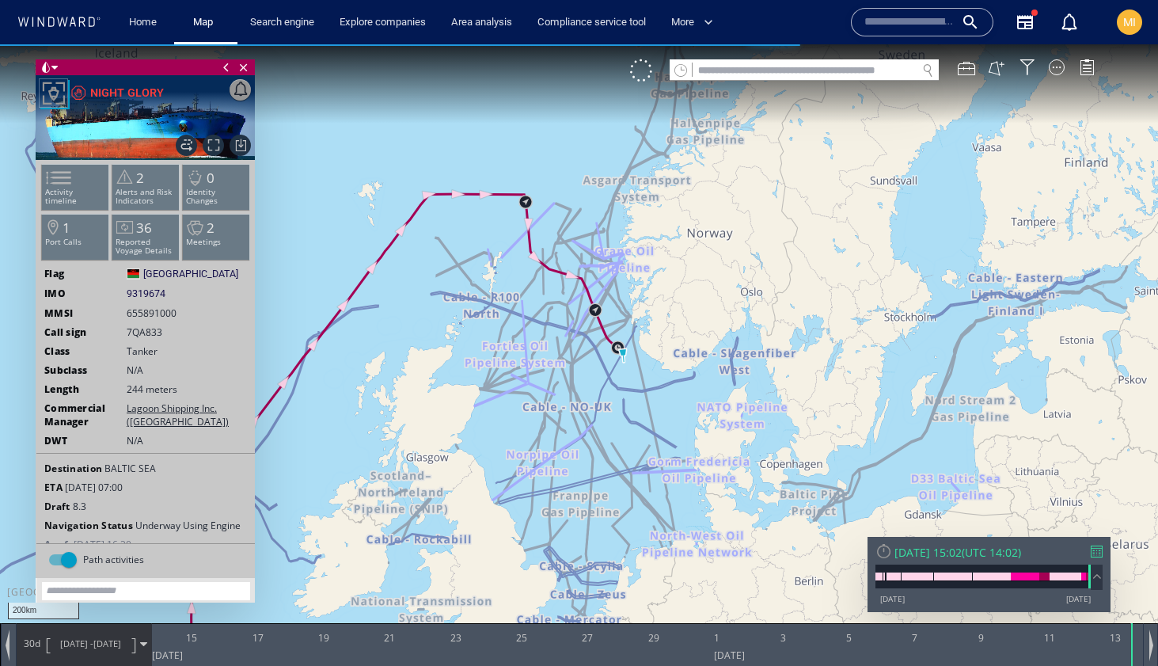
drag, startPoint x: 568, startPoint y: 366, endPoint x: 583, endPoint y: 290, distance: 78.1
click at [583, 290] on canvas "Map" at bounding box center [579, 346] width 1158 height 605
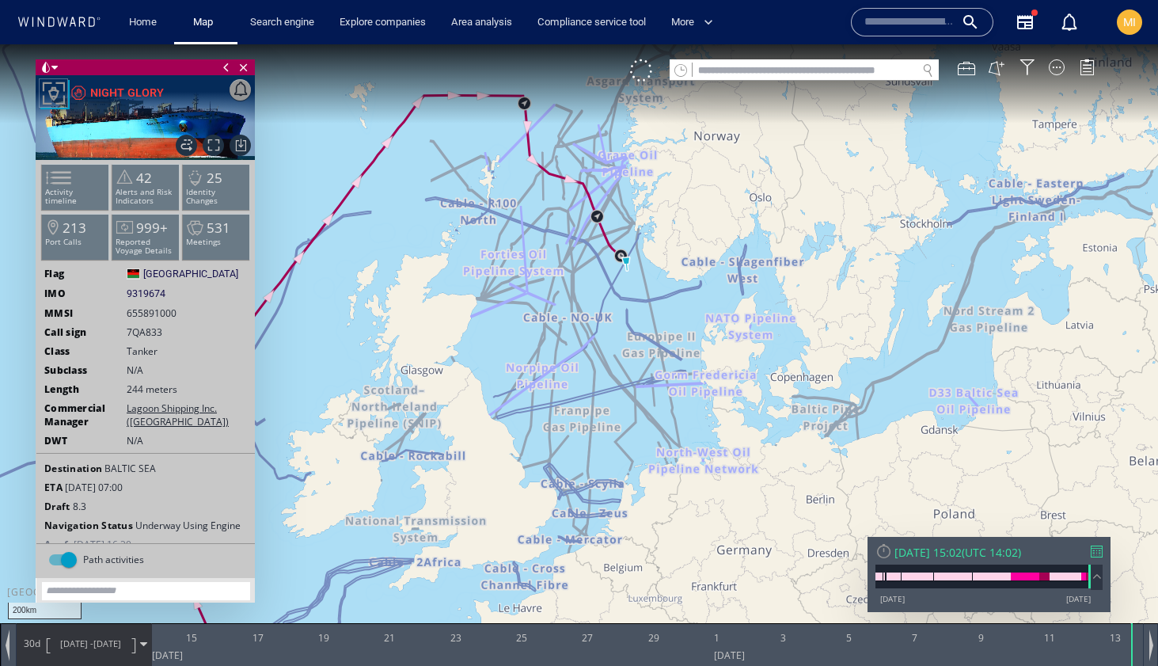
drag, startPoint x: 515, startPoint y: 176, endPoint x: 515, endPoint y: 200, distance: 23.7
click at [515, 200] on canvas "Map" at bounding box center [579, 346] width 1158 height 605
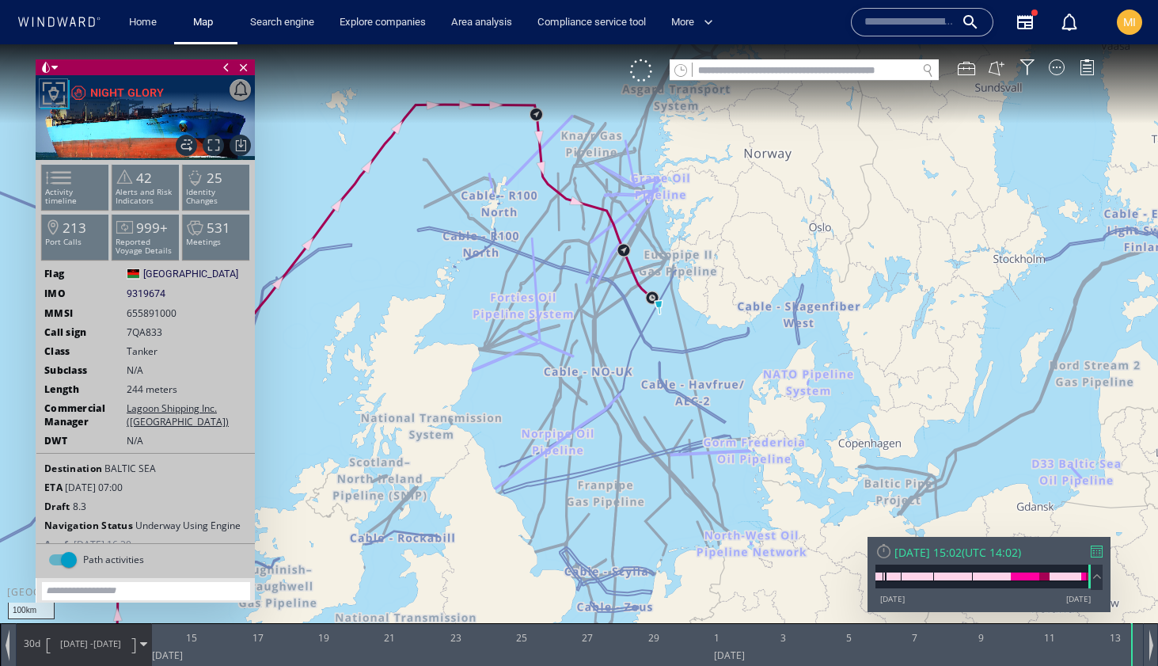
drag, startPoint x: 538, startPoint y: 224, endPoint x: 497, endPoint y: 294, distance: 81.6
click at [498, 294] on canvas "Map" at bounding box center [579, 346] width 1158 height 605
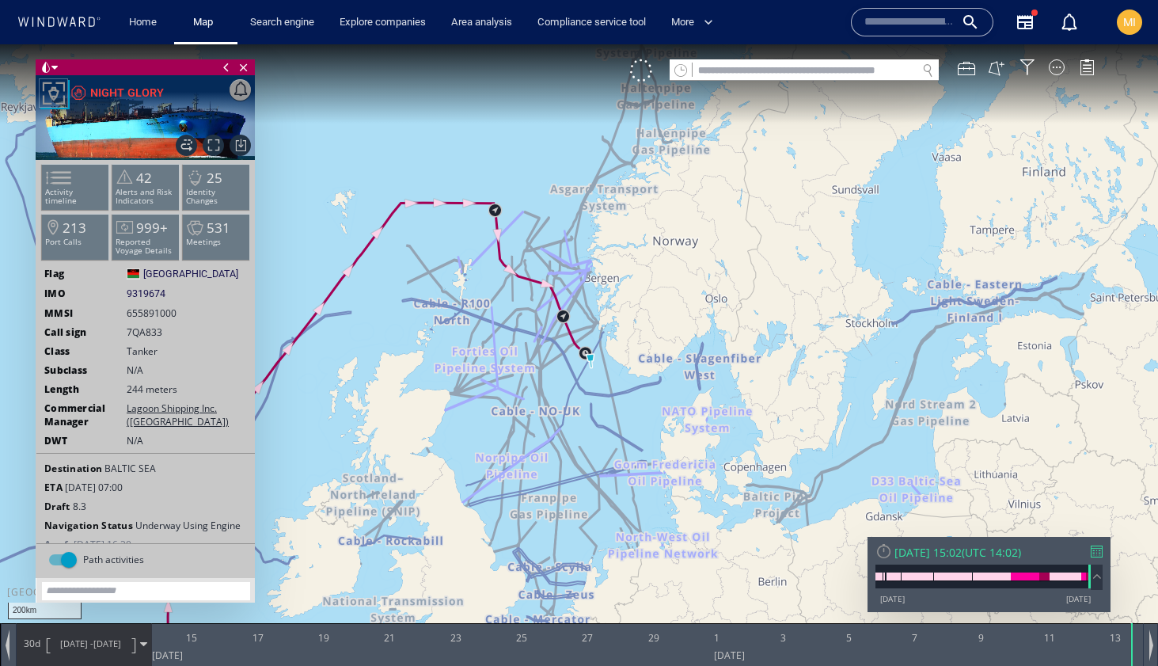
click at [786, 71] on input "text" at bounding box center [805, 70] width 224 height 21
paste input "*******"
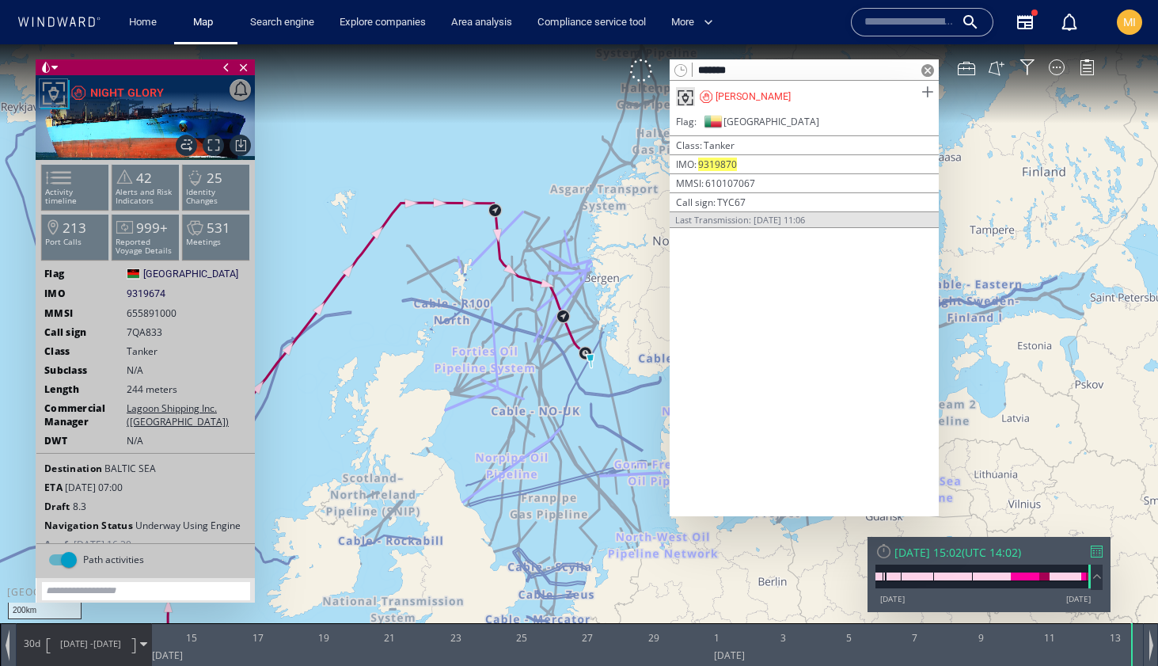
click at [924, 93] on span at bounding box center [927, 92] width 20 height 20
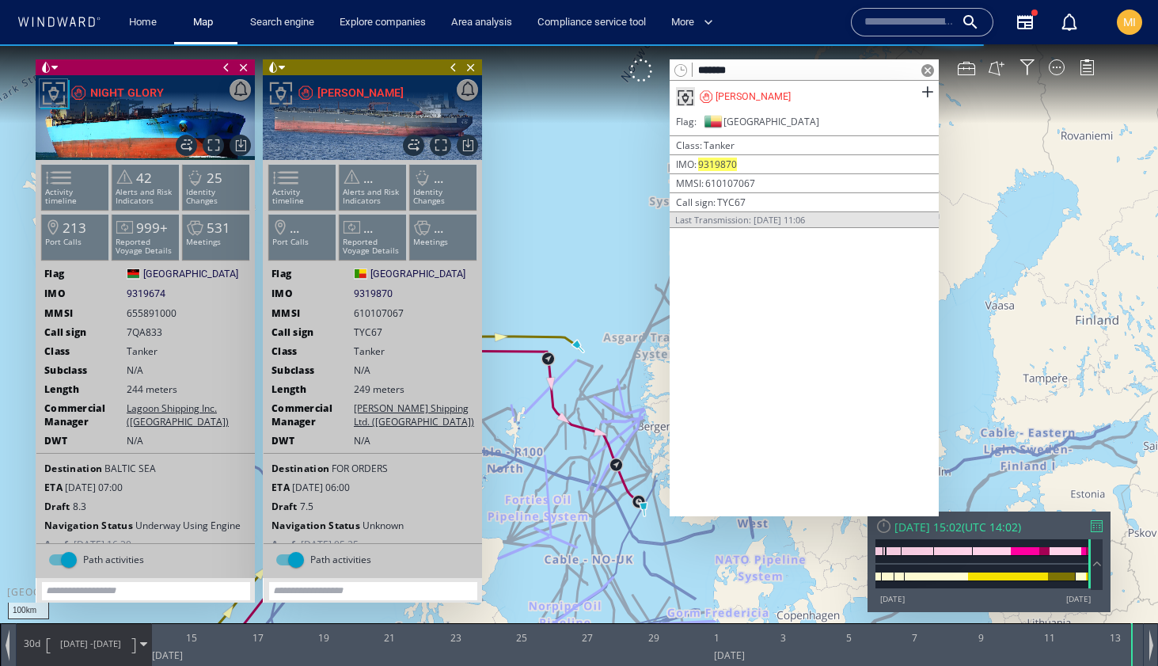
click at [453, 68] on span at bounding box center [453, 67] width 17 height 16
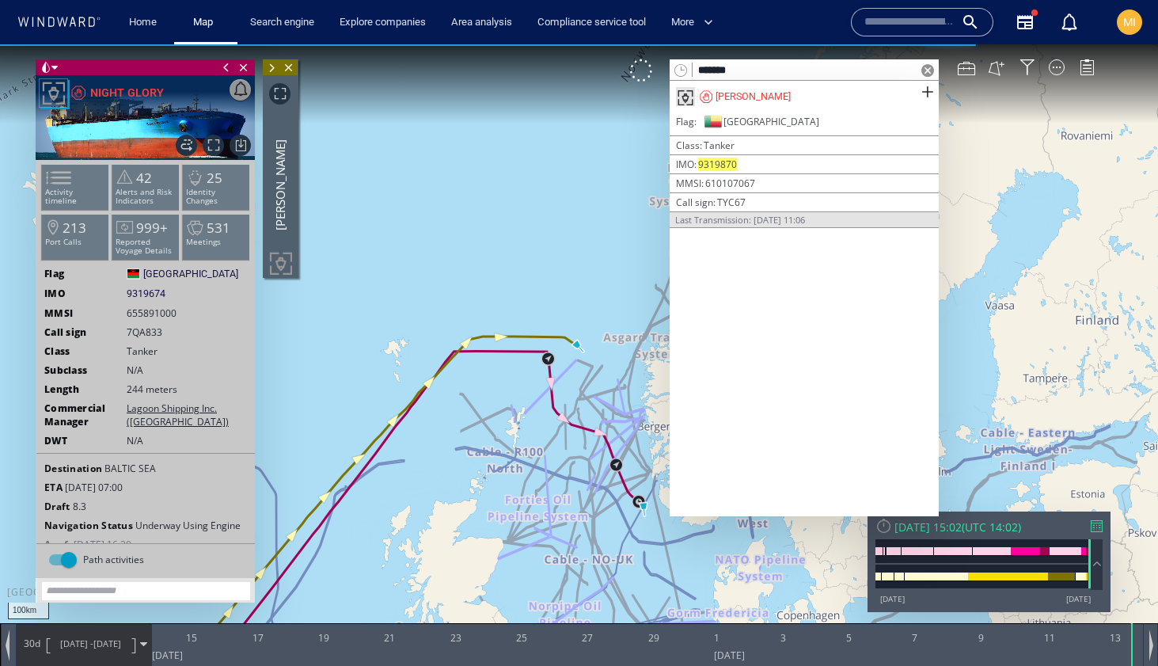
click at [226, 67] on span at bounding box center [226, 67] width 17 height 16
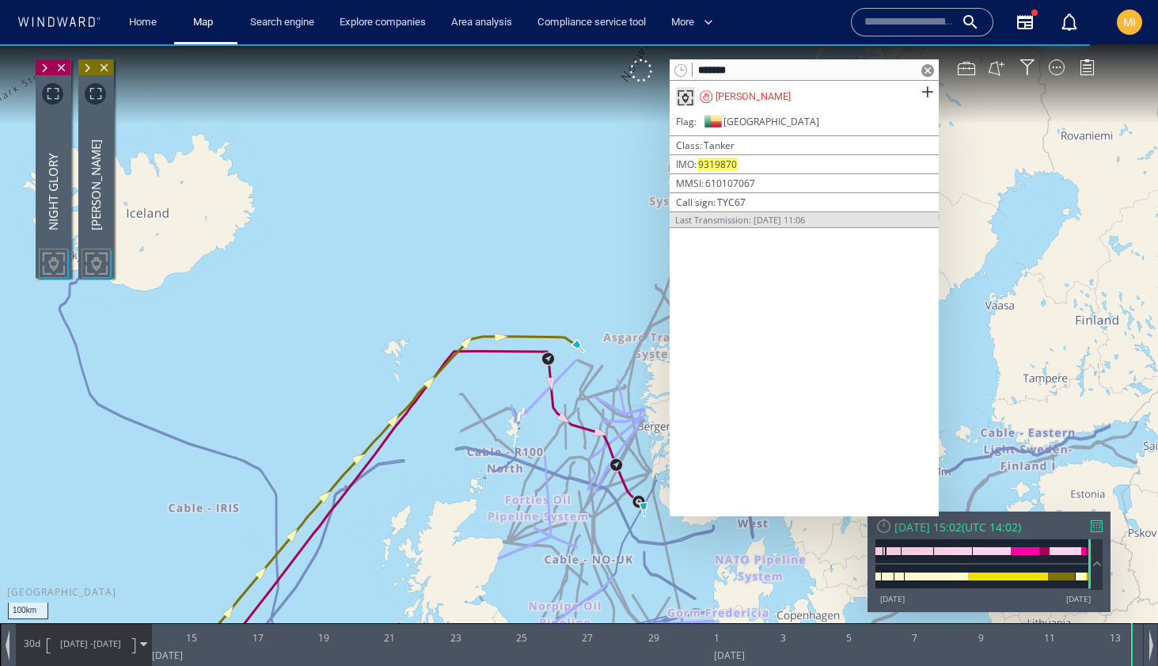
drag, startPoint x: 567, startPoint y: 304, endPoint x: 498, endPoint y: 294, distance: 69.6
click at [498, 294] on canvas "Map" at bounding box center [579, 346] width 1158 height 605
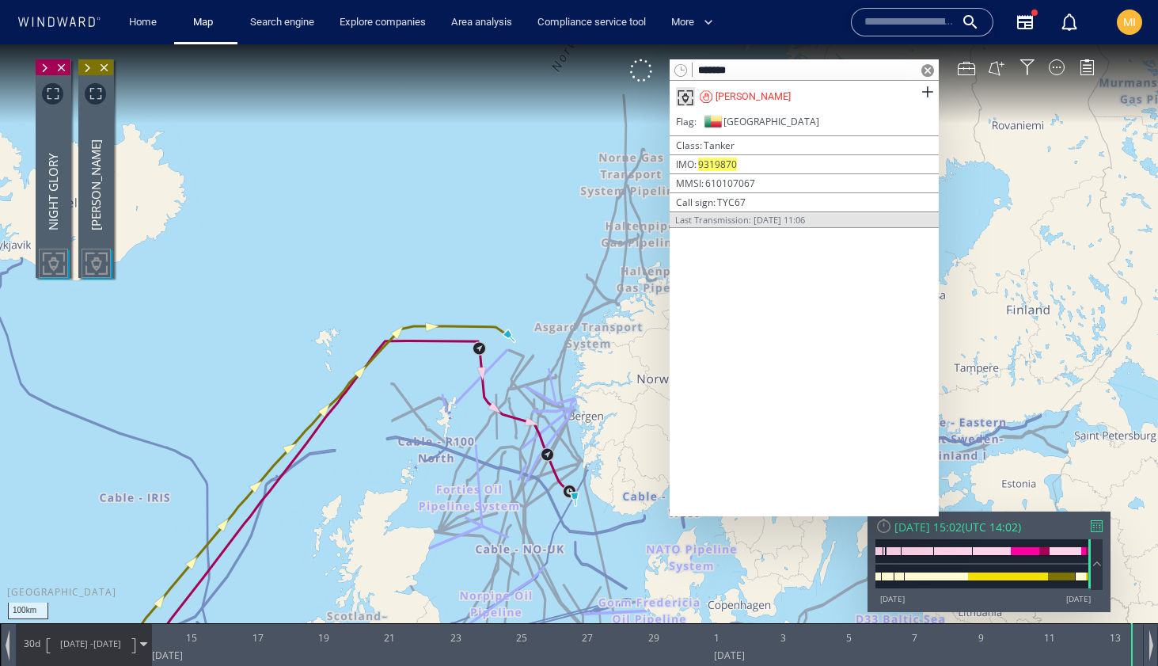
drag, startPoint x: 795, startPoint y: 71, endPoint x: 693, endPoint y: 66, distance: 102.2
click at [693, 66] on input "*******" at bounding box center [805, 70] width 224 height 21
paste input "text"
click at [927, 93] on span at bounding box center [927, 92] width 20 height 20
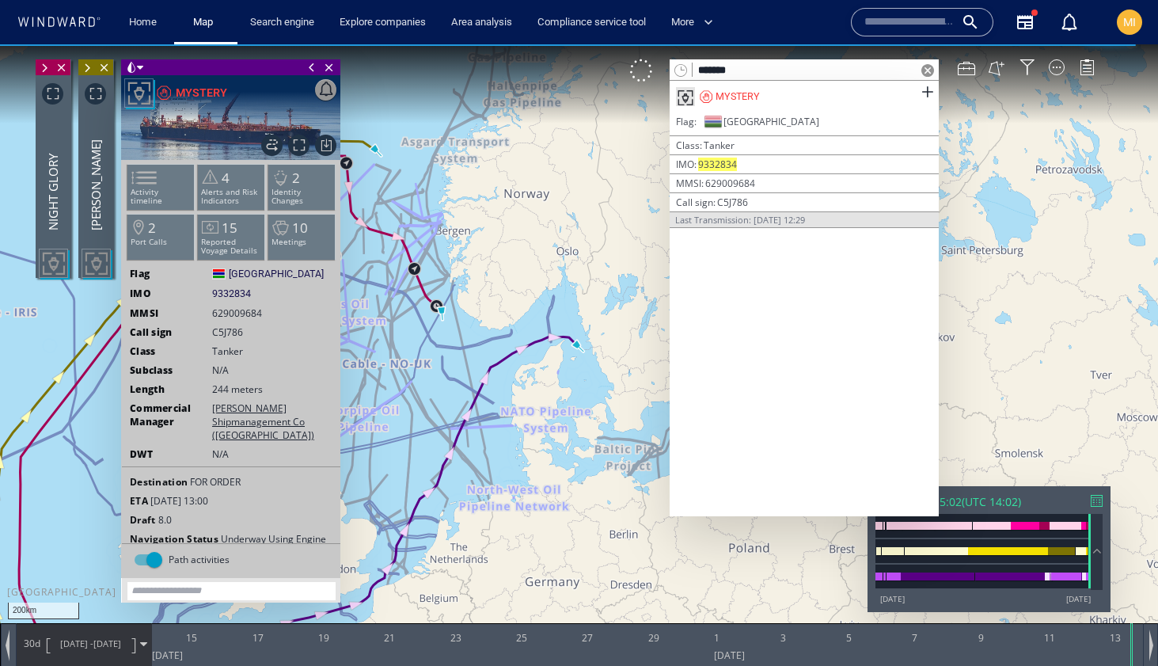
click at [310, 66] on span at bounding box center [311, 67] width 17 height 16
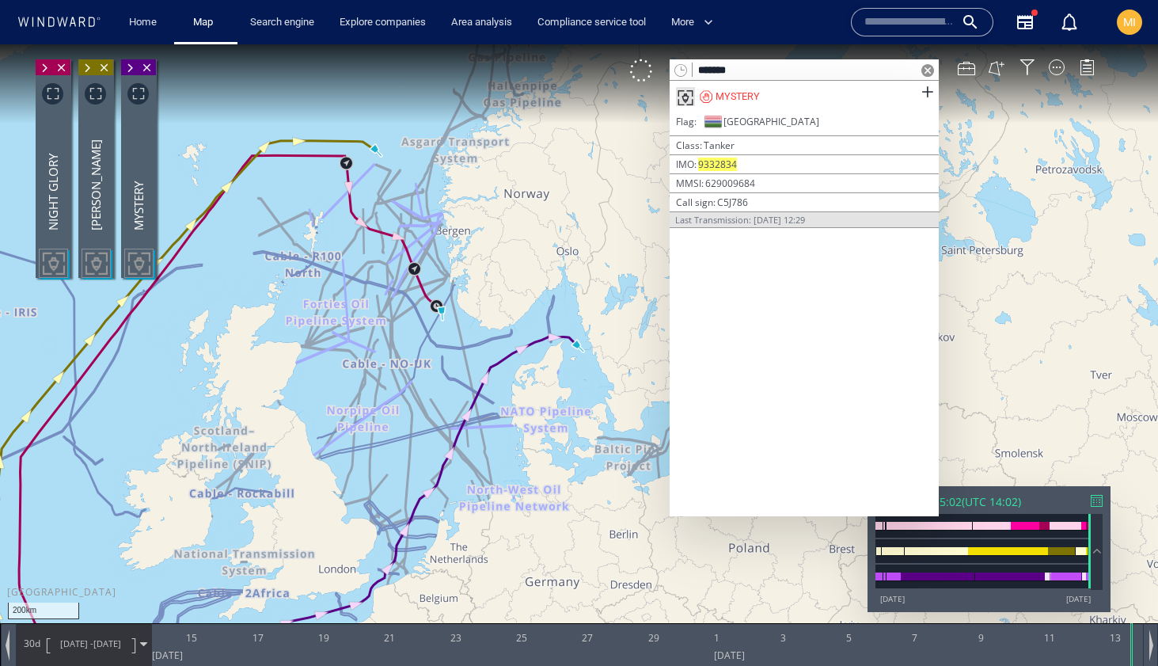
drag, startPoint x: 750, startPoint y: 69, endPoint x: 696, endPoint y: 70, distance: 54.6
click at [696, 70] on input "*******" at bounding box center [805, 70] width 224 height 21
paste input "text"
type input "*******"
click at [923, 93] on span at bounding box center [927, 92] width 20 height 20
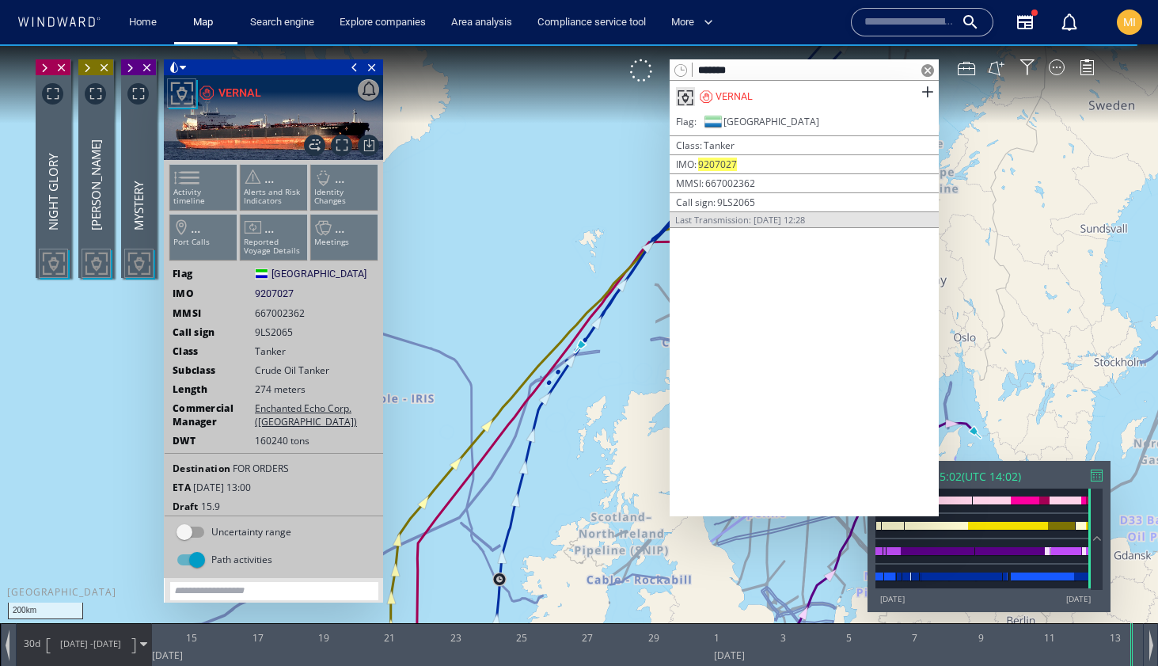
click at [356, 68] on span at bounding box center [354, 67] width 17 height 16
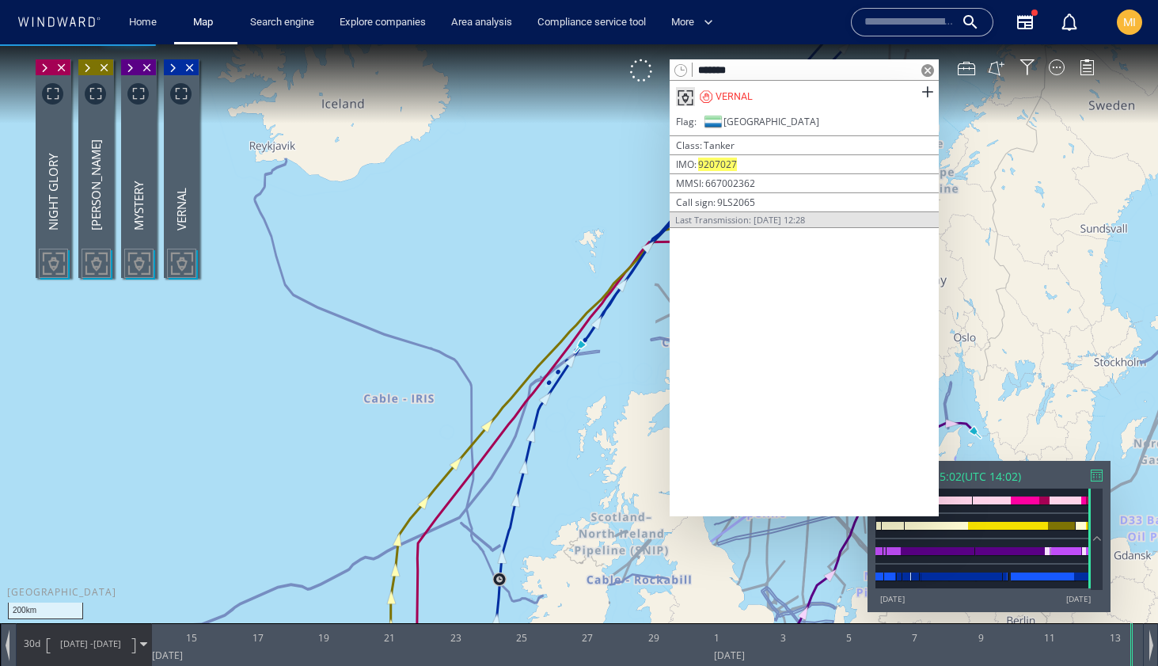
click at [931, 67] on span at bounding box center [927, 70] width 13 height 13
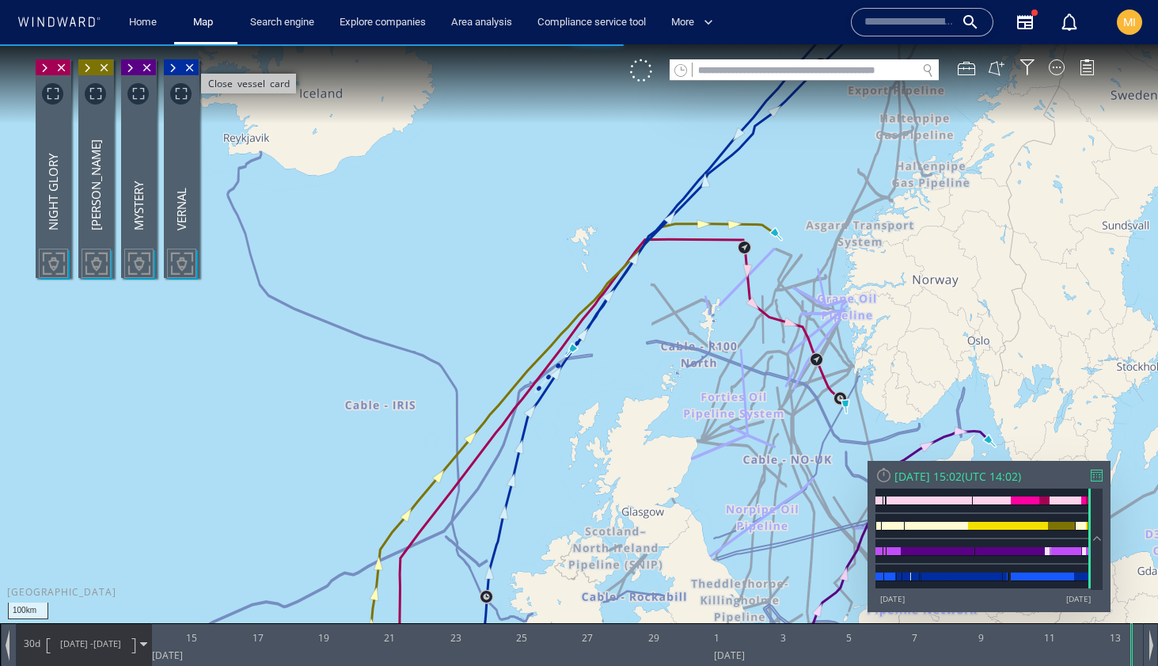
click at [191, 64] on span "Close vessel card" at bounding box center [189, 67] width 17 height 16
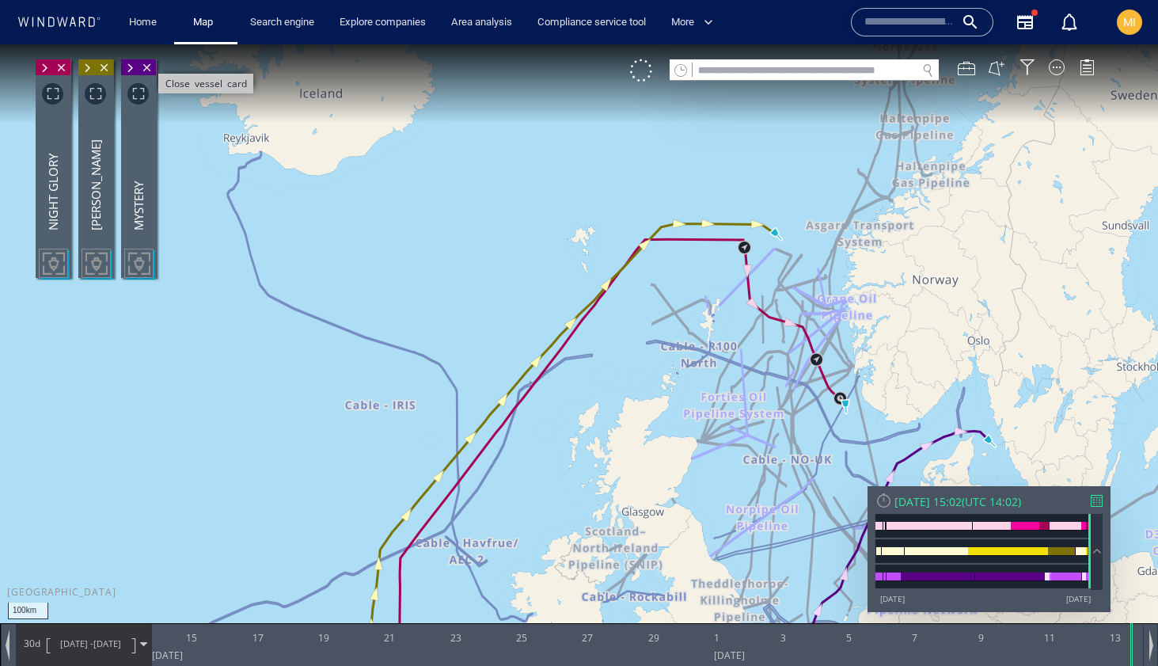
click at [146, 70] on span "Close vessel card" at bounding box center [147, 67] width 17 height 16
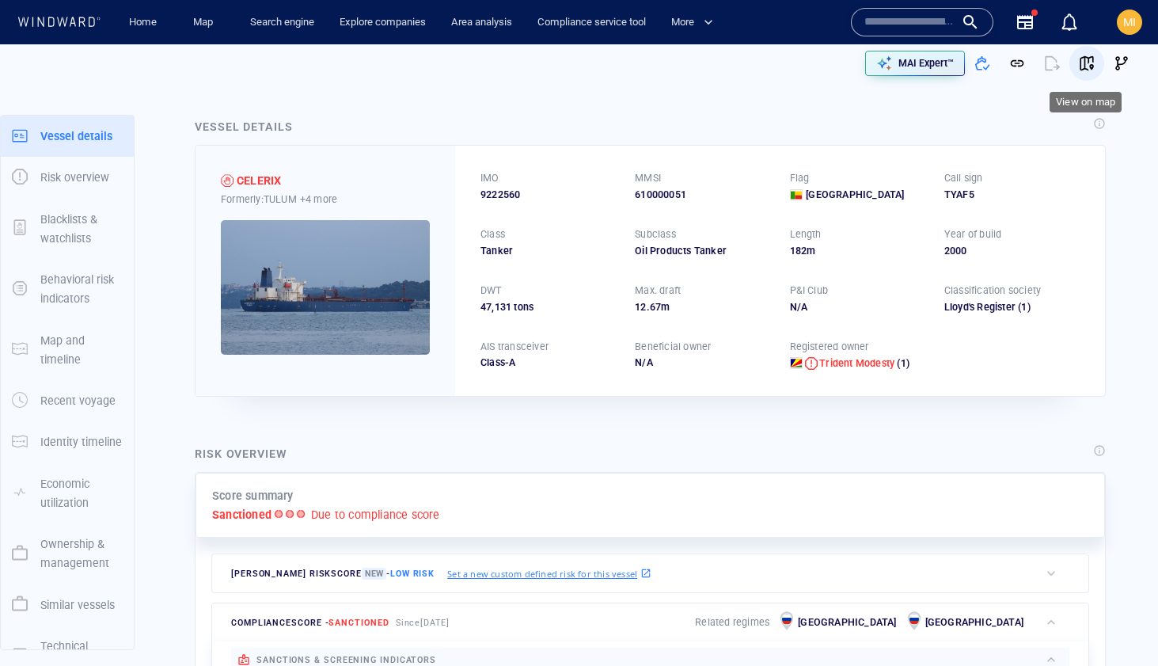
click at [1086, 63] on span "button" at bounding box center [1087, 63] width 16 height 16
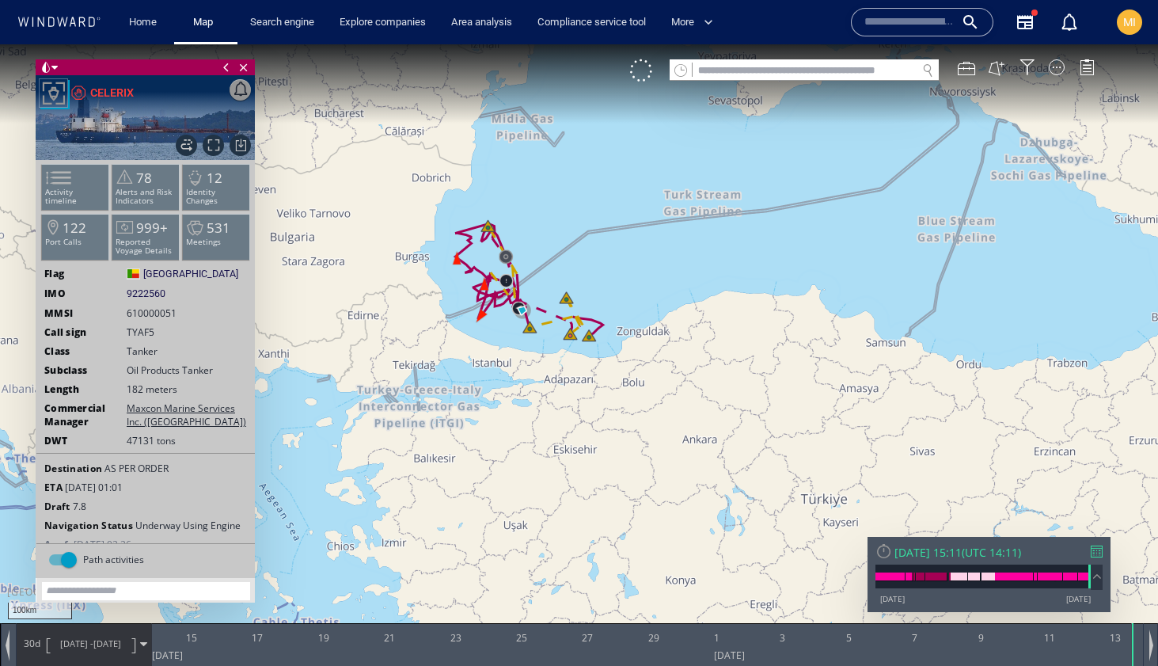
click at [507, 325] on canvas "Map" at bounding box center [579, 346] width 1158 height 605
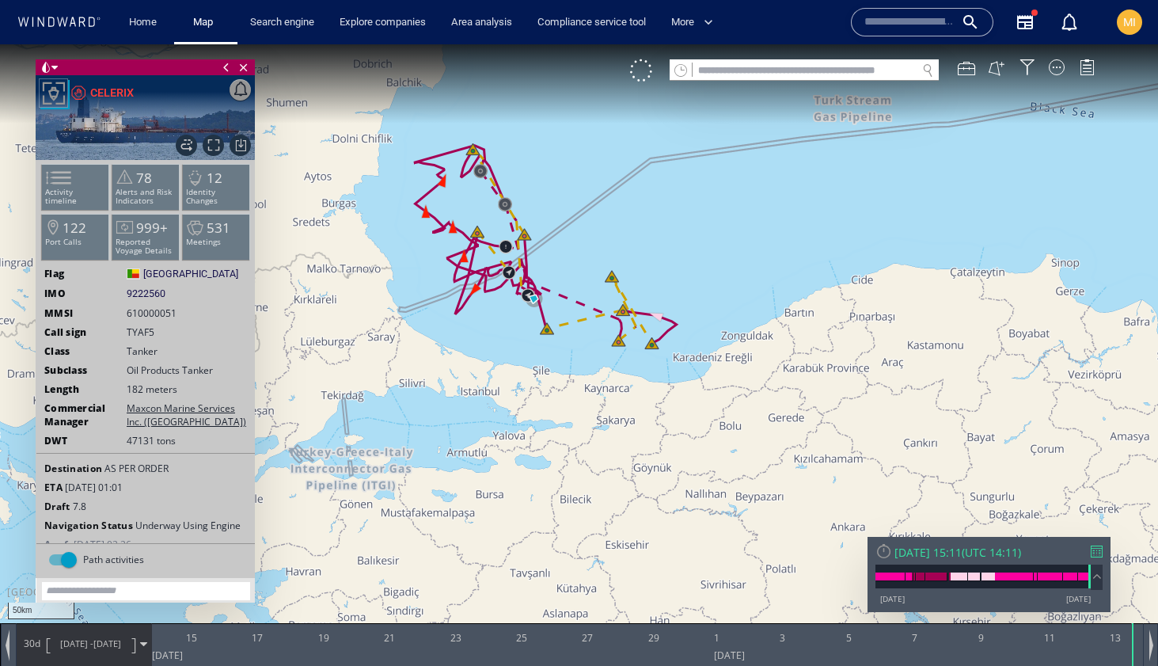
drag, startPoint x: 492, startPoint y: 307, endPoint x: 500, endPoint y: 349, distance: 42.8
click at [500, 349] on canvas "Map" at bounding box center [579, 346] width 1158 height 605
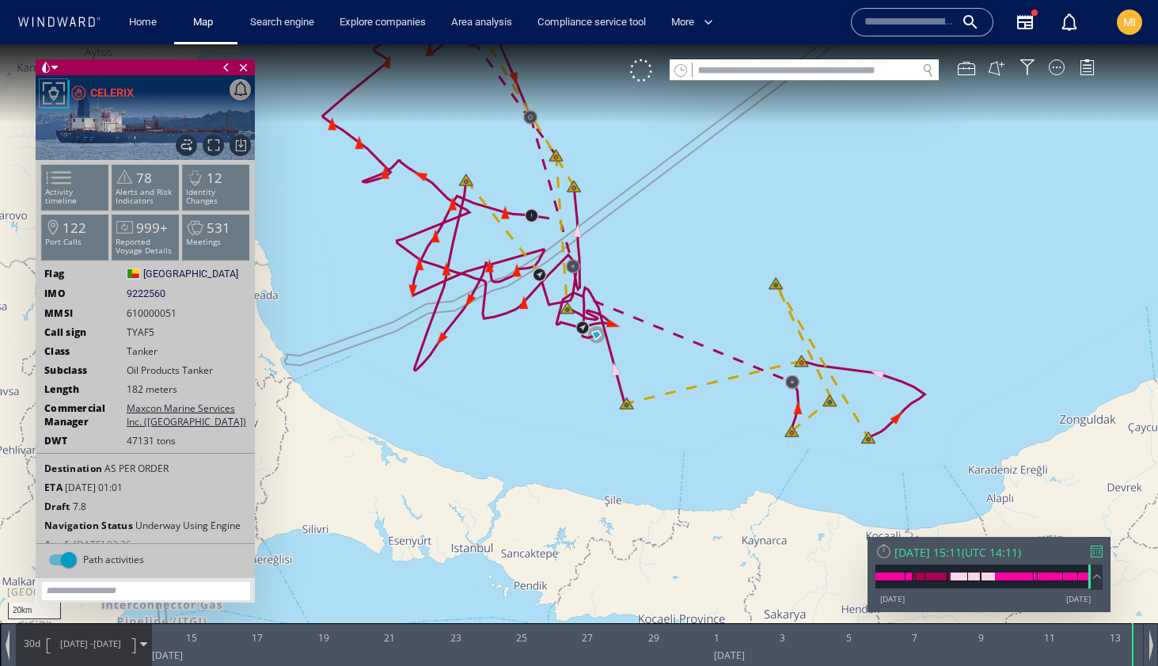
drag, startPoint x: 500, startPoint y: 354, endPoint x: 503, endPoint y: 405, distance: 51.5
click at [505, 404] on canvas "Map" at bounding box center [579, 346] width 1158 height 605
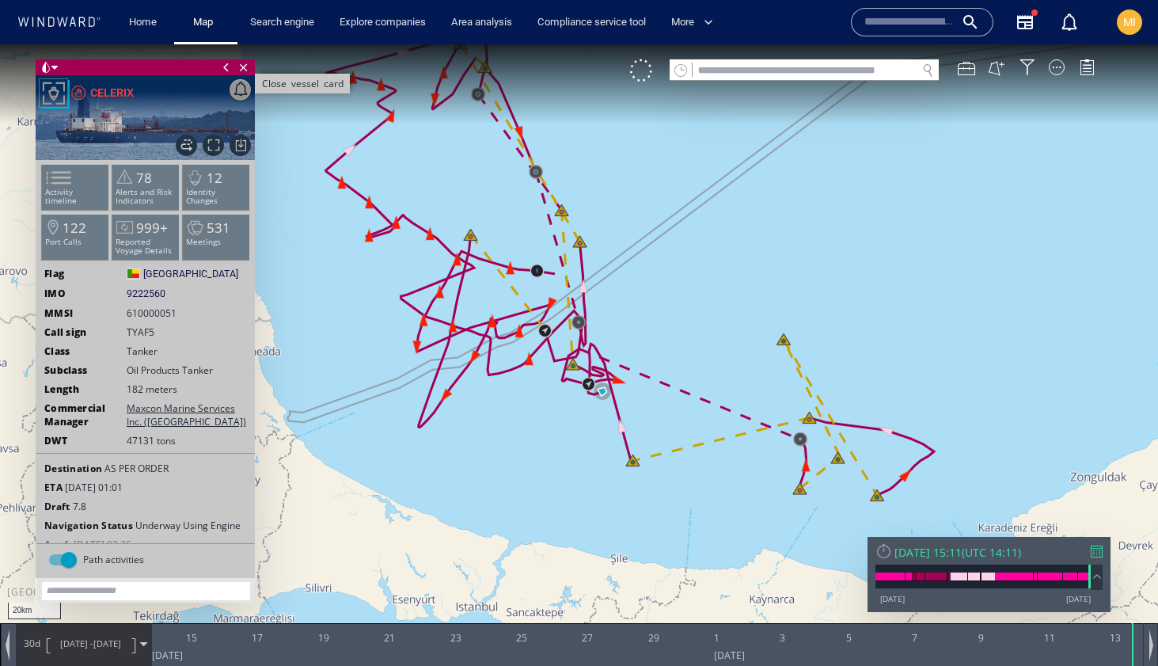
click at [242, 66] on span "Close vessel card" at bounding box center [243, 67] width 17 height 16
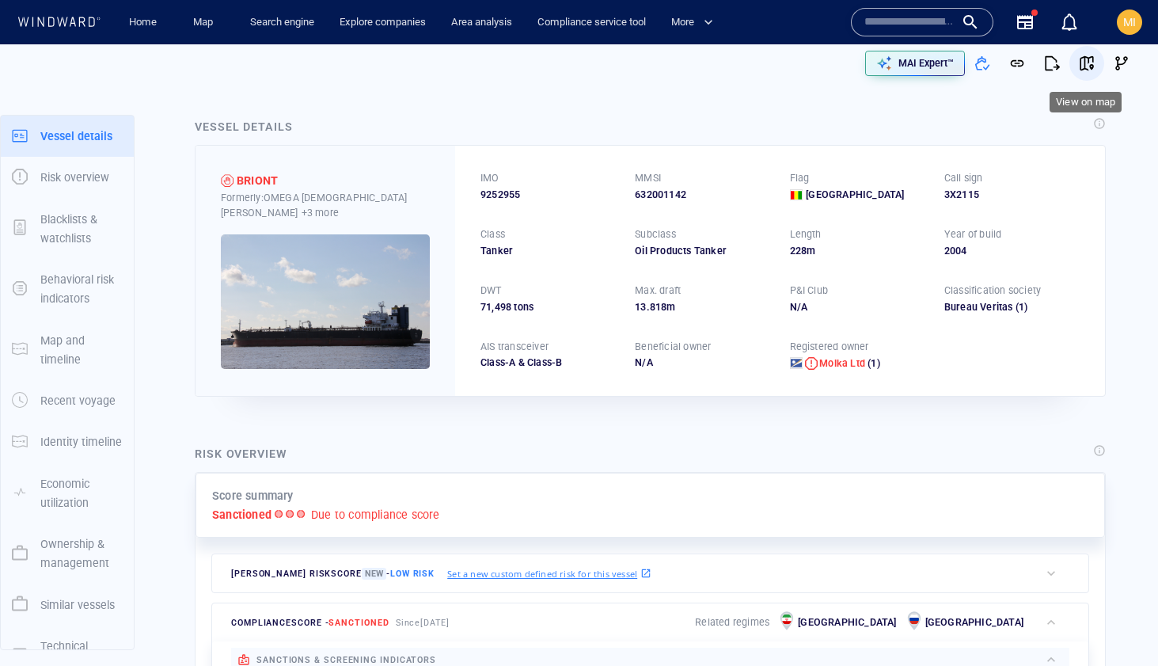
click at [1087, 60] on span "button" at bounding box center [1087, 63] width 16 height 16
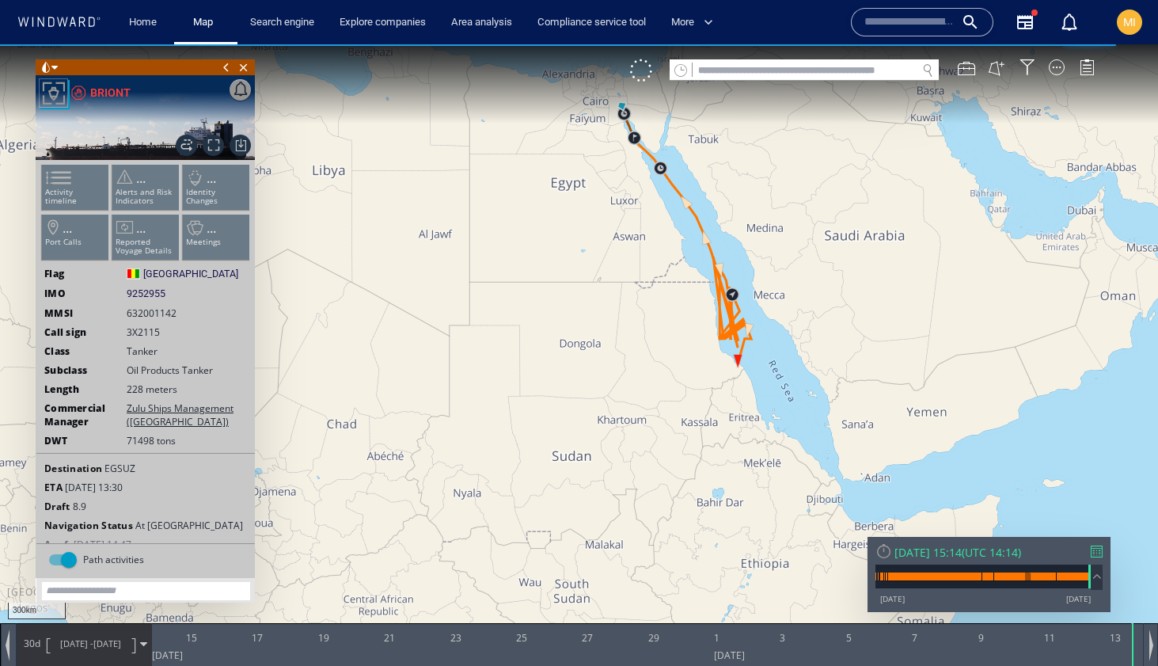
drag, startPoint x: 636, startPoint y: 325, endPoint x: 607, endPoint y: 440, distance: 118.2
click at [617, 427] on canvas "Map" at bounding box center [579, 346] width 1158 height 605
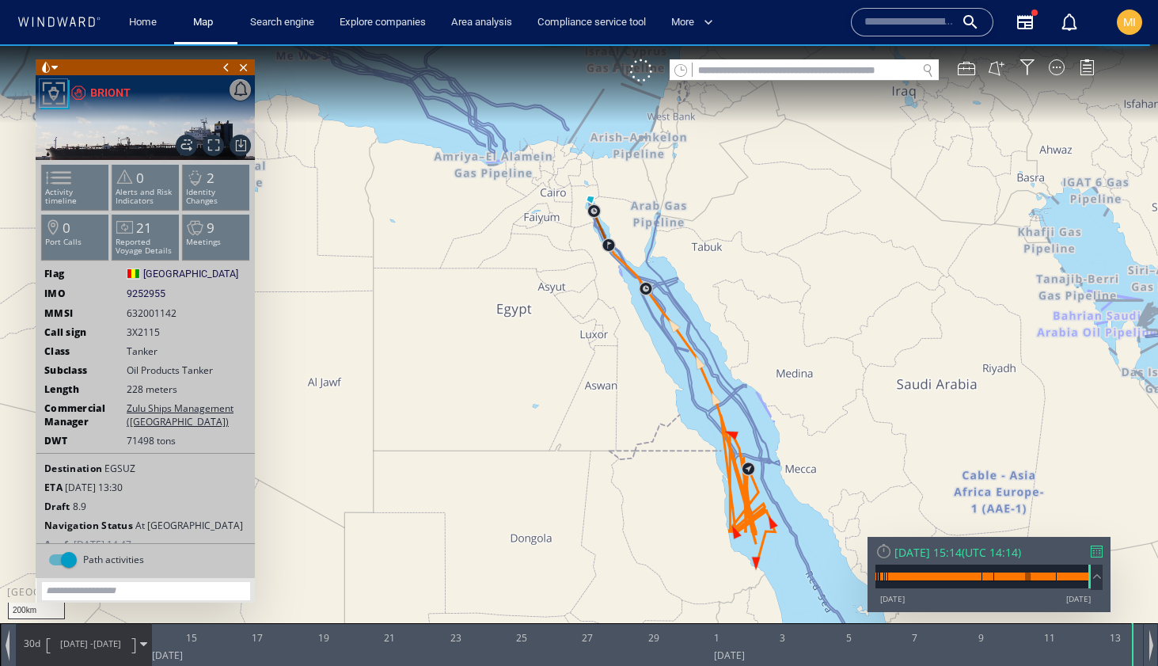
drag, startPoint x: 654, startPoint y: 419, endPoint x: 646, endPoint y: 560, distance: 140.3
click at [647, 557] on canvas "Map" at bounding box center [579, 346] width 1158 height 605
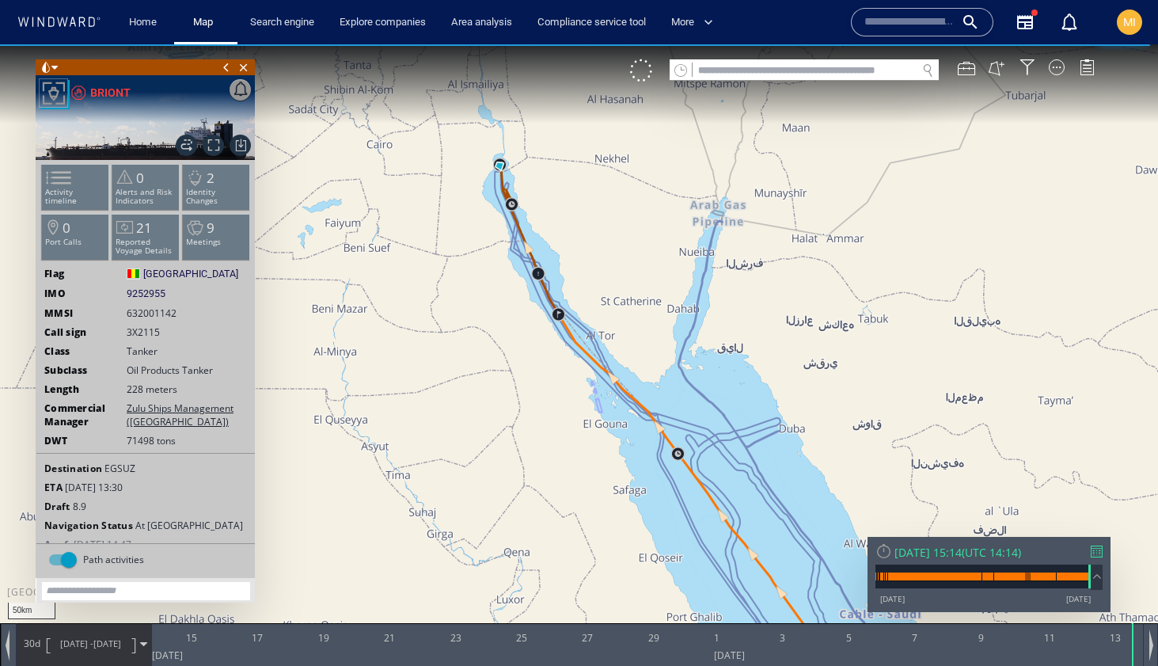
click at [582, 398] on canvas "Map" at bounding box center [579, 346] width 1158 height 605
drag, startPoint x: 582, startPoint y: 398, endPoint x: 582, endPoint y: 562, distance: 163.8
click at [582, 558] on canvas "Map" at bounding box center [579, 346] width 1158 height 605
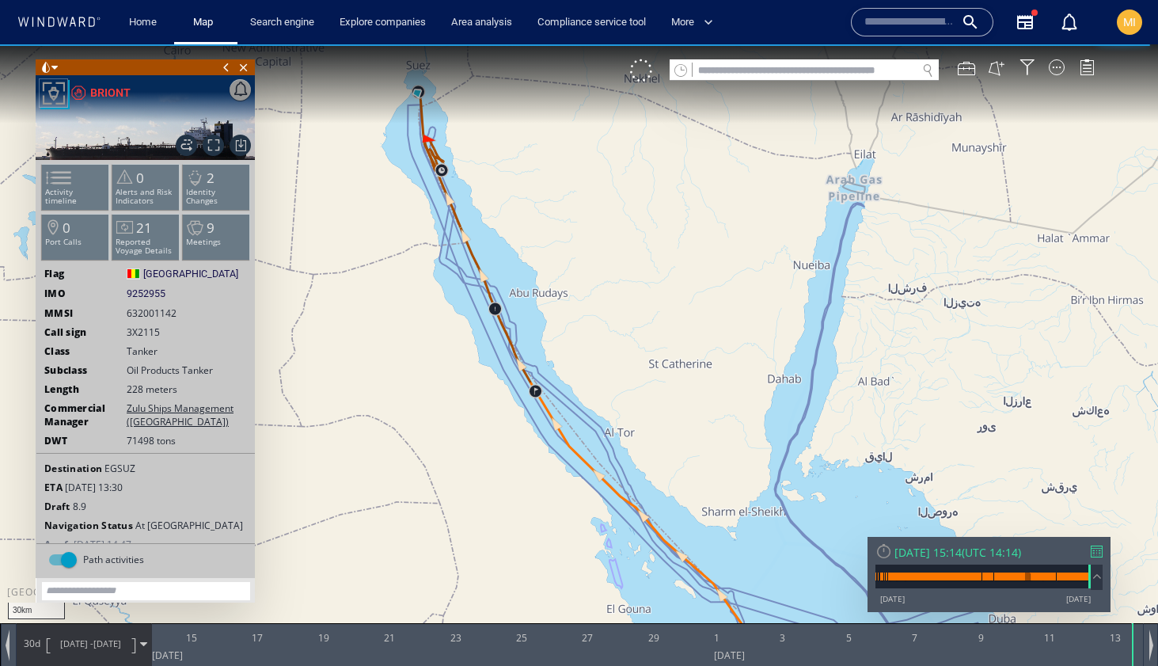
drag, startPoint x: 509, startPoint y: 425, endPoint x: 569, endPoint y: 623, distance: 206.8
click at [569, 620] on canvas "Map" at bounding box center [579, 346] width 1158 height 605
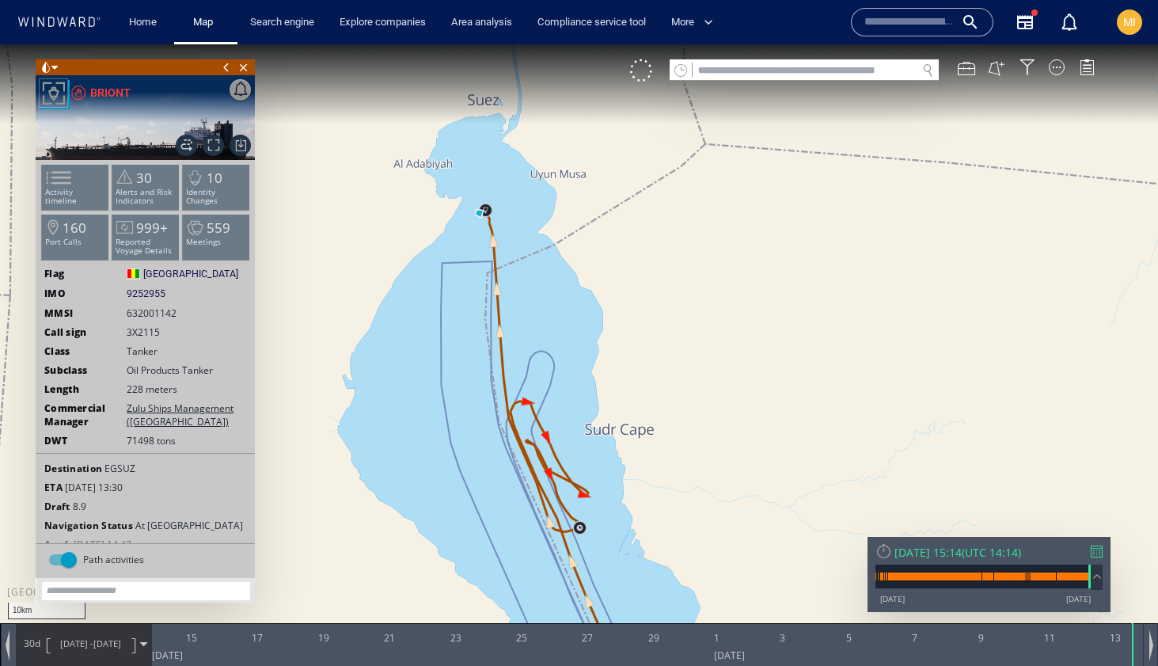
click at [737, 72] on input "text" at bounding box center [805, 70] width 224 height 21
paste input "*******"
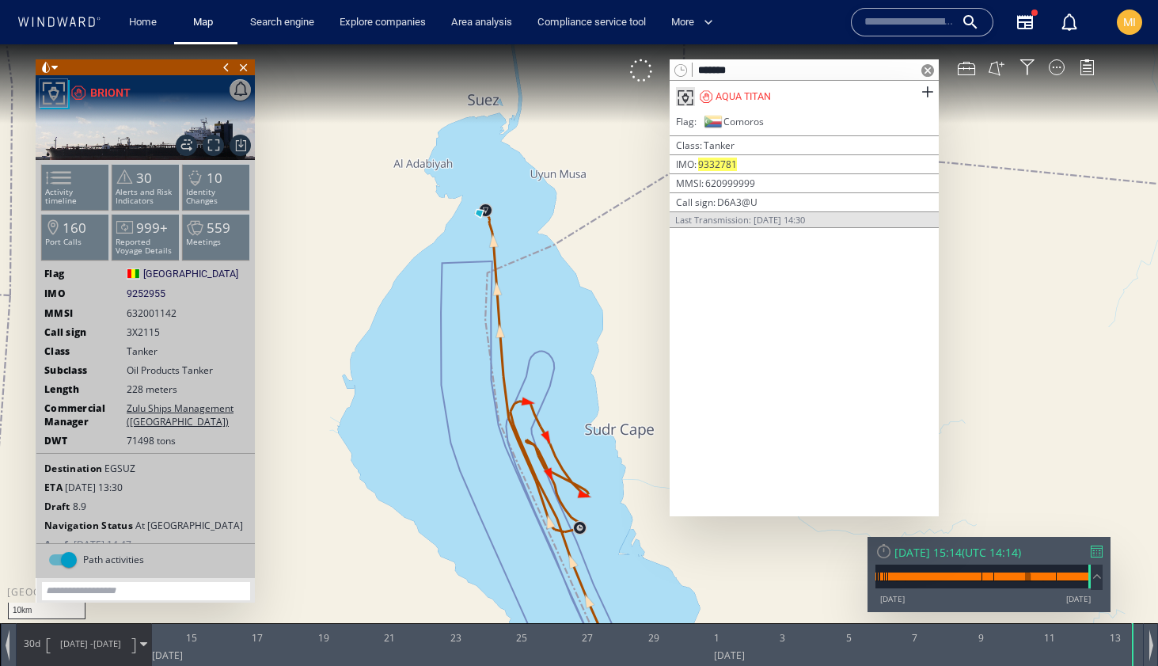
type input "*******"
click at [820, 93] on div "AQUA TITAN" at bounding box center [804, 97] width 269 height 32
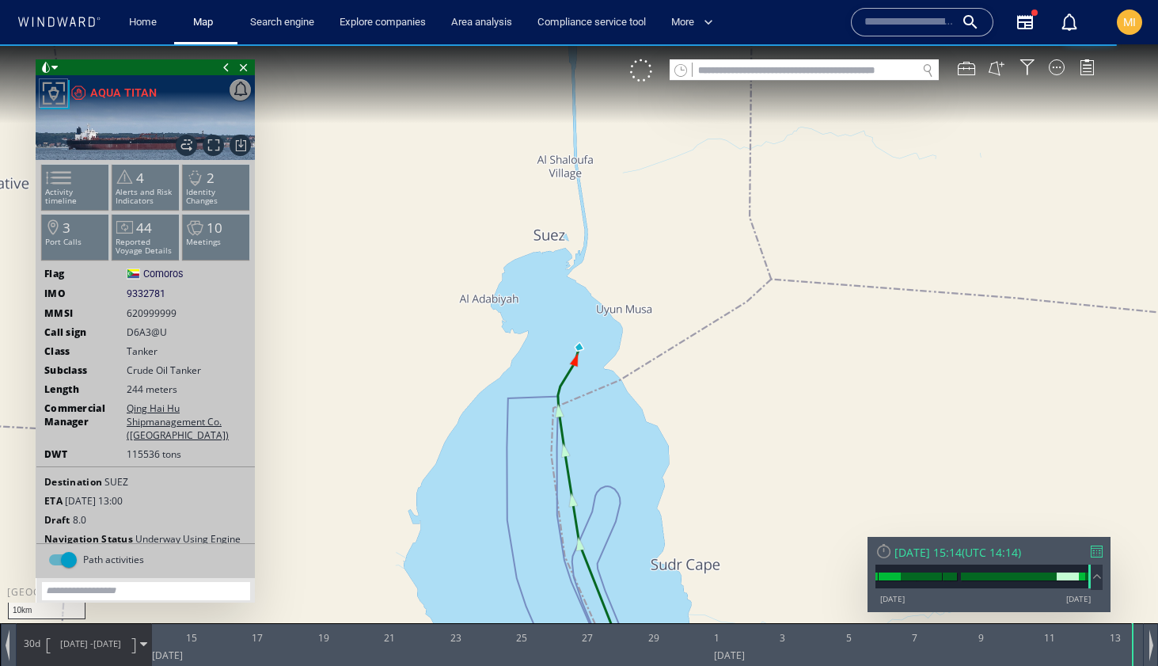
click at [722, 74] on input "text" at bounding box center [805, 70] width 224 height 21
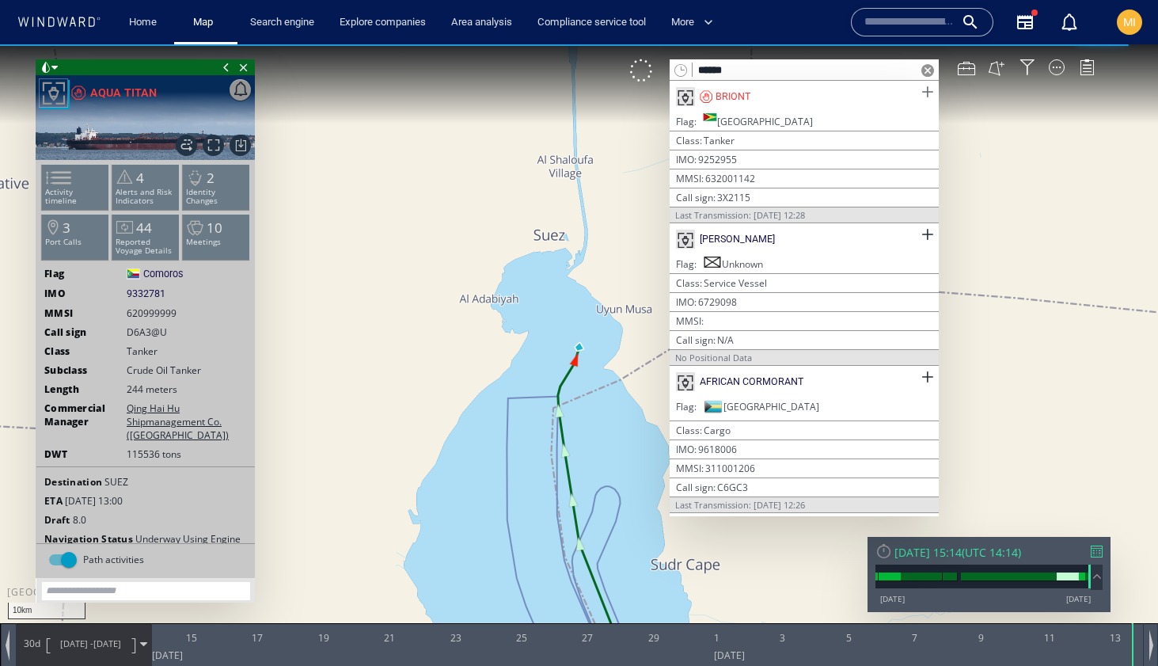
type input "******"
click at [920, 93] on span at bounding box center [927, 92] width 20 height 20
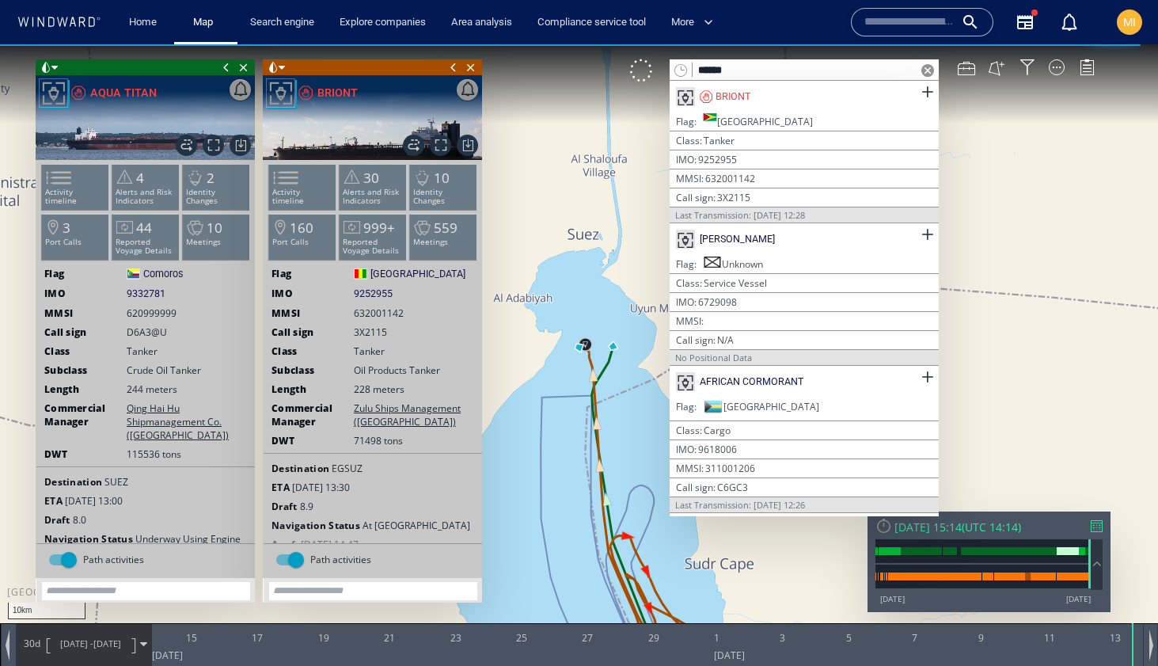
click at [450, 69] on span at bounding box center [453, 67] width 17 height 16
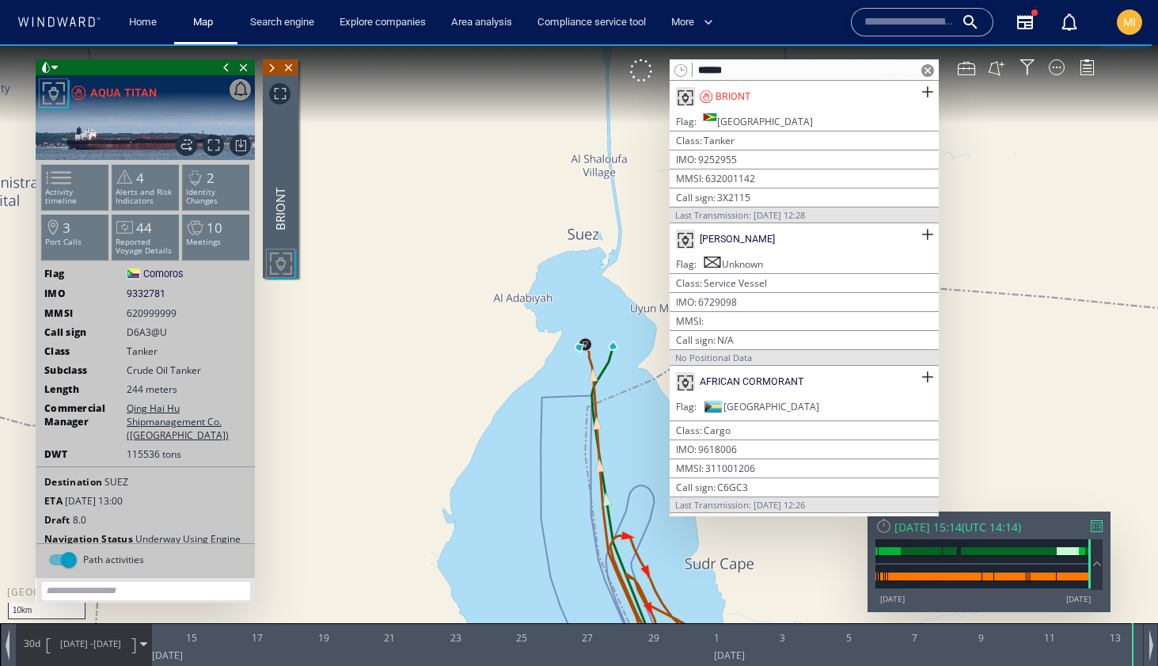
click at [225, 69] on span at bounding box center [226, 67] width 17 height 16
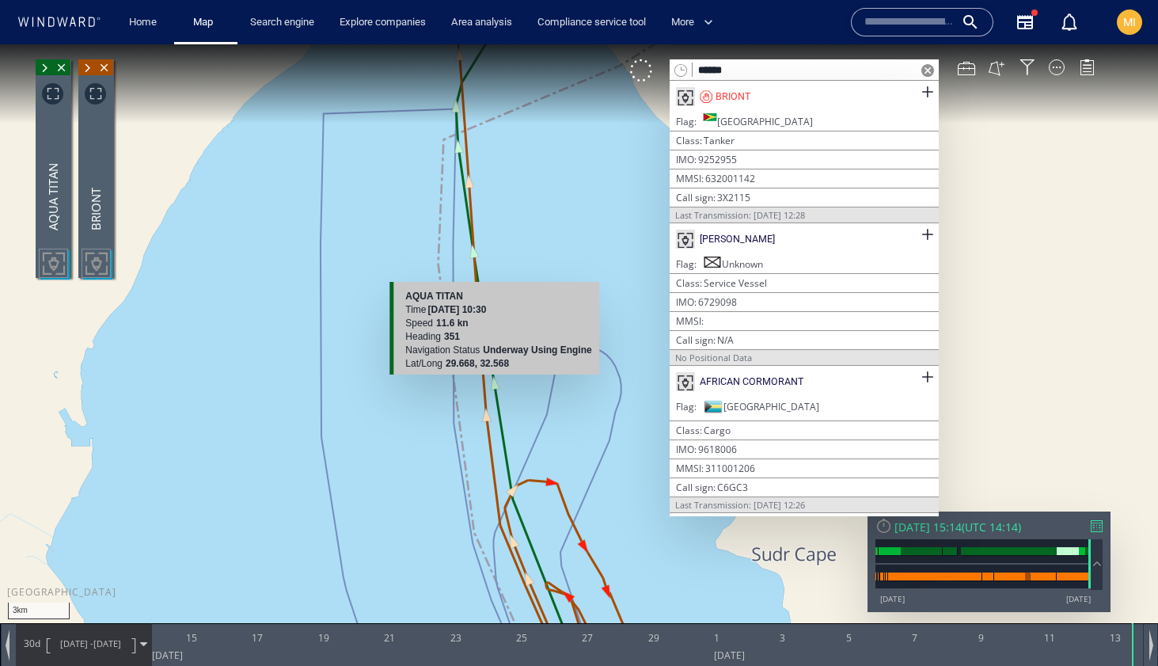
click at [496, 386] on canvas "Map" at bounding box center [579, 346] width 1158 height 605
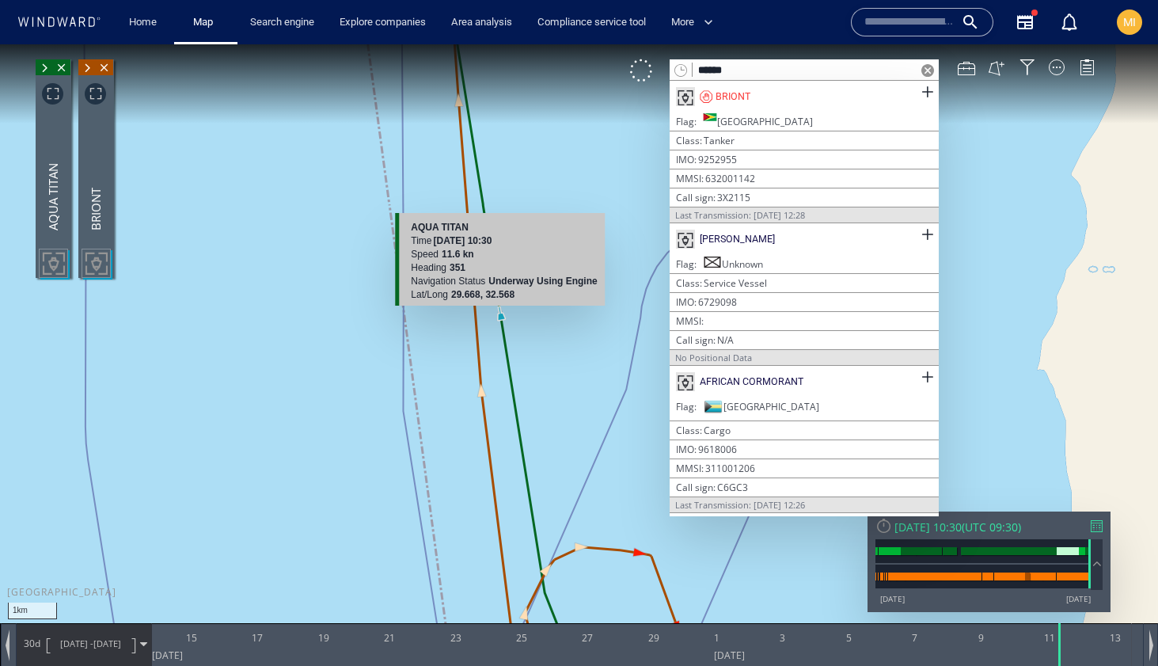
click at [500, 316] on canvas "Map" at bounding box center [579, 346] width 1158 height 605
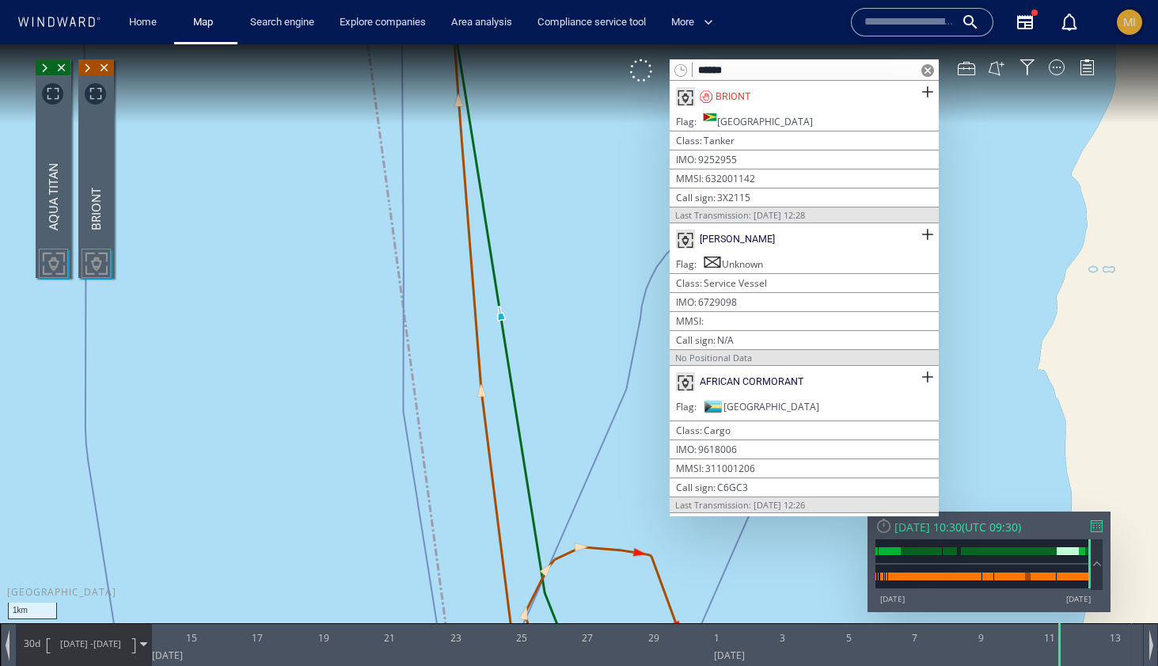
click at [1125, 27] on span "MI" at bounding box center [1129, 22] width 13 height 13
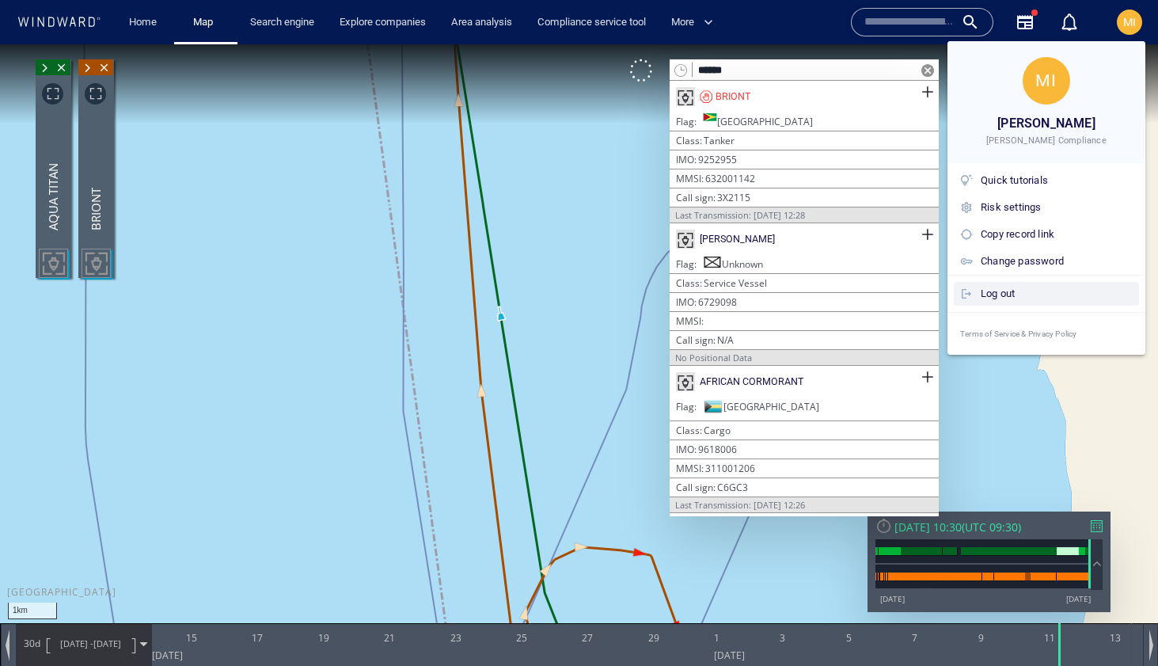
click at [1006, 296] on div "Log out" at bounding box center [1057, 293] width 152 height 17
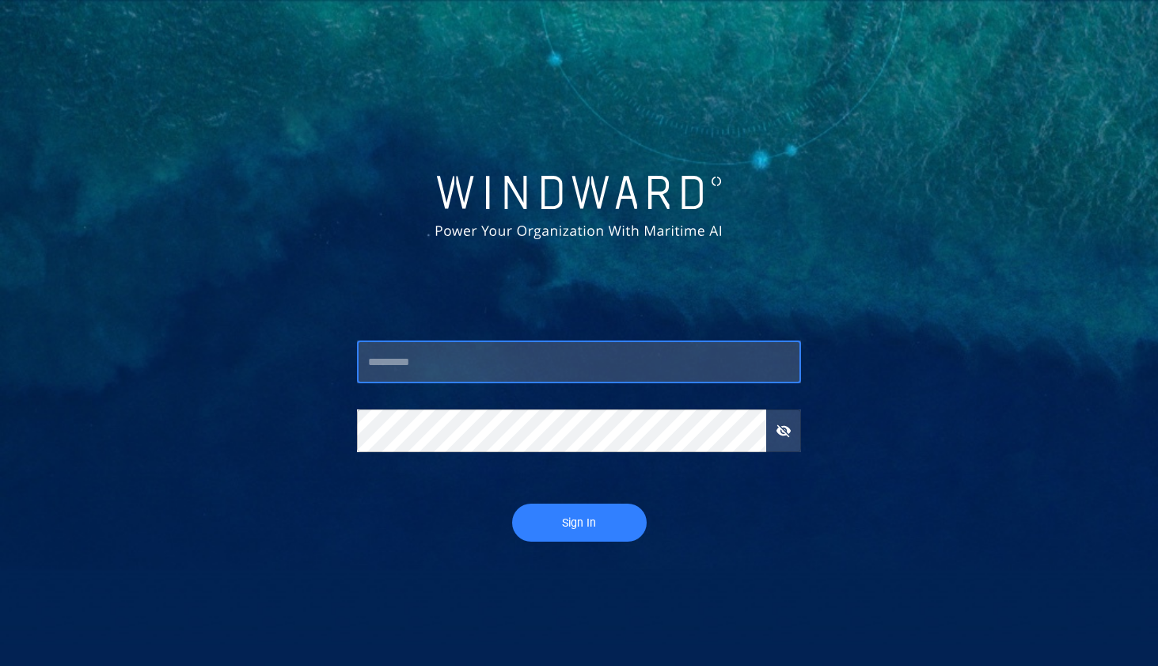
click at [419, 365] on input "text" at bounding box center [579, 361] width 444 height 43
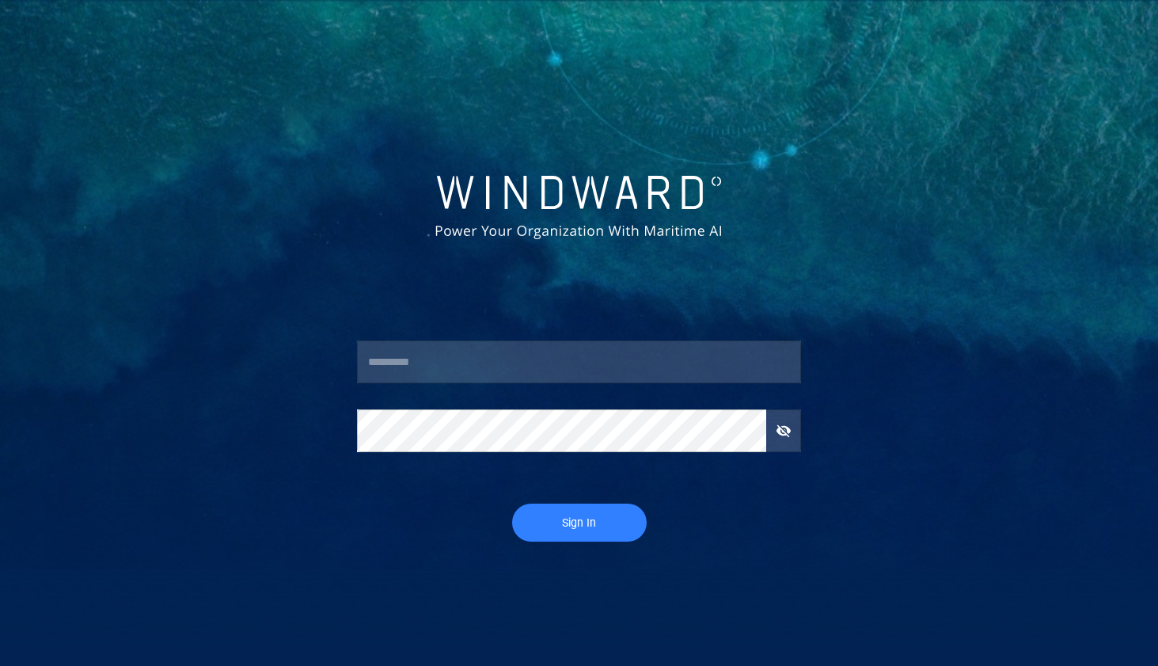
type input "**********"
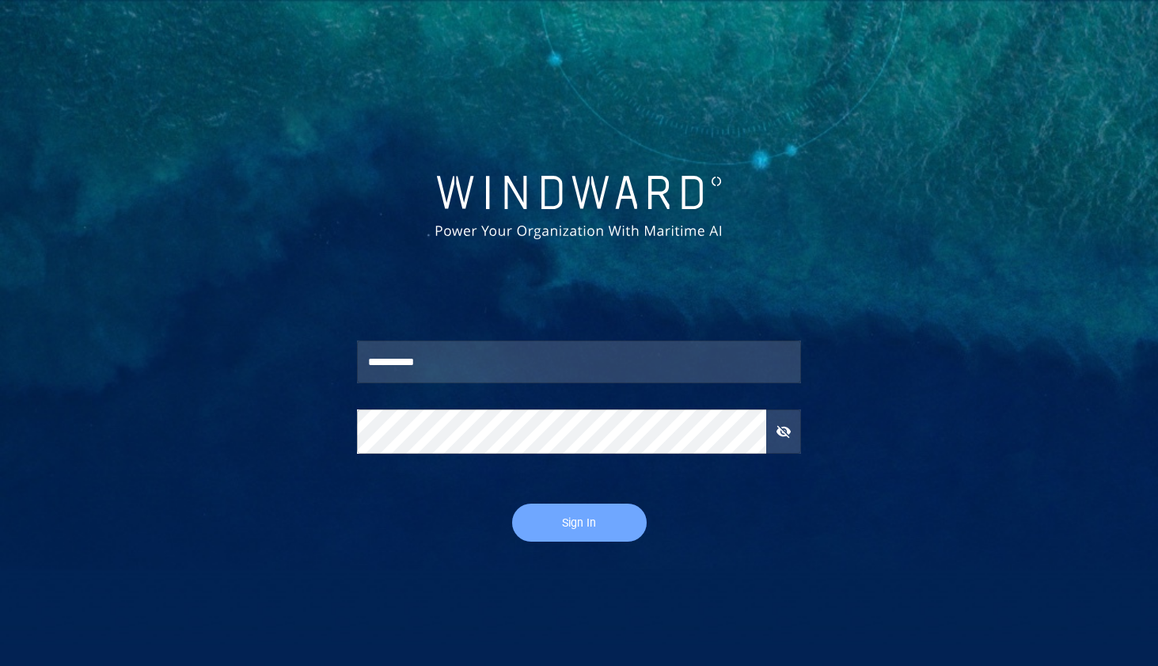
click at [581, 522] on span "Sign In" at bounding box center [579, 523] width 103 height 20
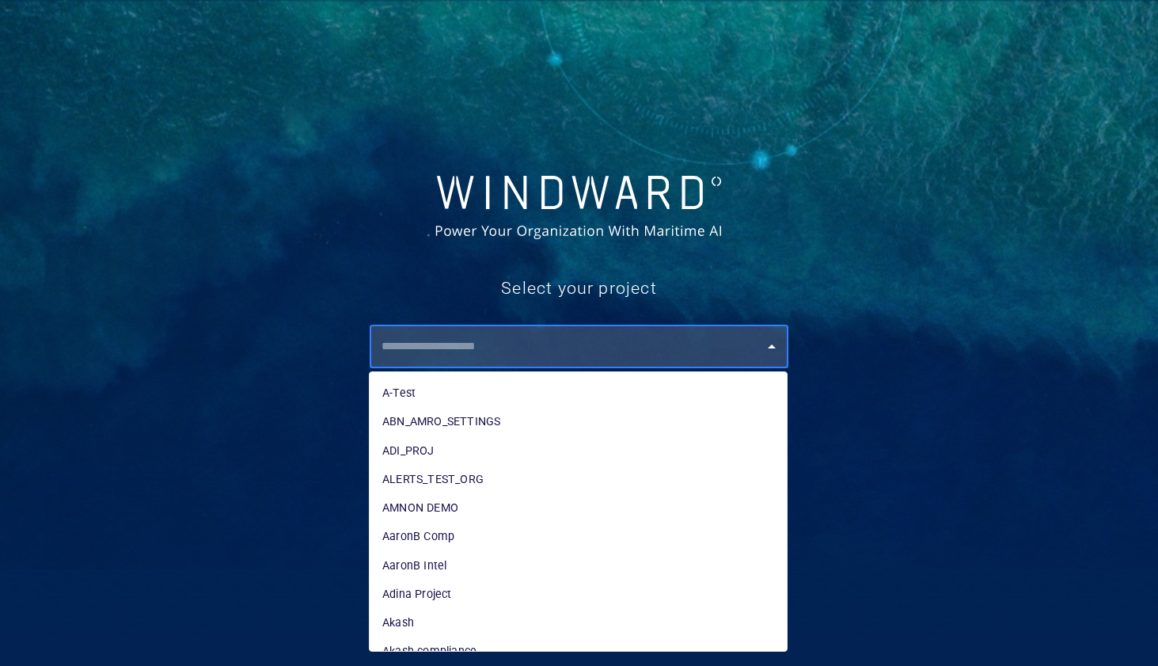
click at [571, 347] on input "text" at bounding box center [583, 346] width 412 height 28
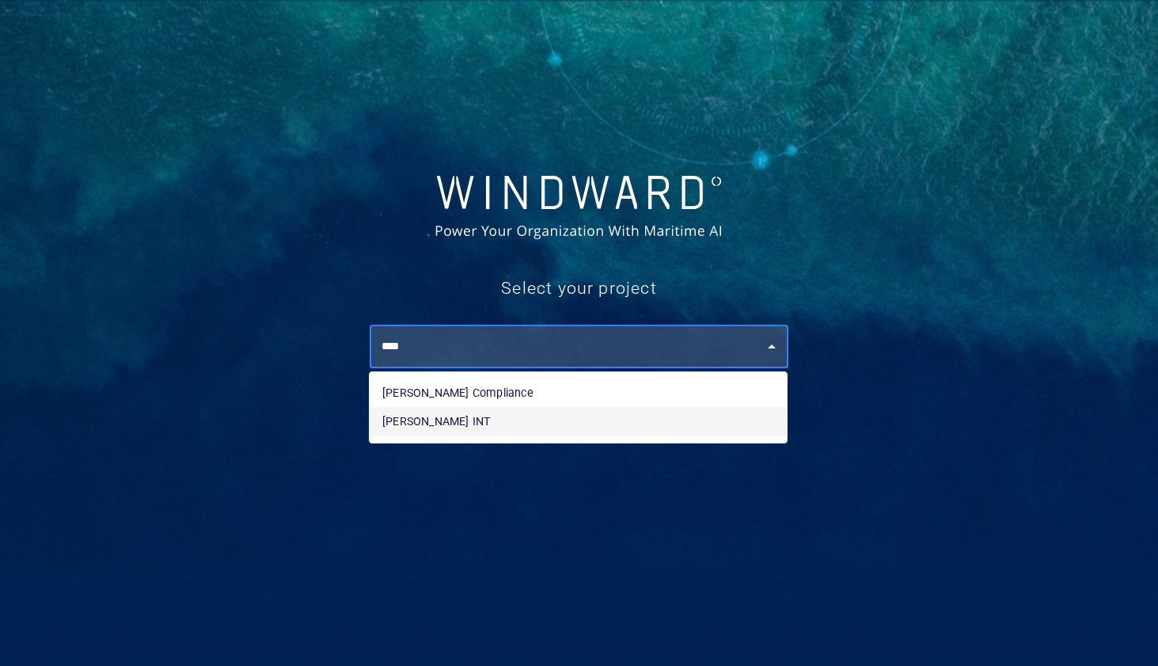
click at [569, 416] on li "[PERSON_NAME] INT" at bounding box center [578, 421] width 417 height 28
type input "**********"
